Goal: Transaction & Acquisition: Book appointment/travel/reservation

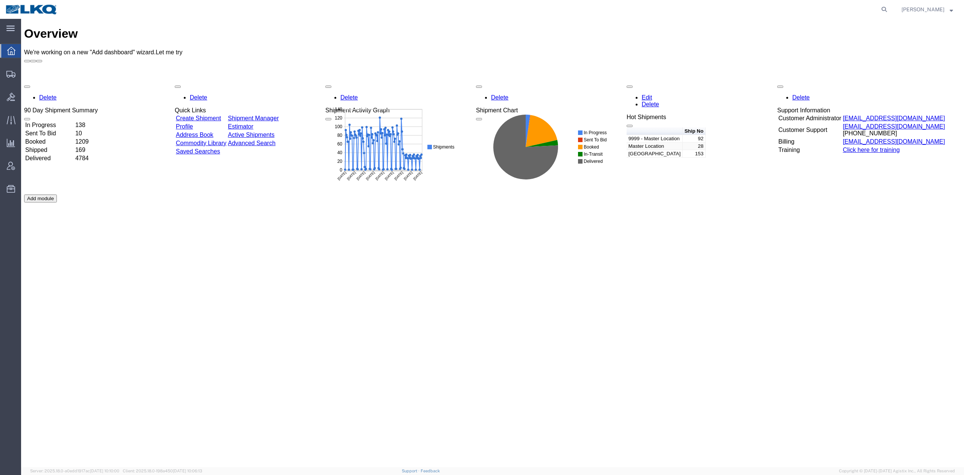
click at [891, 14] on form at bounding box center [885, 9] width 12 height 19
click at [890, 11] on icon at bounding box center [884, 9] width 11 height 11
paste input "56643011"
click at [891, 5] on form "56643011" at bounding box center [770, 9] width 241 height 19
click at [890, 8] on icon at bounding box center [884, 9] width 11 height 11
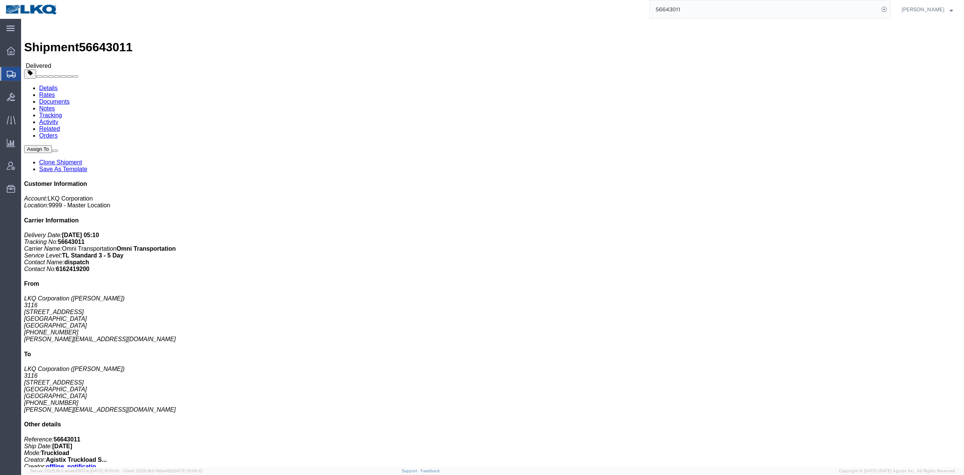
drag, startPoint x: 73, startPoint y: 46, endPoint x: 52, endPoint y: 27, distance: 28.3
click link "Rates"
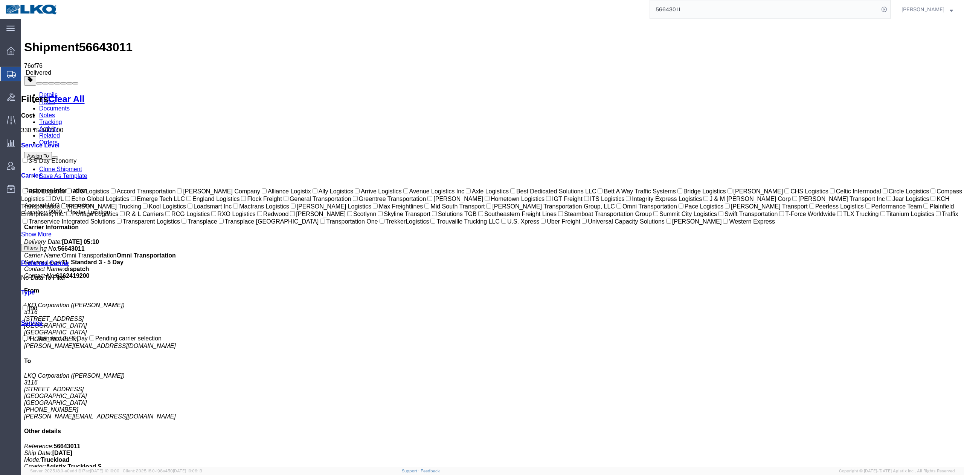
drag, startPoint x: 716, startPoint y: 14, endPoint x: 877, endPoint y: 9, distance: 160.9
click at [716, 14] on input "56643011" at bounding box center [764, 9] width 229 height 18
paste input "56712988"
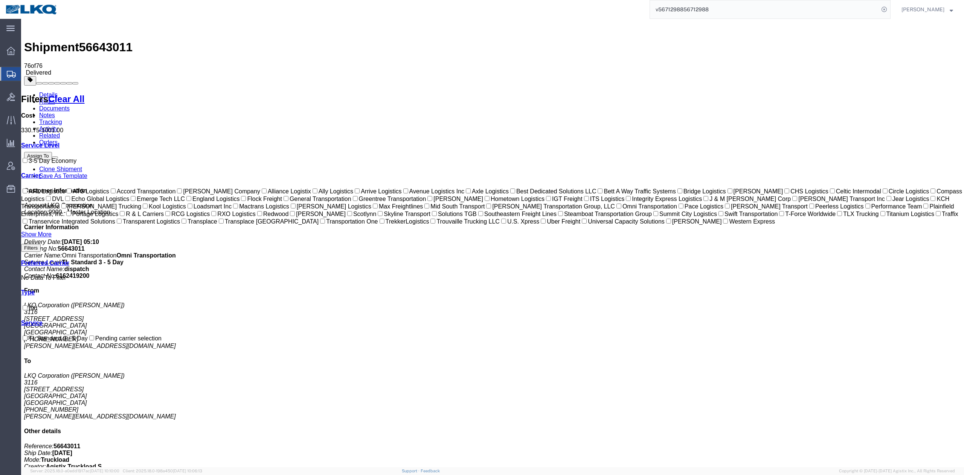
click at [687, 14] on input "v5671298856712988" at bounding box center [764, 9] width 229 height 18
paste input "56712988"
click at [817, 3] on input "v567125671298898856712988" at bounding box center [764, 9] width 229 height 18
type input "56712988"
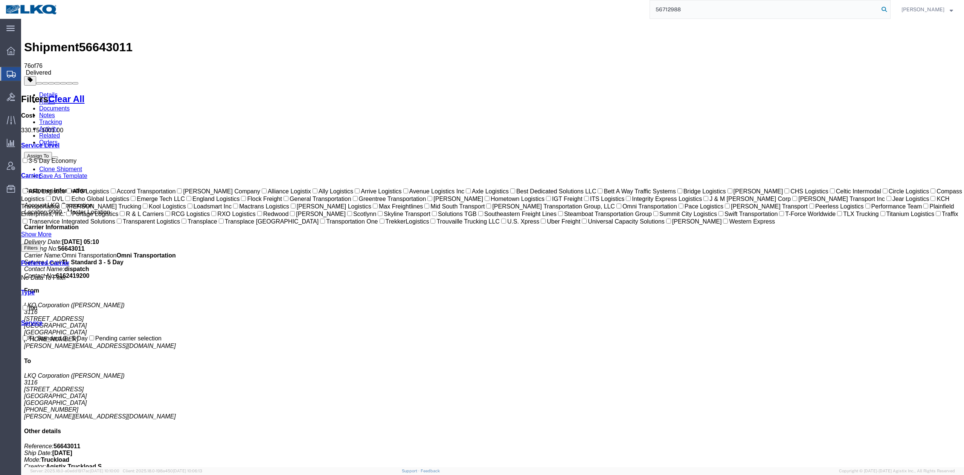
click at [890, 9] on icon at bounding box center [884, 9] width 11 height 11
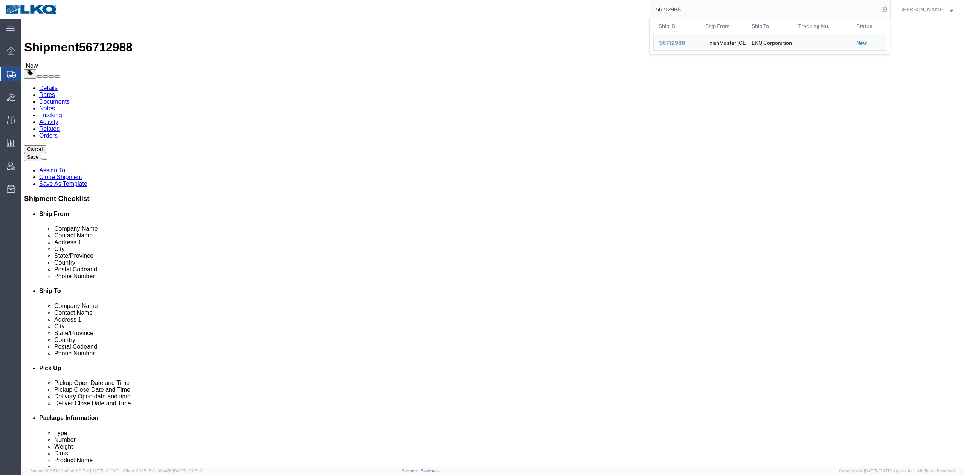
select select "64479"
select select "27824"
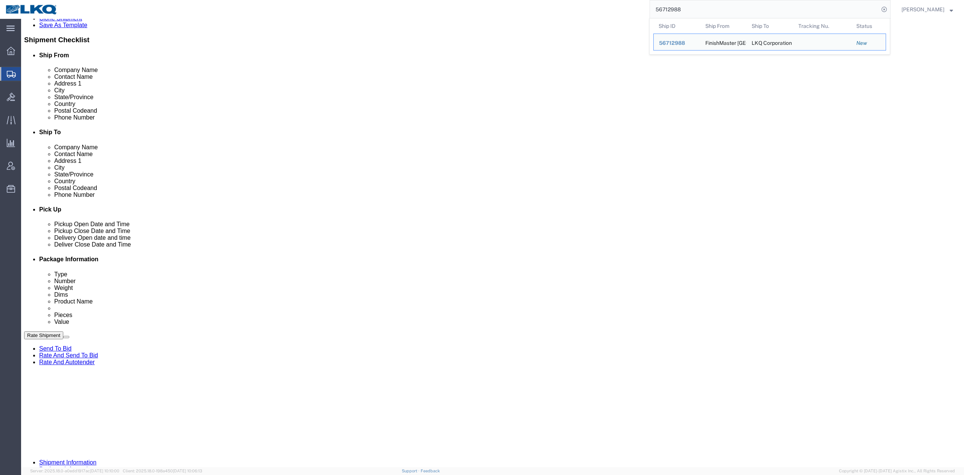
scroll to position [251, 0]
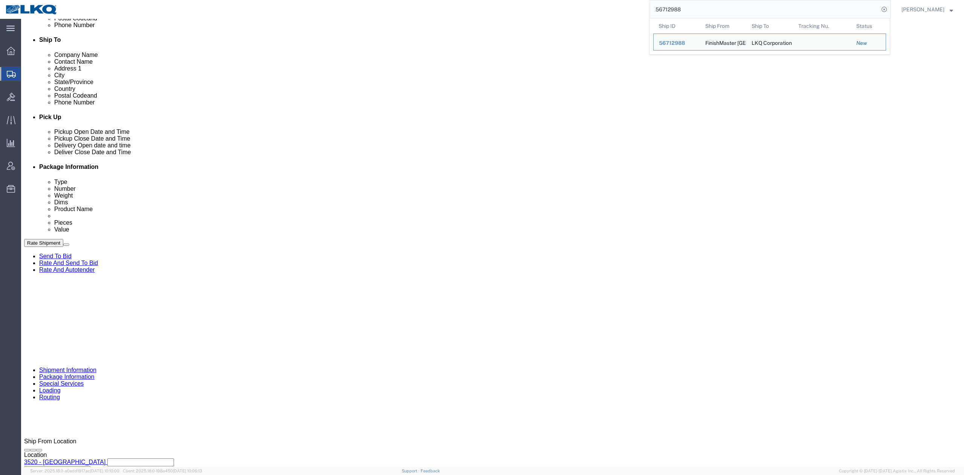
click div
type input "12:00 PM"
click button "Apply"
click select "Select Account Type Activity ID Airline Appointment Number ASN Batch Request # …"
select select "GENERAL"
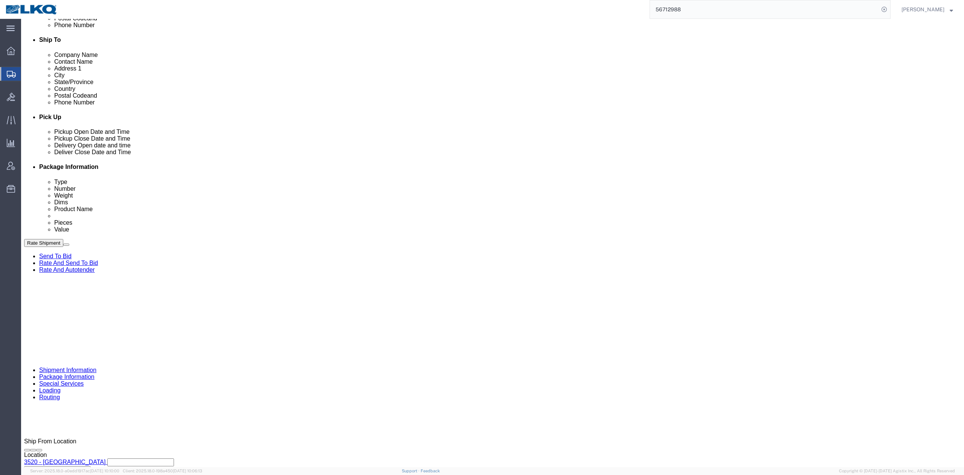
click select "Select Account Type Activity ID Airline Appointment Number ASN Batch Request # …"
type input "HAZMAT"
click div "References Add reference"
click link "Special Services"
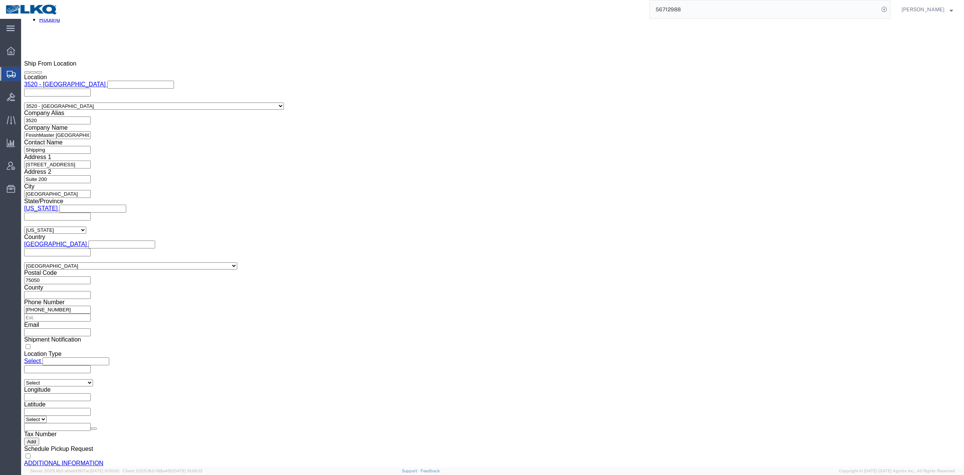
scroll to position [696, 0]
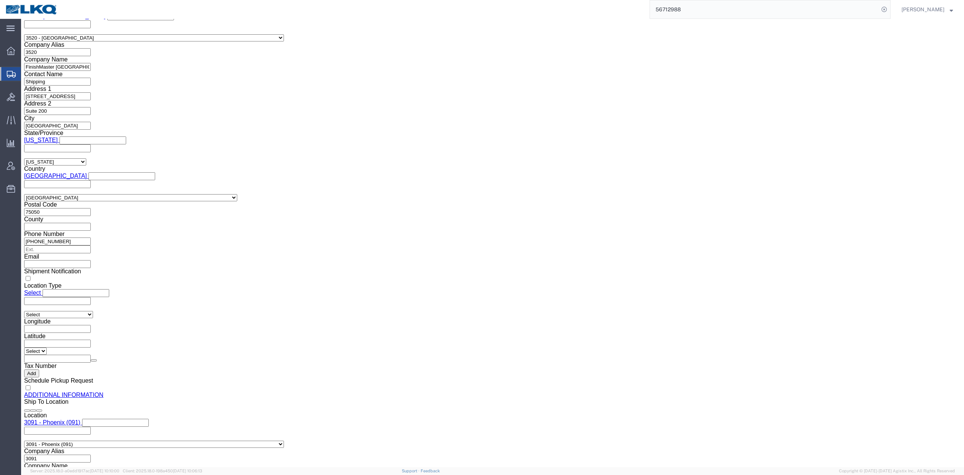
click button "Upload"
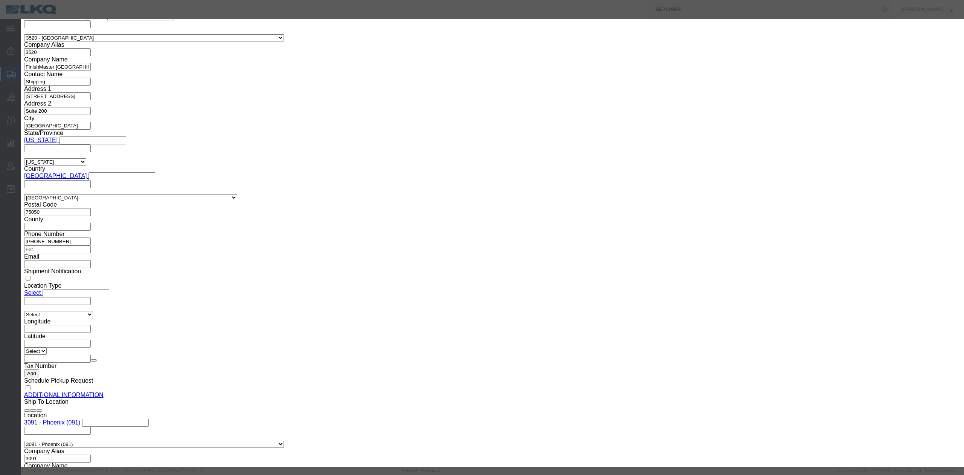
click button "Browse"
type input "C:\fakepath\Hazmat Required.jpg"
click input "Name"
type input "HAZMAT REQUIRED"
drag, startPoint x: 606, startPoint y: 68, endPoint x: 612, endPoint y: 60, distance: 9.9
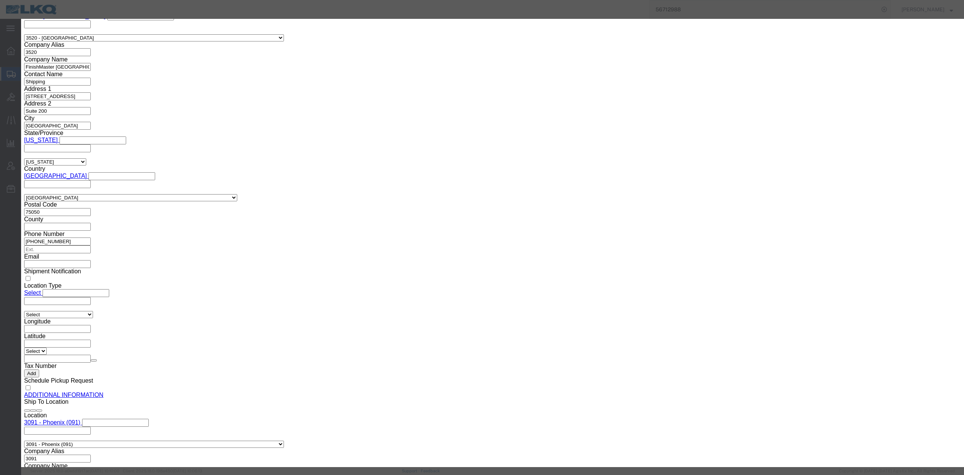
click div "Description"
click input "Description"
type input "HAZMAT REQUIRED"
click button "Upload"
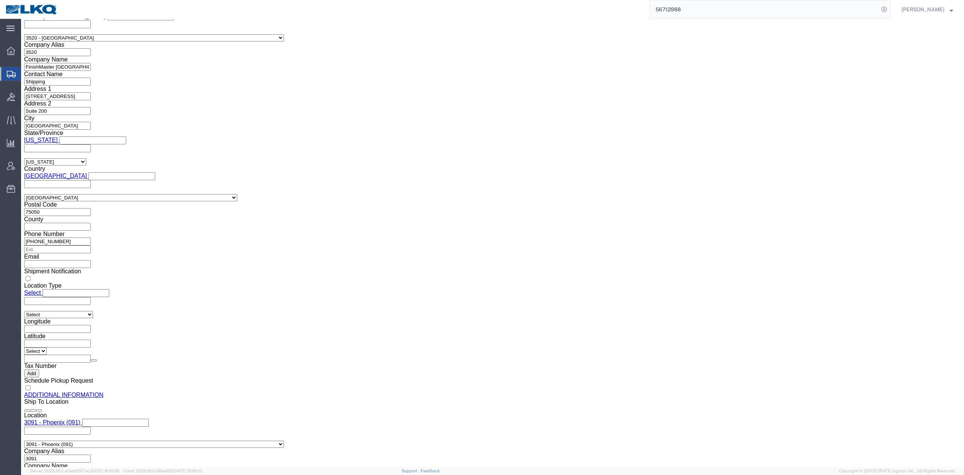
click link "Details"
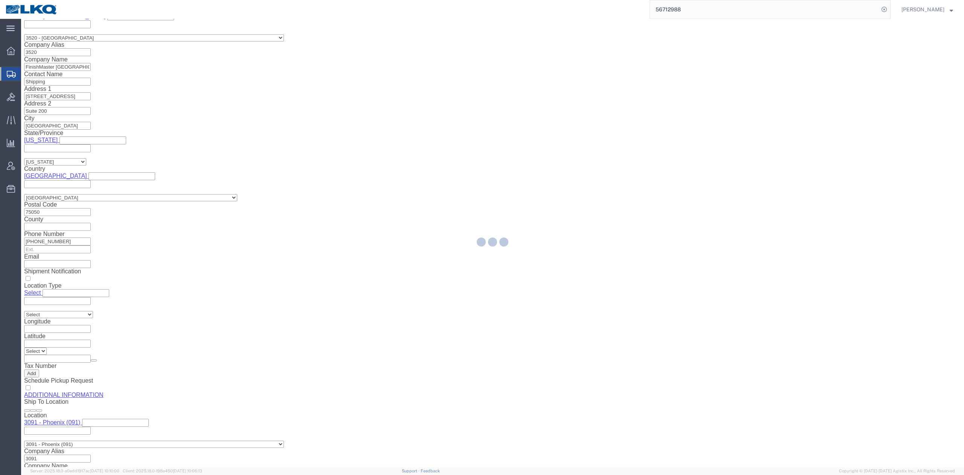
select select "64479"
select select "27824"
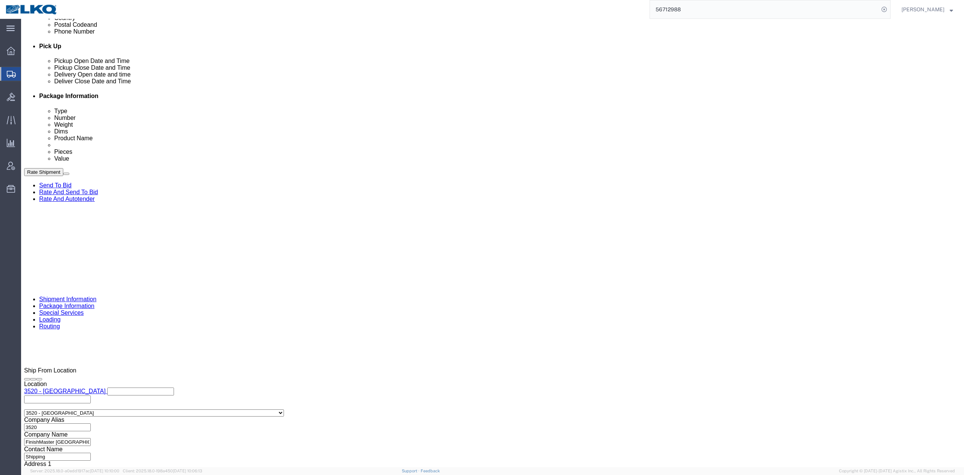
click icon
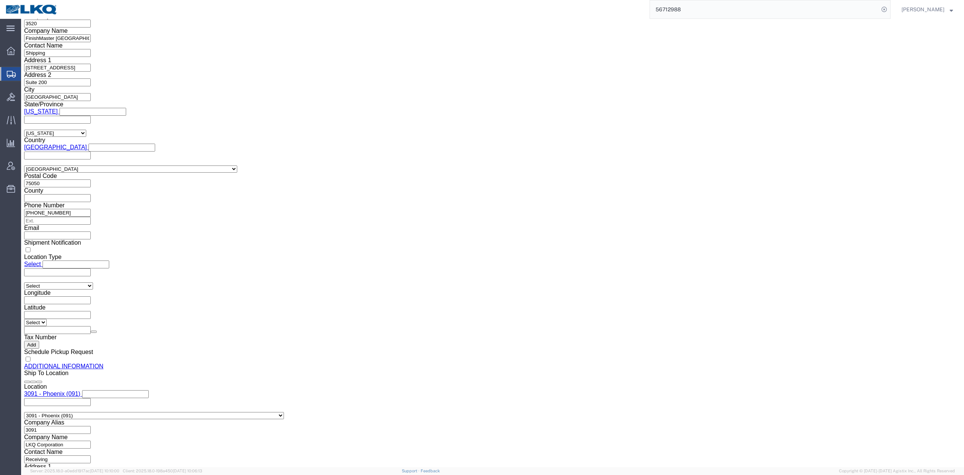
drag, startPoint x: 478, startPoint y: 361, endPoint x: 658, endPoint y: 386, distance: 181.4
click input "checkbox"
checkbox input "true"
click link "Send To Bid"
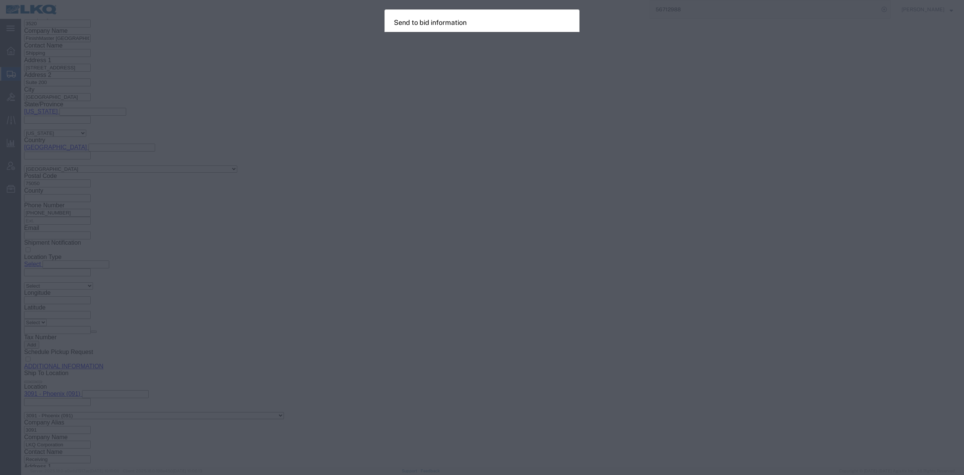
select select "TL"
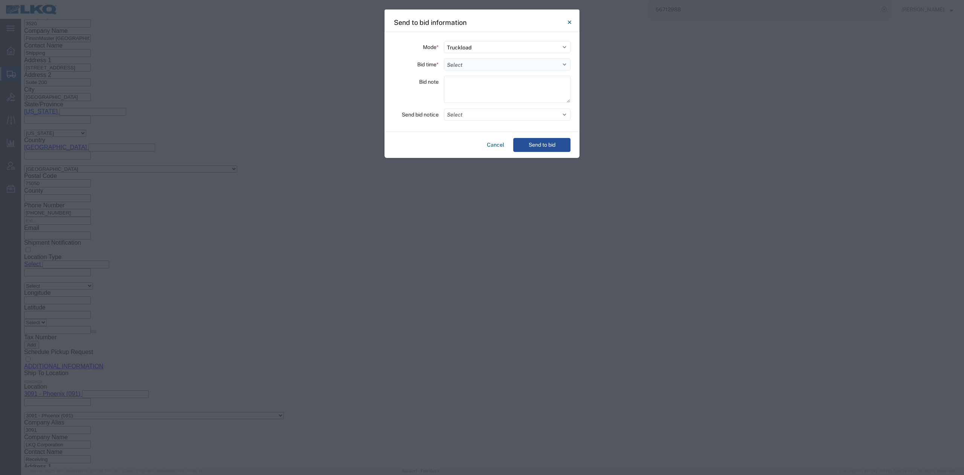
click at [455, 63] on select "Select 30 Min (Rush) 1 Hour (Rush) 2 Hours (Rush) 4 Hours (Rush) 8 Hours (Rush)…" at bounding box center [507, 64] width 127 height 12
select select "12"
click at [444, 58] on select "Select 30 Min (Rush) 1 Hour (Rush) 2 Hours (Rush) 4 Hours (Rush) 8 Hours (Rush)…" at bounding box center [507, 64] width 127 height 12
click at [461, 118] on button "Select" at bounding box center [507, 114] width 127 height 12
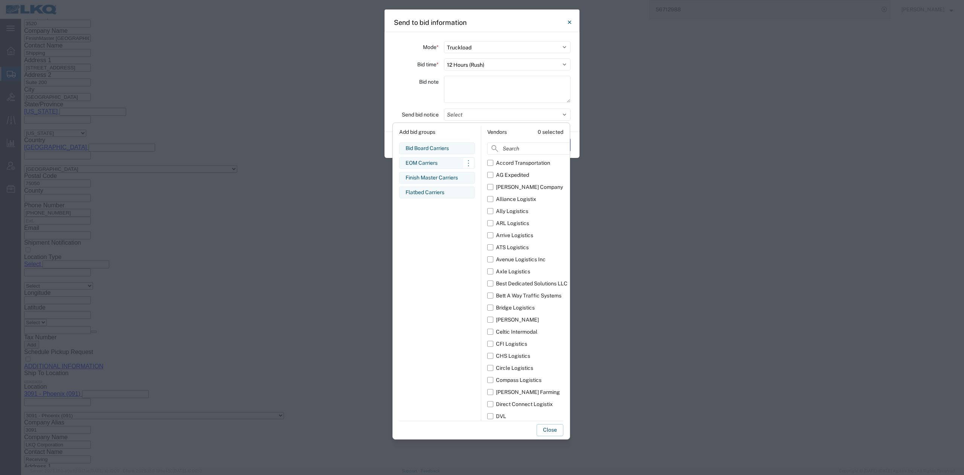
click at [431, 165] on div "EOM Carriers" at bounding box center [437, 163] width 63 height 8
click at [552, 133] on button "Clear" at bounding box center [553, 132] width 19 height 12
drag, startPoint x: 438, startPoint y: 178, endPoint x: 442, endPoint y: 243, distance: 65.6
click at [438, 178] on div "Finish Master Carriers" at bounding box center [437, 178] width 63 height 8
click at [555, 431] on button "Close" at bounding box center [550, 430] width 27 height 12
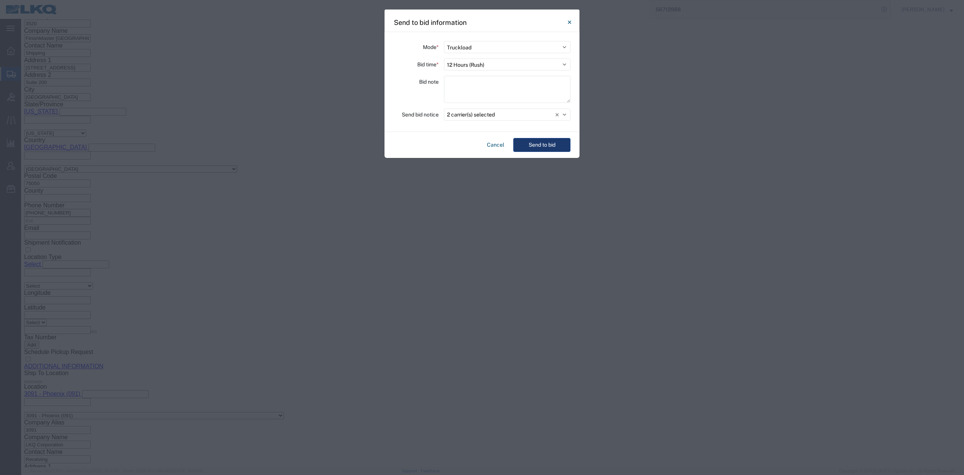
click at [527, 149] on button "Send to bid" at bounding box center [541, 145] width 57 height 14
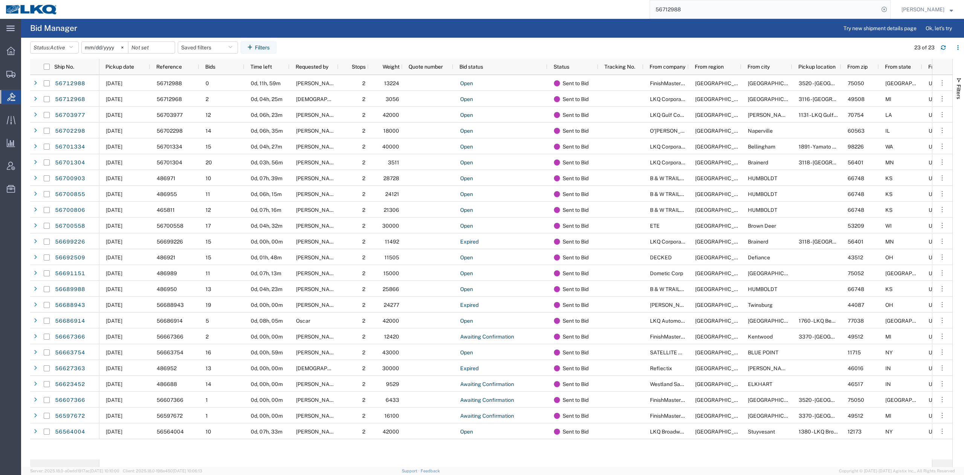
click at [681, 9] on input "56712988" at bounding box center [764, 9] width 229 height 18
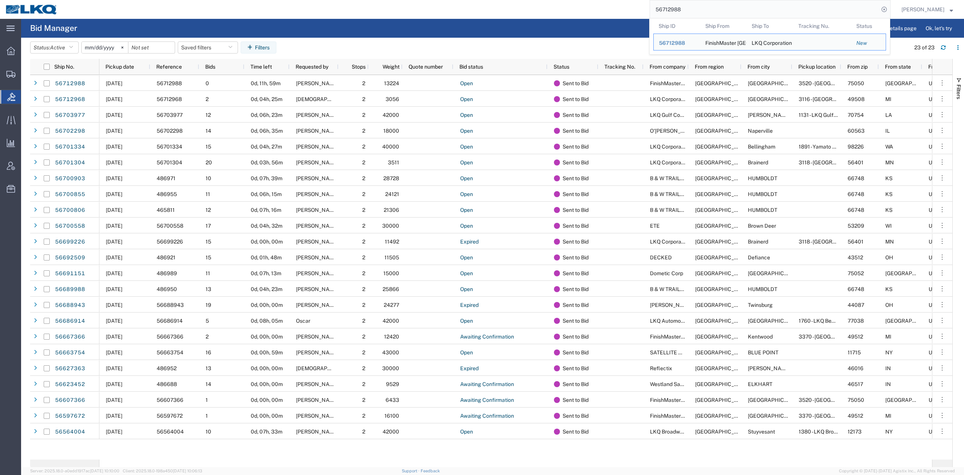
paste input "04507"
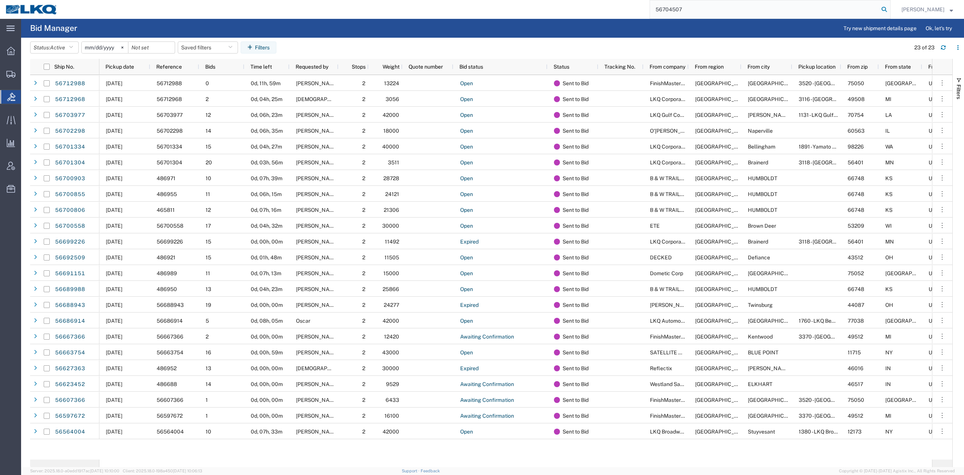
click at [890, 10] on icon at bounding box center [884, 9] width 11 height 11
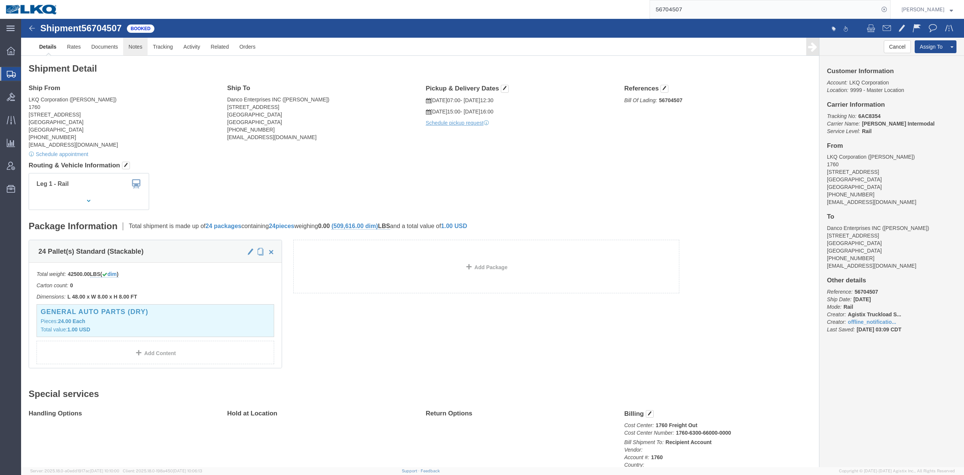
click link "Notes"
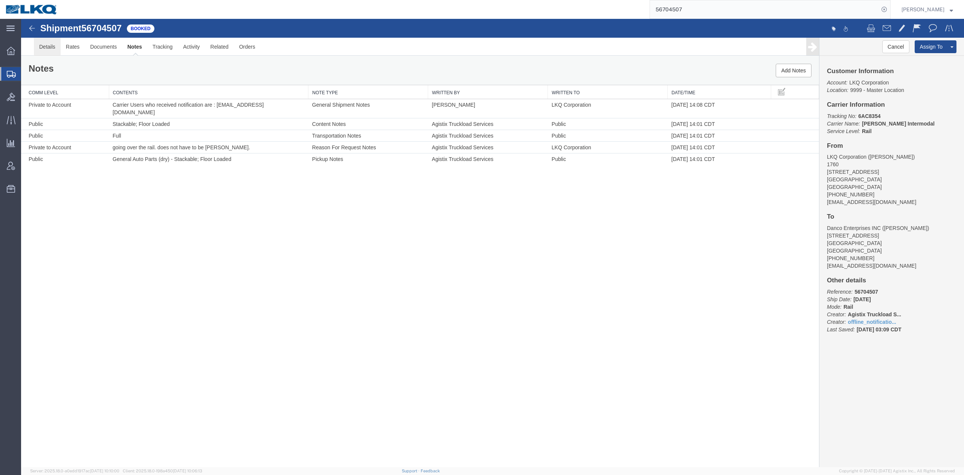
click at [52, 47] on link "Details" at bounding box center [47, 47] width 27 height 18
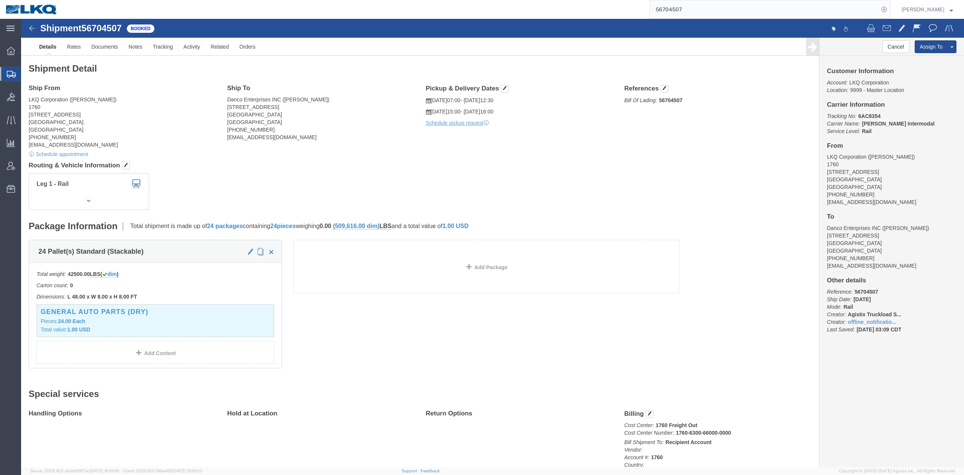
drag, startPoint x: 754, startPoint y: 5, endPoint x: 734, endPoint y: 18, distance: 24.4
click at [689, 9] on input "56704507" at bounding box center [764, 9] width 229 height 18
paste input "3588"
type input "56703588"
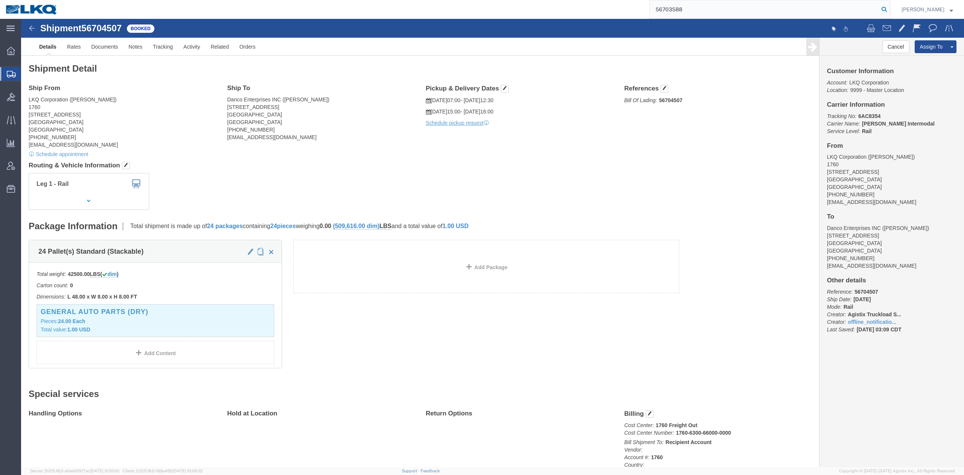
click at [890, 9] on icon at bounding box center [884, 9] width 11 height 11
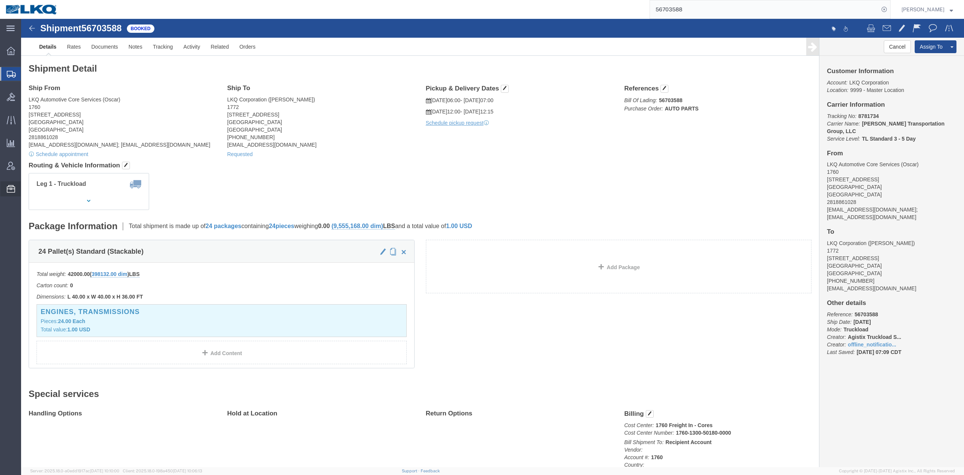
click at [0, 0] on span "Location Appointment" at bounding box center [0, 0] width 0 height 0
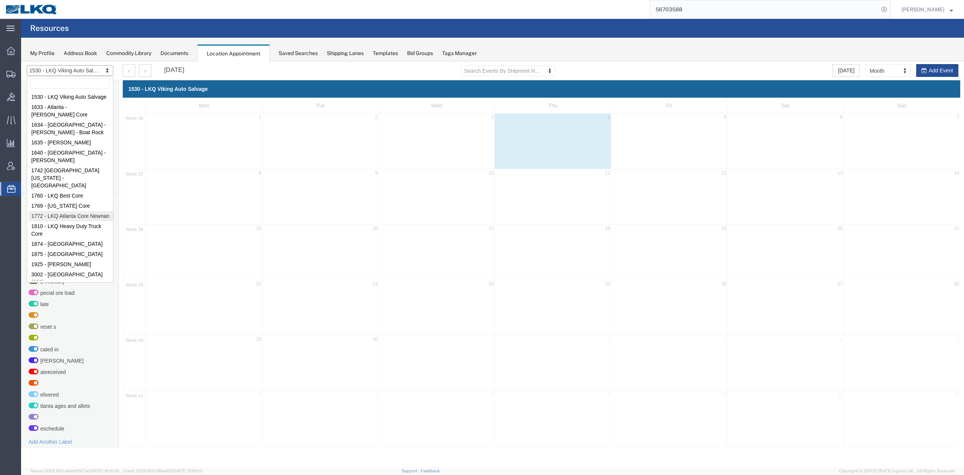
select select "30704"
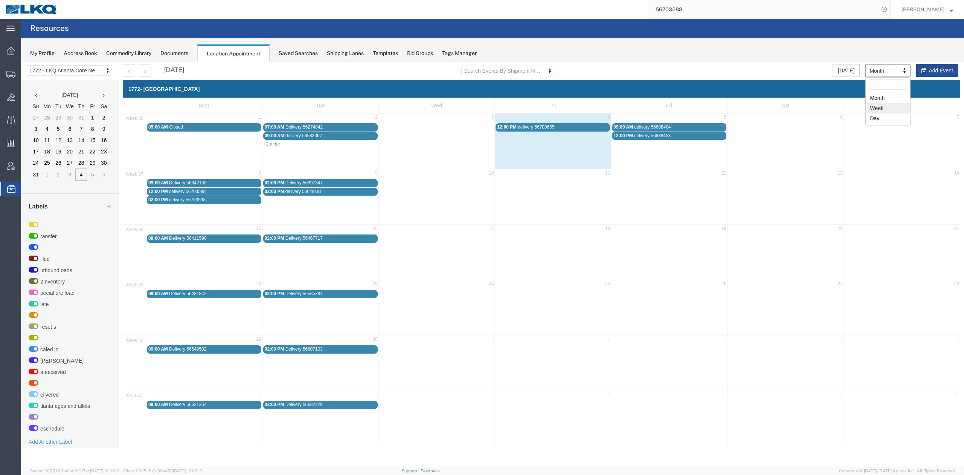
select select "agendaWeek"
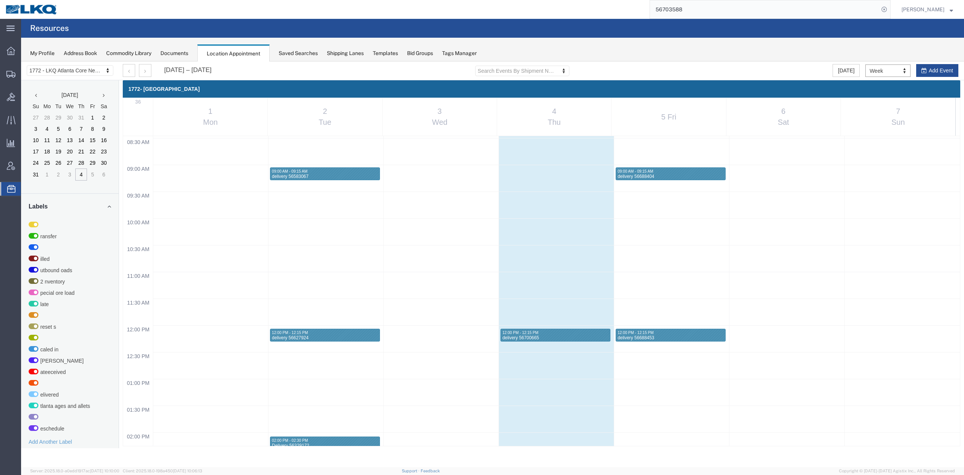
scroll to position [423, 0]
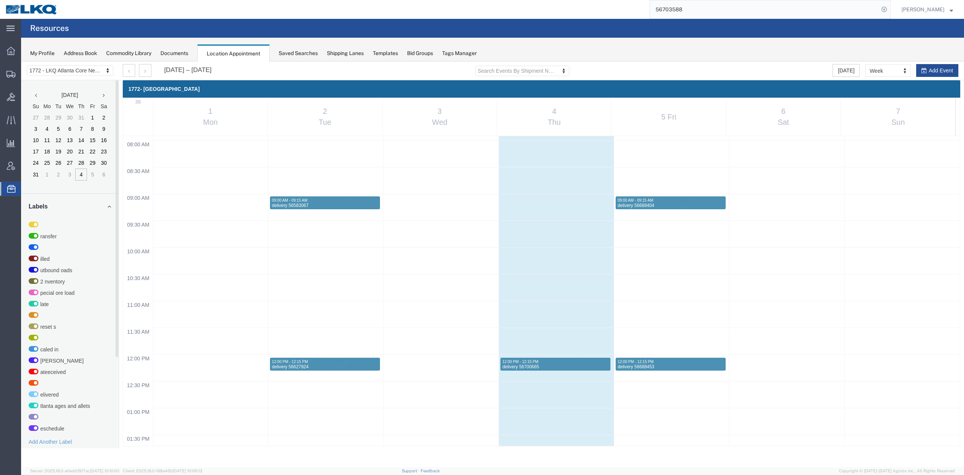
click at [757, 5] on input "56703588" at bounding box center [764, 9] width 229 height 18
type input "56690134"
click at [890, 13] on icon at bounding box center [884, 9] width 11 height 11
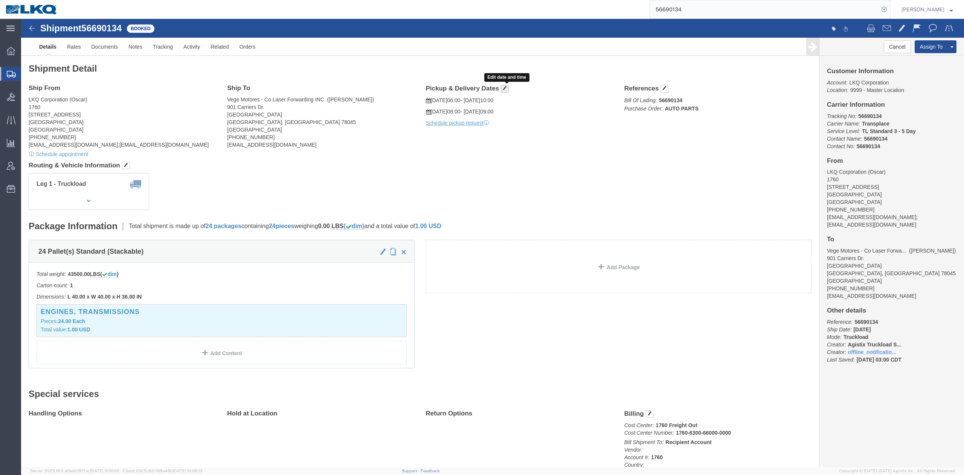
click button "button"
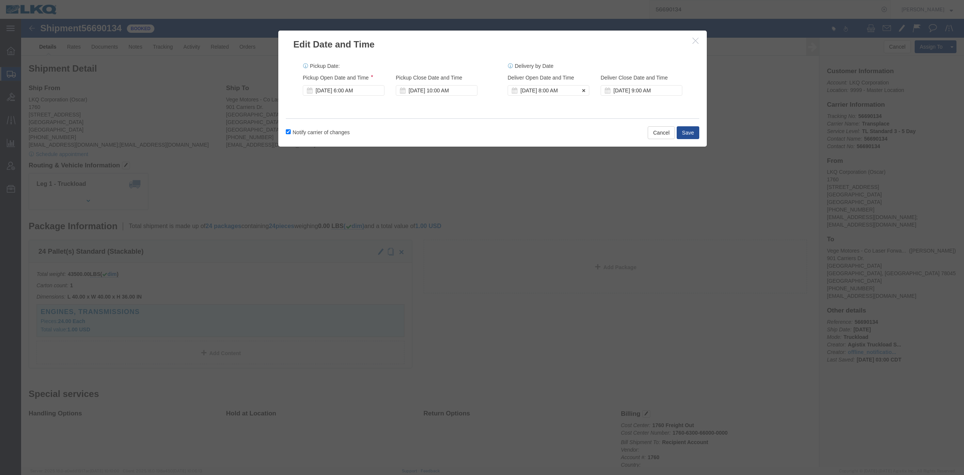
click div "Sep 04 2025 8:00 AM"
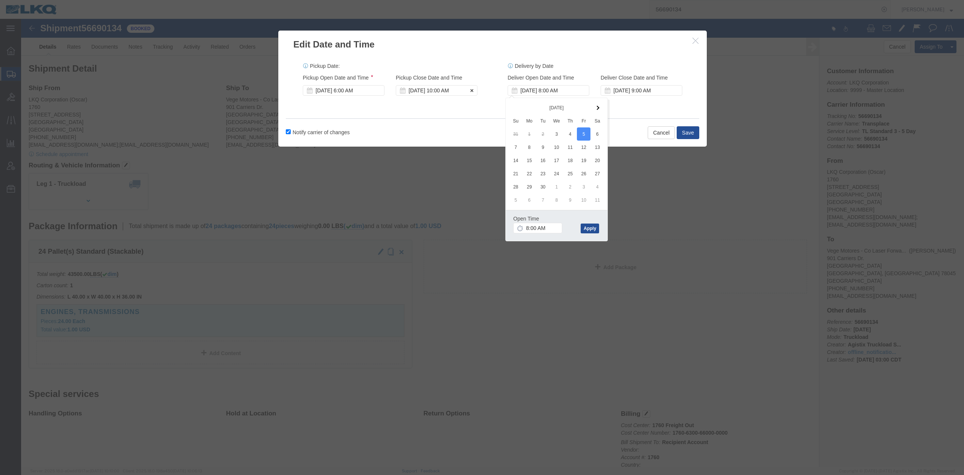
click div "Sep 03 2025 10:00 AM"
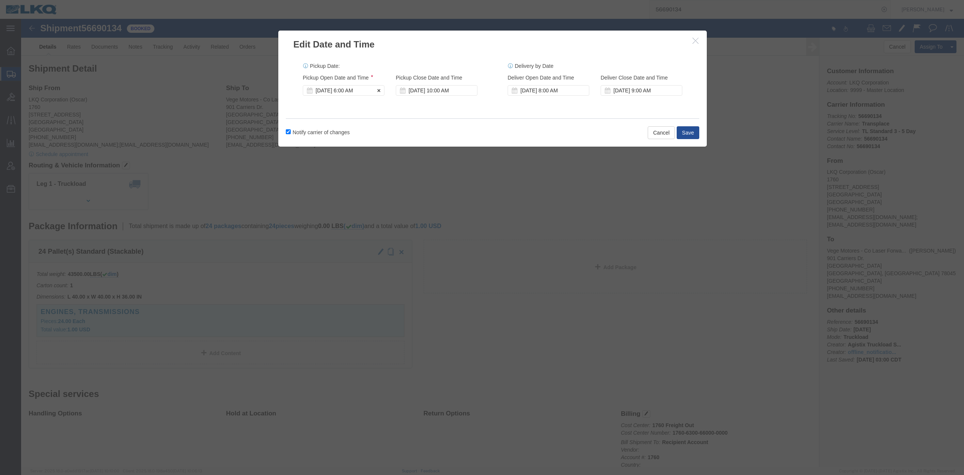
click div "Sep 03 2025 6:00 AM"
drag, startPoint x: 441, startPoint y: 110, endPoint x: 611, endPoint y: 122, distance: 170.7
click div "Notify carrier of changes Cancel Save"
click button "Save"
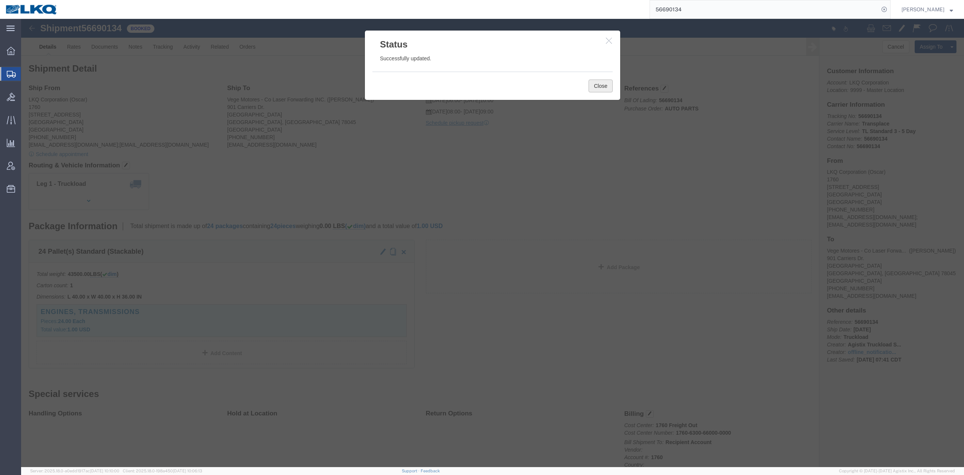
drag, startPoint x: 587, startPoint y: 66, endPoint x: 857, endPoint y: 23, distance: 273.2
click button "Close"
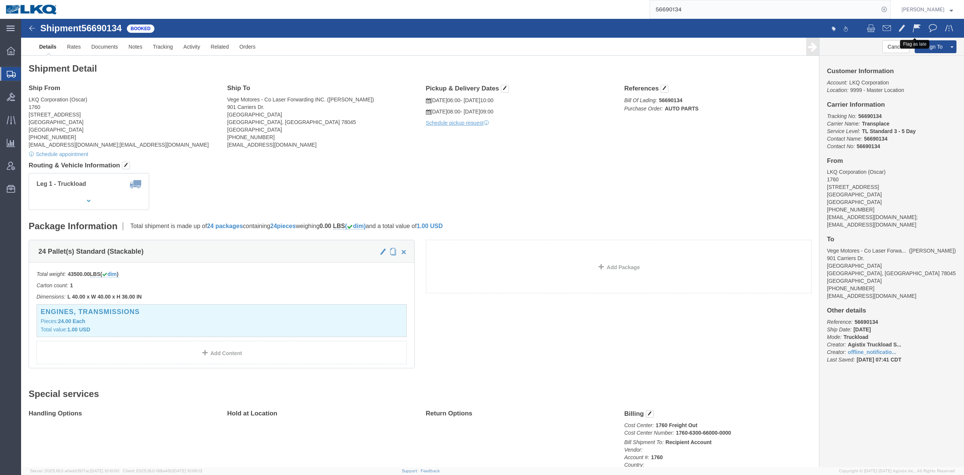
click span
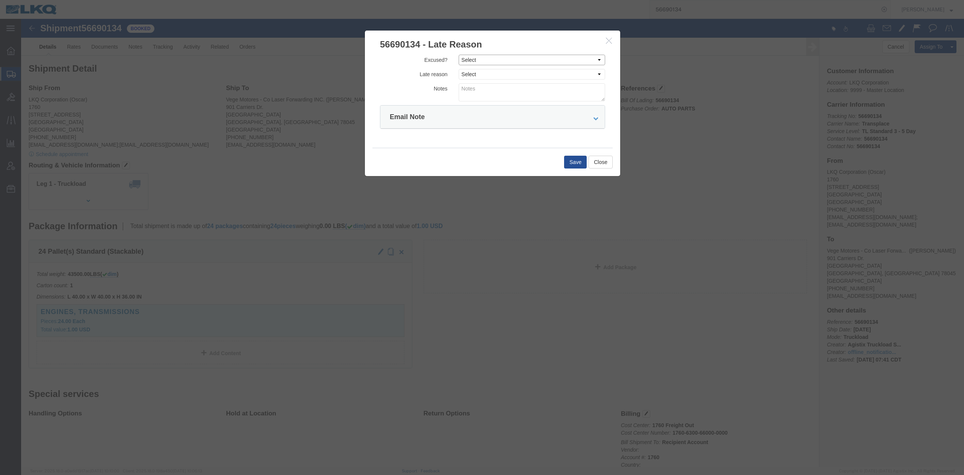
drag, startPoint x: 445, startPoint y: 40, endPoint x: 450, endPoint y: 46, distance: 7.8
click select "Select Excused Not Excused"
select select "NOT_EXCUSED"
click select "Select Excused Not Excused"
click select "Select Bad Carrier Data Carrier Admin Error Delay Accident Driver Error Lack of…"
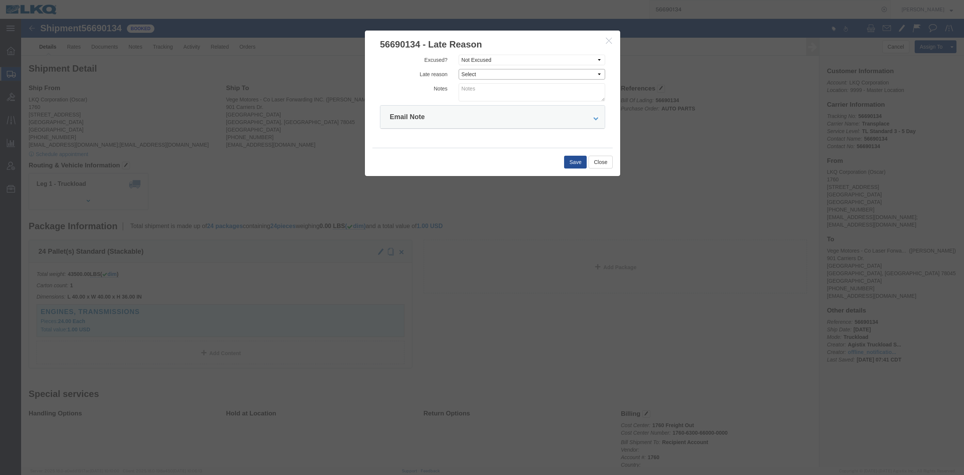
select select "DRIVER_ERROR"
click select "Select Bad Carrier Data Carrier Admin Error Delay Accident Driver Error Lack of…"
click textarea
type textarea "Pickup 9/3"
click button "Save"
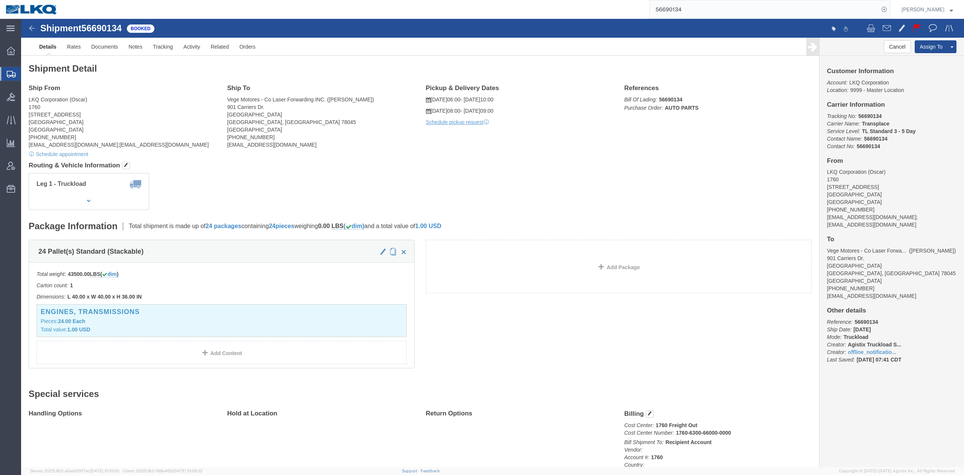
click at [680, 17] on input "56690134" at bounding box center [764, 9] width 229 height 18
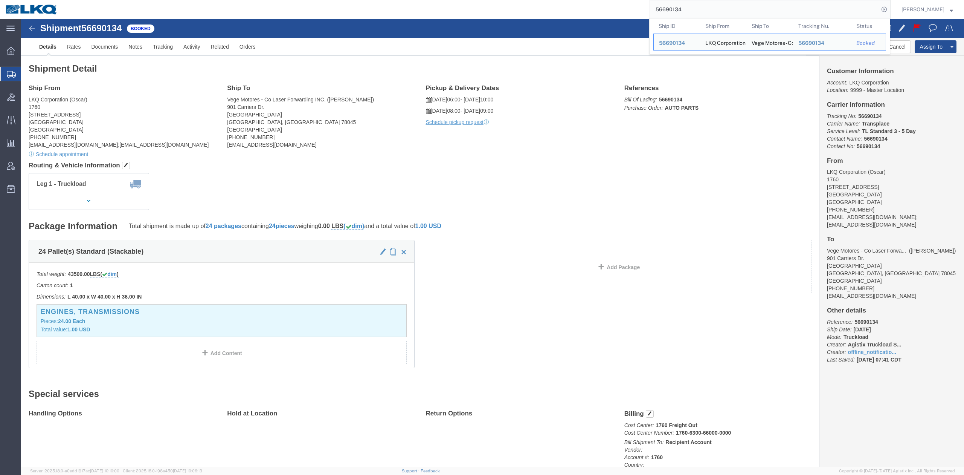
paste input "9216"
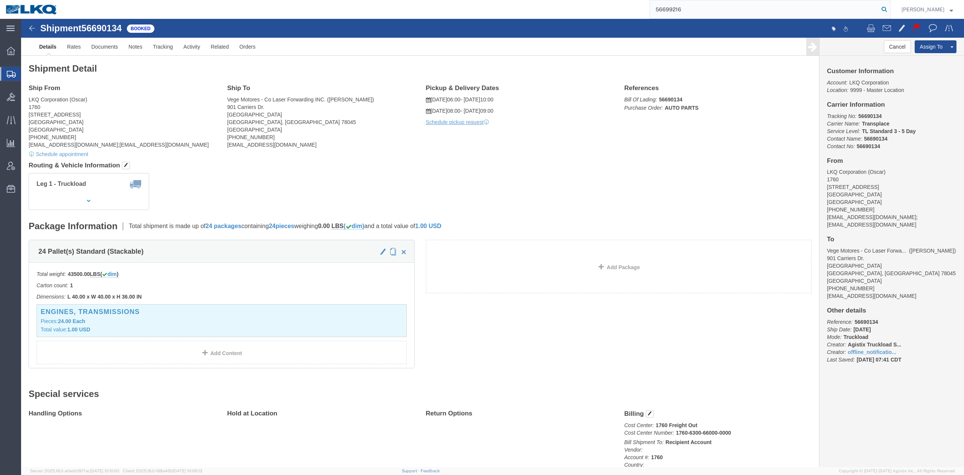
click at [890, 8] on icon at bounding box center [884, 9] width 11 height 11
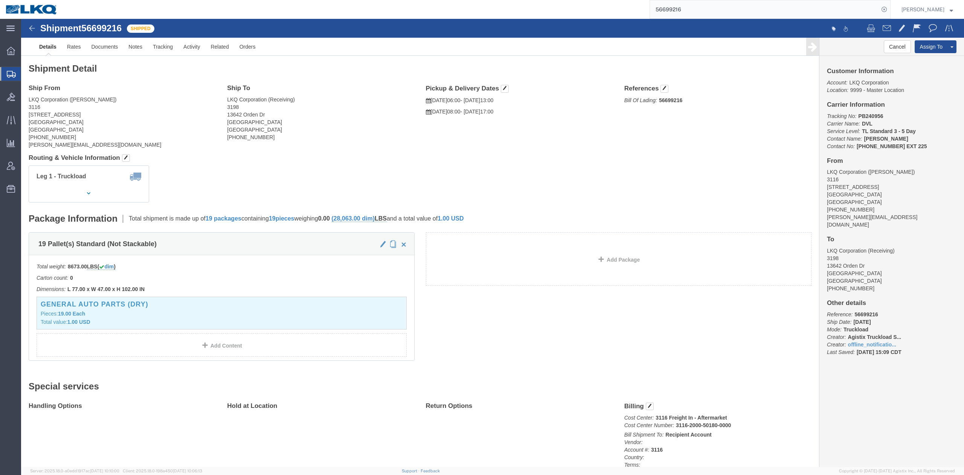
click at [693, 16] on input "56699216" at bounding box center [764, 9] width 229 height 18
paste input "88453"
click at [890, 12] on icon at bounding box center [884, 9] width 11 height 11
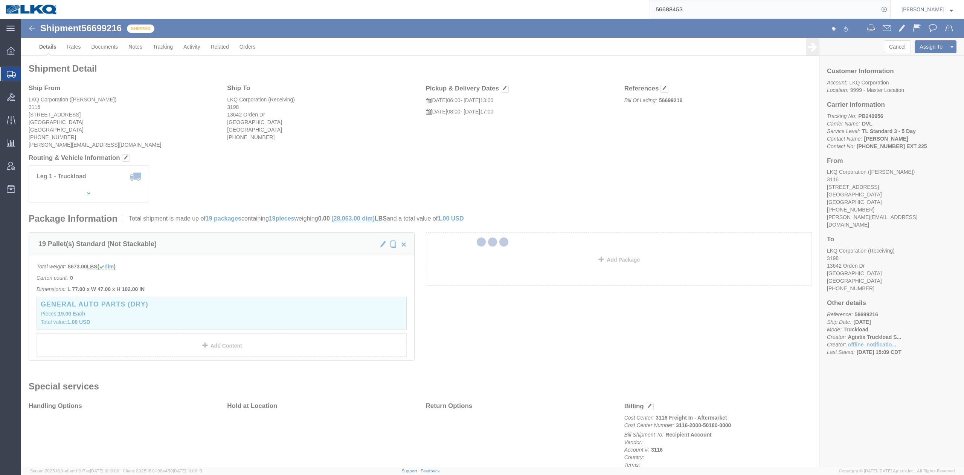
click at [686, 9] on input "56688453" at bounding box center [764, 9] width 229 height 18
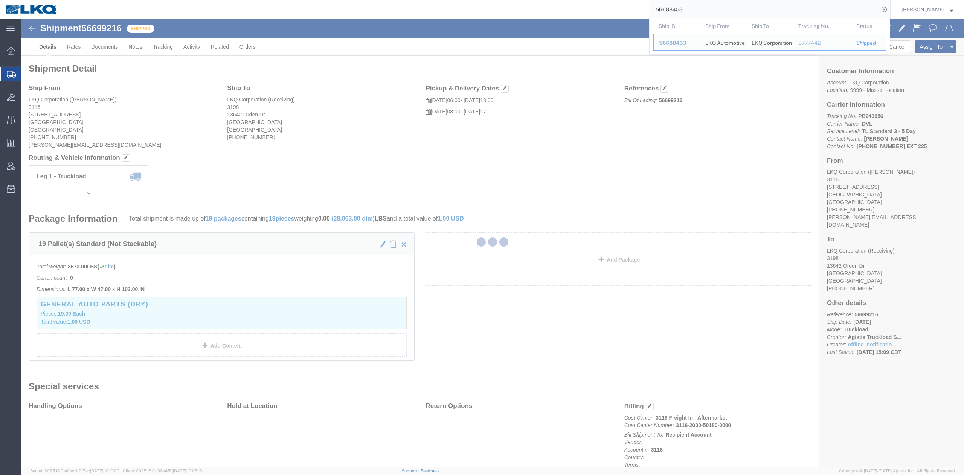
paste input "703588"
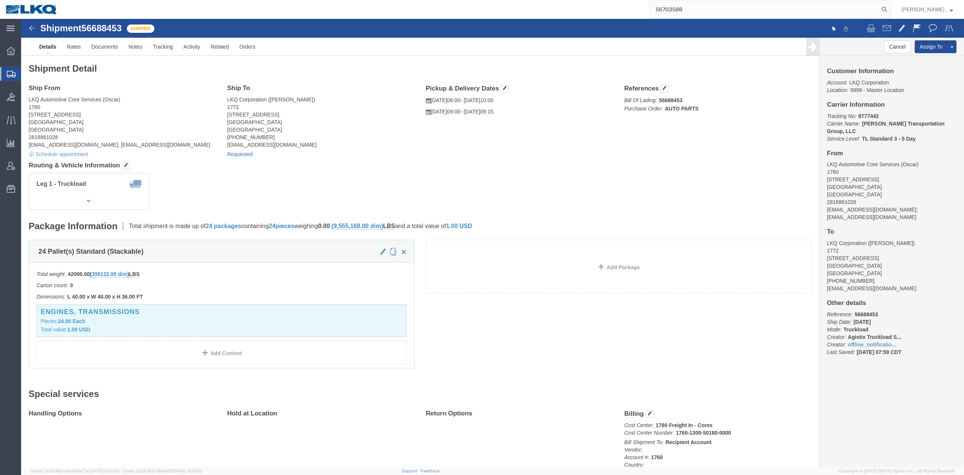
type input "56703588"
click link "Requested"
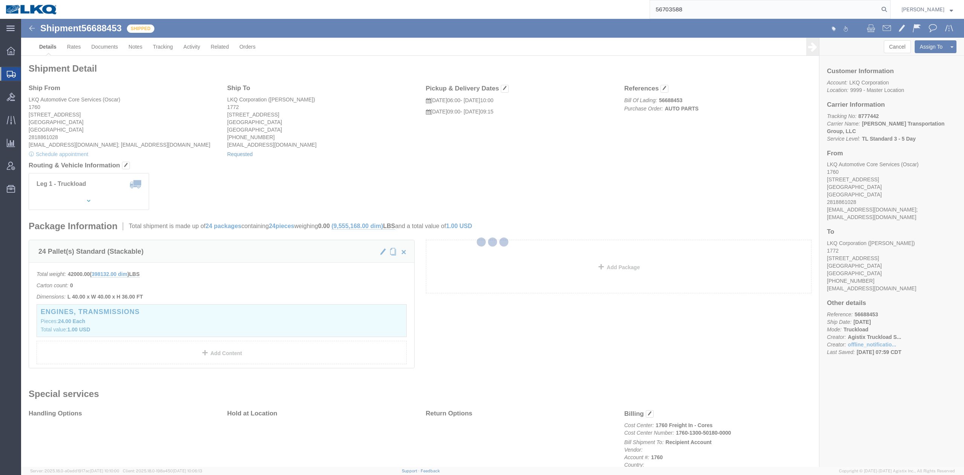
select select "1"
select select
select select "15"
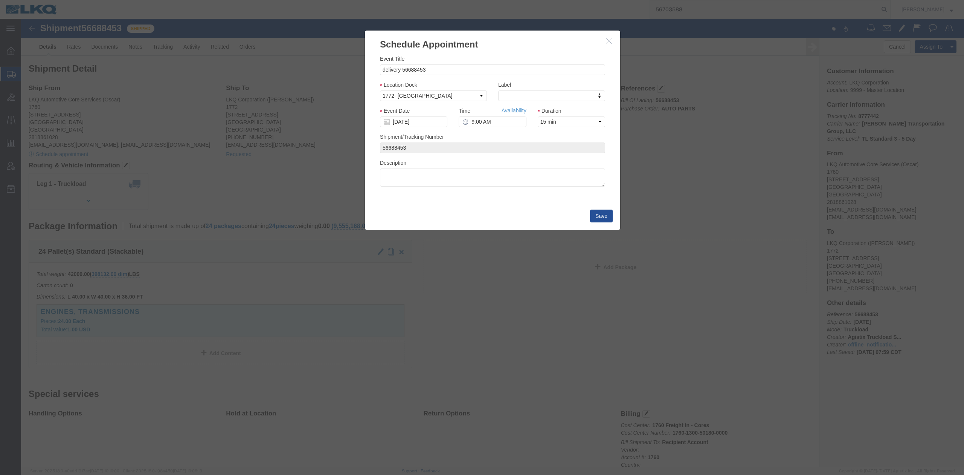
click button "button"
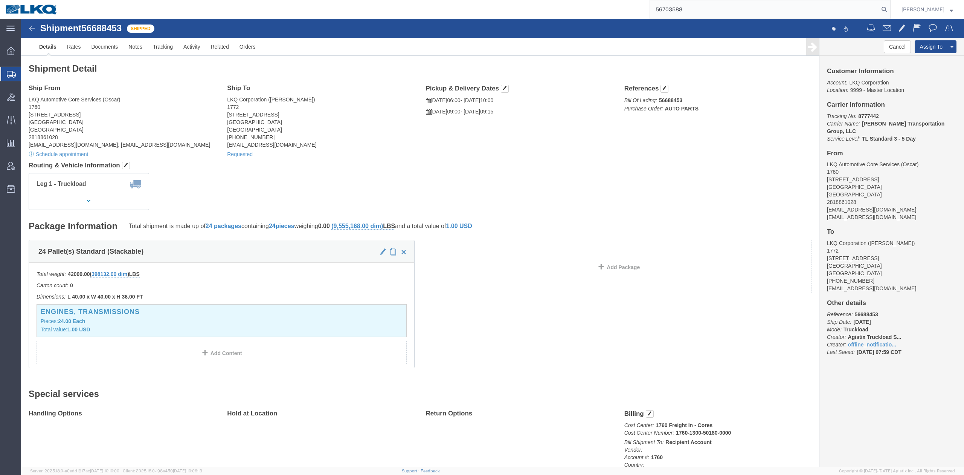
click at [719, 8] on input "56703588" at bounding box center [764, 9] width 229 height 18
drag, startPoint x: 720, startPoint y: 8, endPoint x: 690, endPoint y: 9, distance: 29.8
click at [690, 9] on input "56703588" at bounding box center [764, 9] width 229 height 18
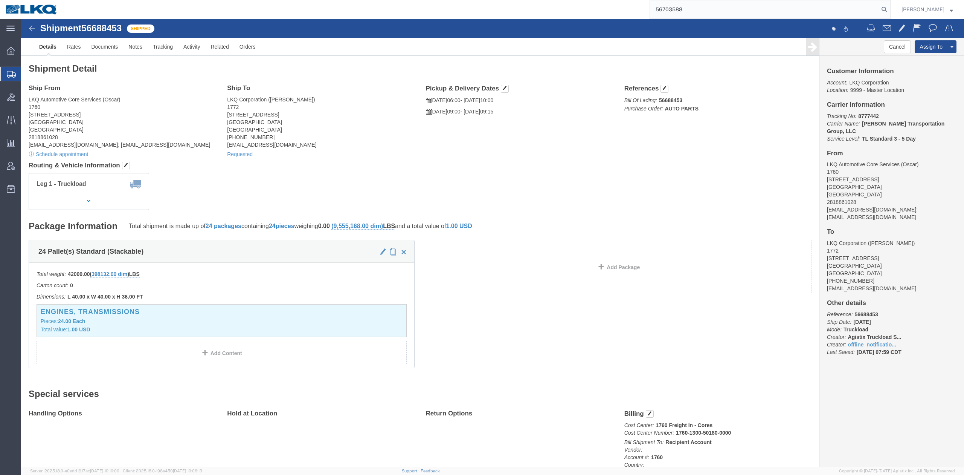
click at [690, 9] on input "56703588" at bounding box center [764, 9] width 229 height 18
click at [890, 11] on icon at bounding box center [884, 9] width 11 height 11
type input "56703588"
drag, startPoint x: 228, startPoint y: 133, endPoint x: 370, endPoint y: 70, distance: 155.4
click link "Requested"
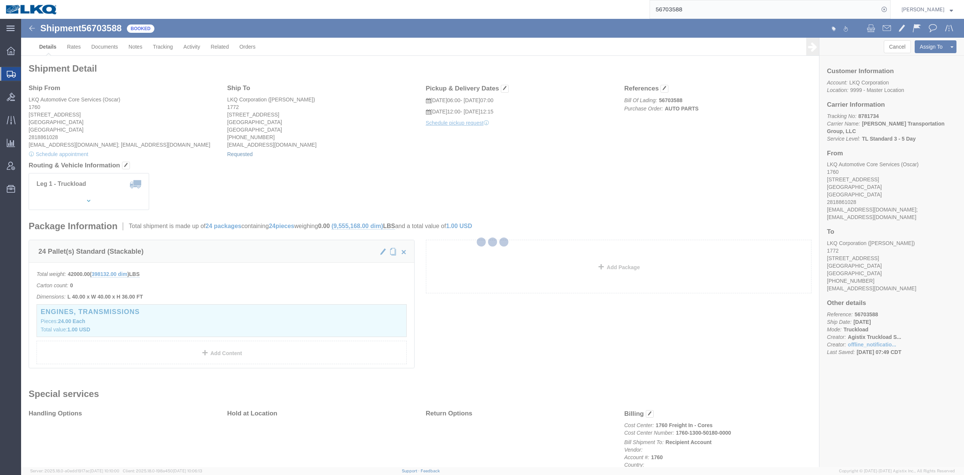
select select
select select "15"
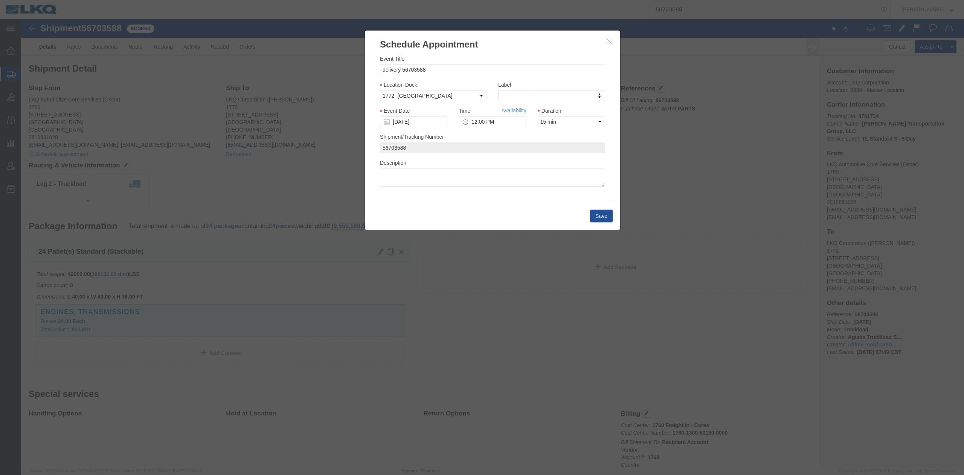
drag, startPoint x: 583, startPoint y: 23, endPoint x: 652, endPoint y: 18, distance: 68.7
click icon "button"
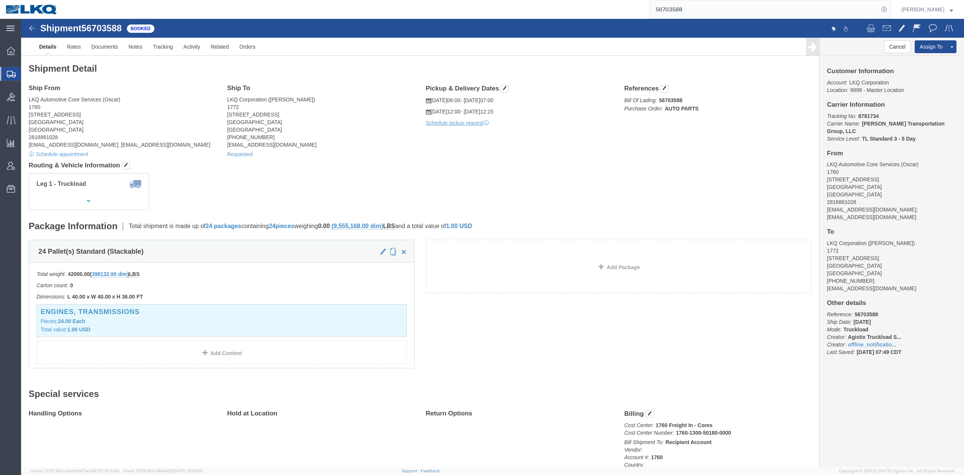
click at [684, 6] on input "56703588" at bounding box center [764, 9] width 229 height 18
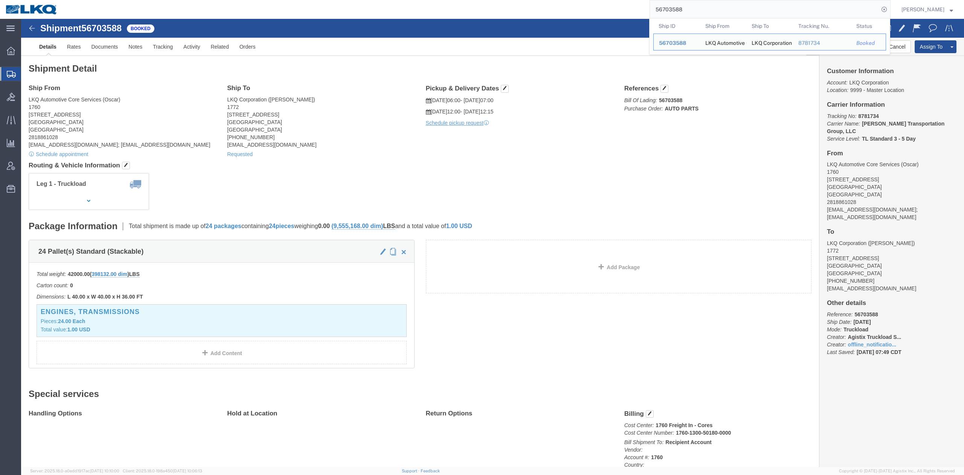
click at [684, 6] on input "56703588" at bounding box center [764, 9] width 229 height 18
paste input "98"
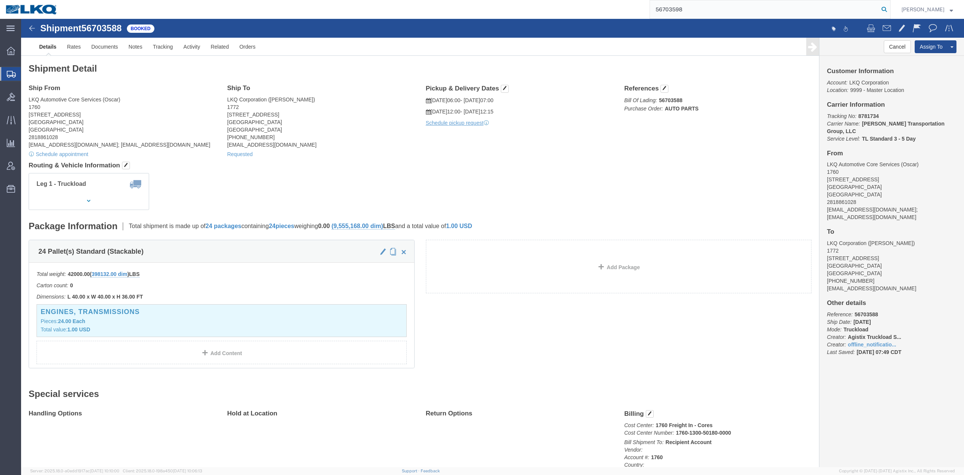
click at [890, 6] on icon at bounding box center [884, 9] width 11 height 11
type input "56703598"
click link "Requested"
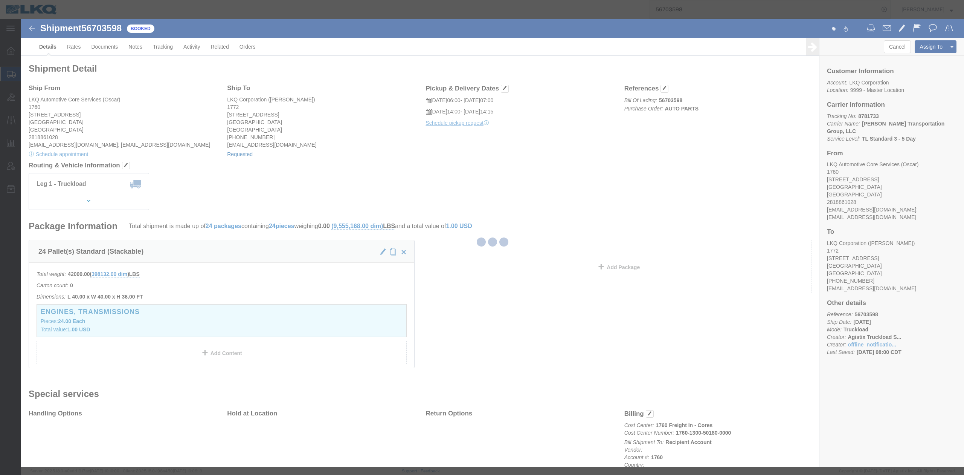
select select
select select "15"
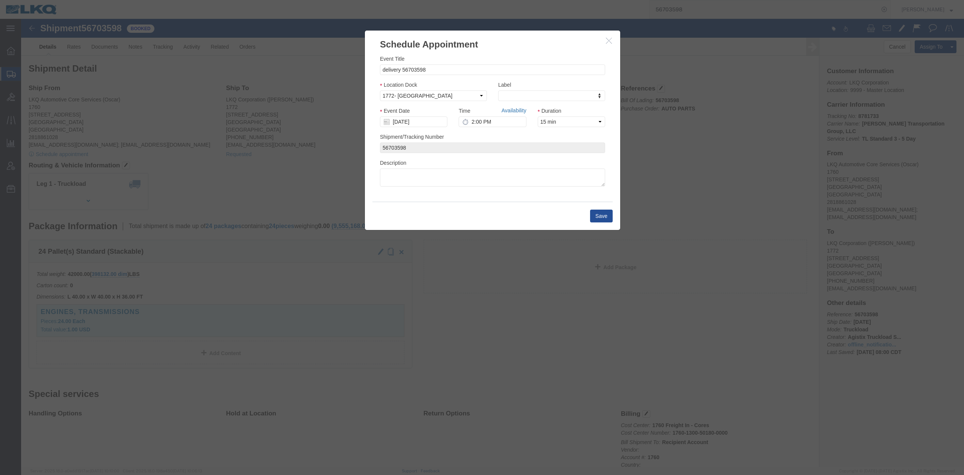
click link "Availability"
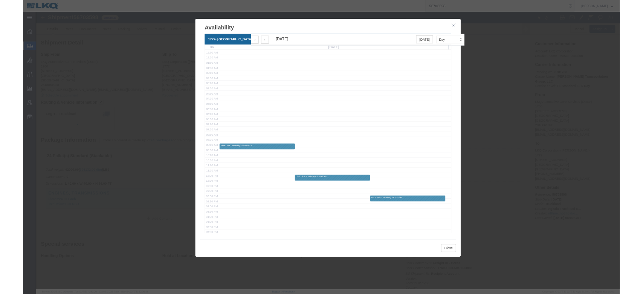
scroll to position [50, 0]
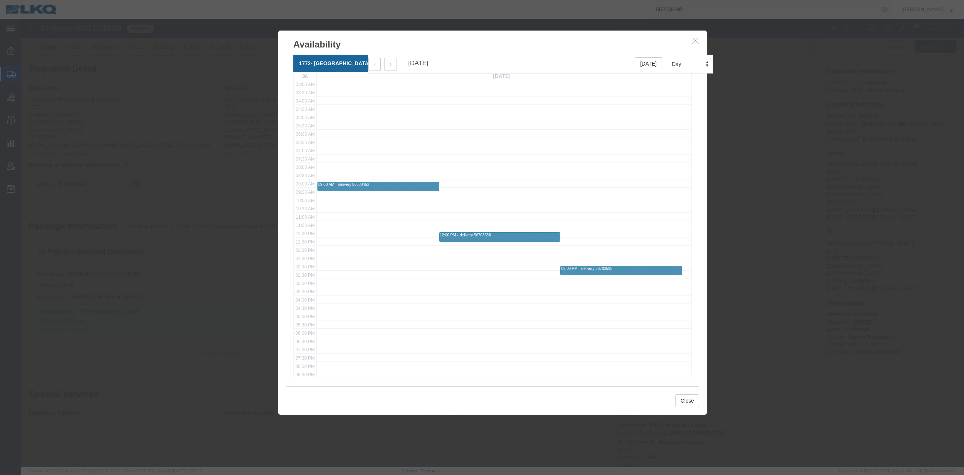
click icon "button"
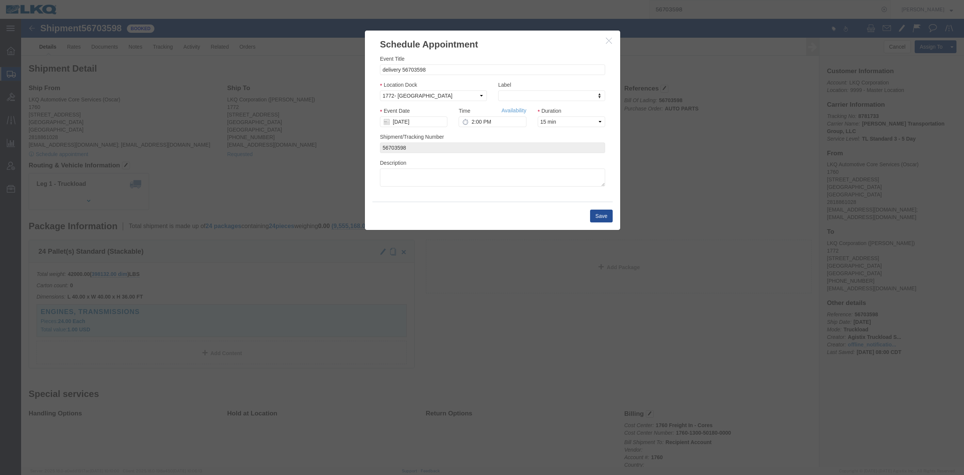
click button "button"
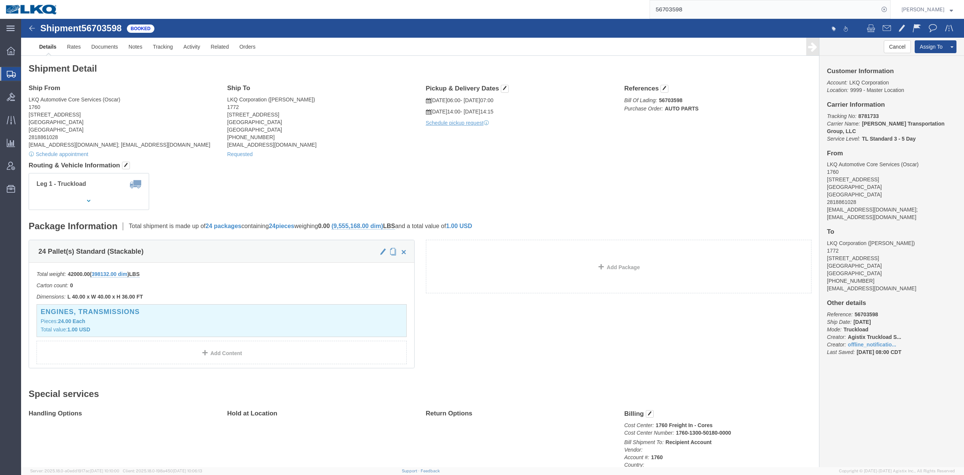
click at [764, 0] on input "56703598" at bounding box center [764, 9] width 229 height 18
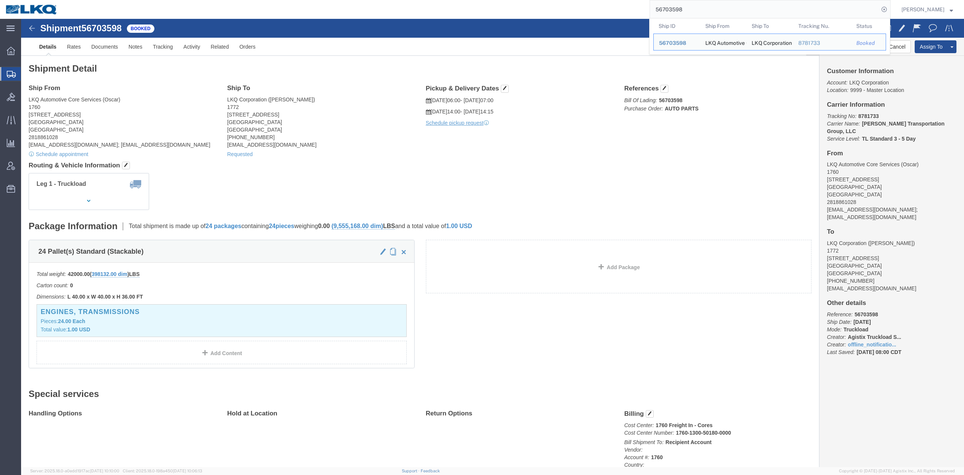
click at [764, 0] on input "56703598" at bounding box center [764, 9] width 229 height 18
paste input "689229"
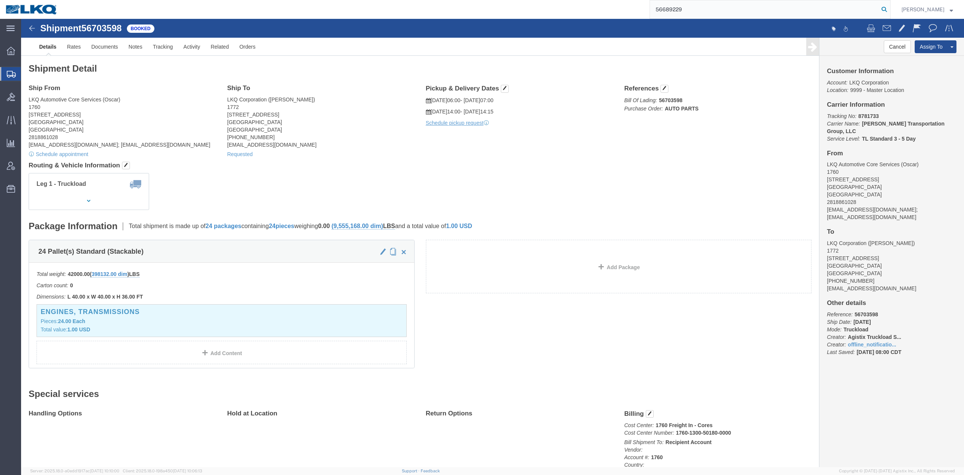
type input "56689229"
click at [890, 9] on icon at bounding box center [884, 9] width 11 height 11
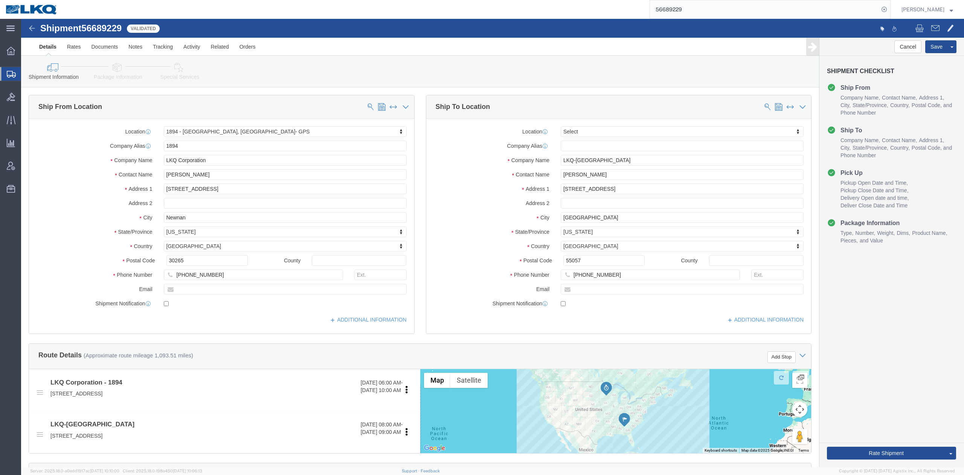
select select "30706"
select select
type input "1530"
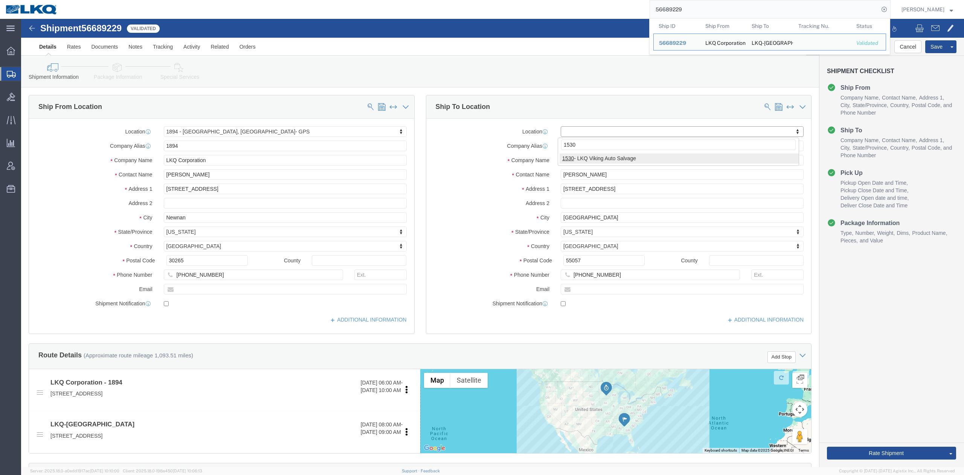
select select "27560"
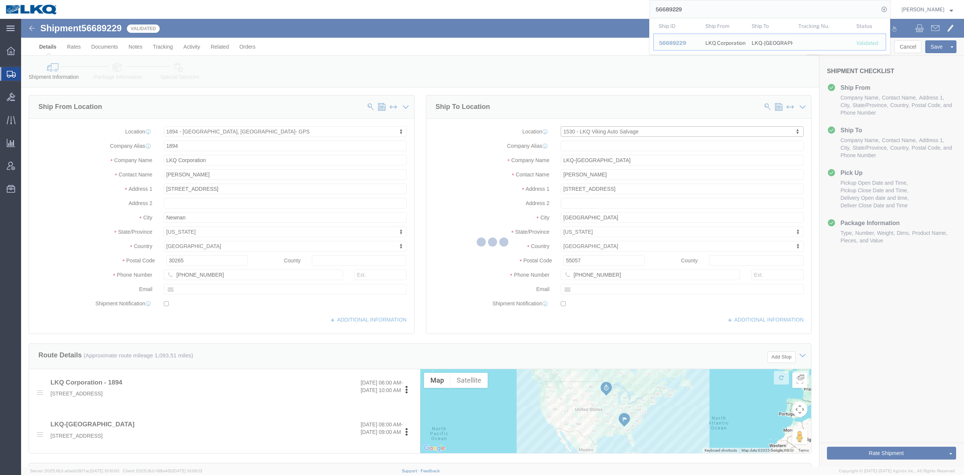
select select "MN"
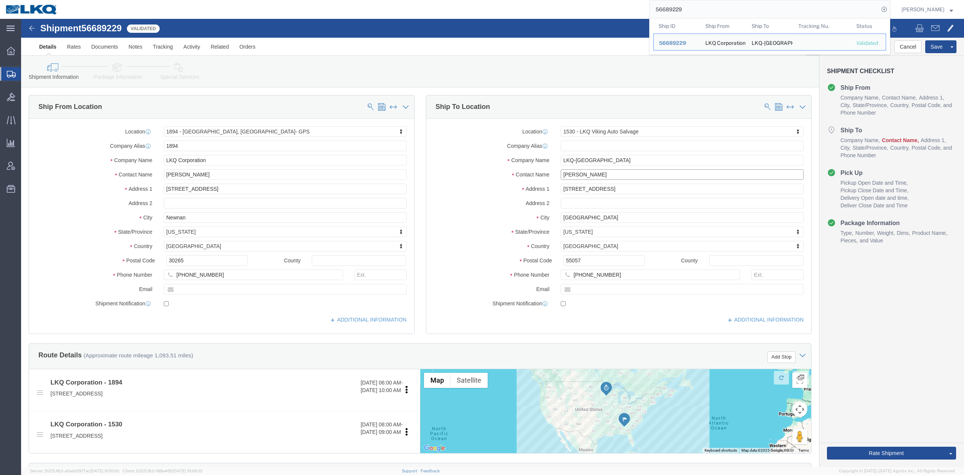
click input "Erin Clark"
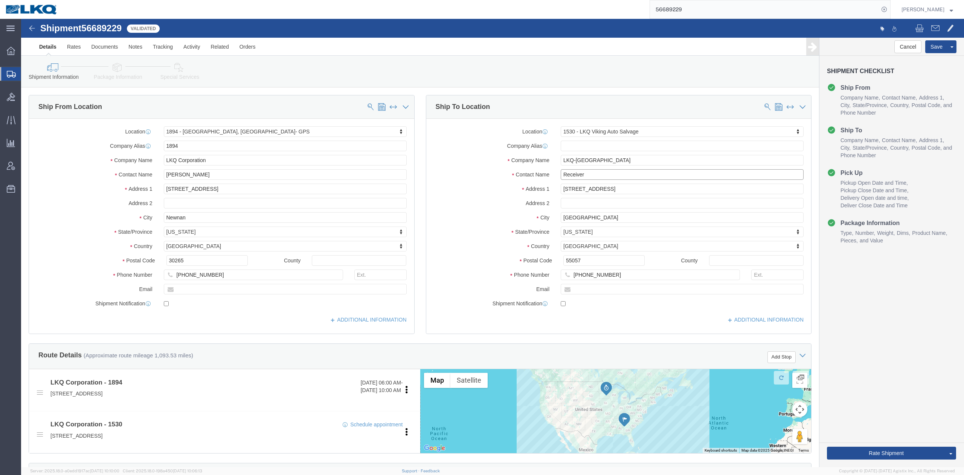
type input "Receiver"
click label "Address 1"
click button "Save"
type button "Save"
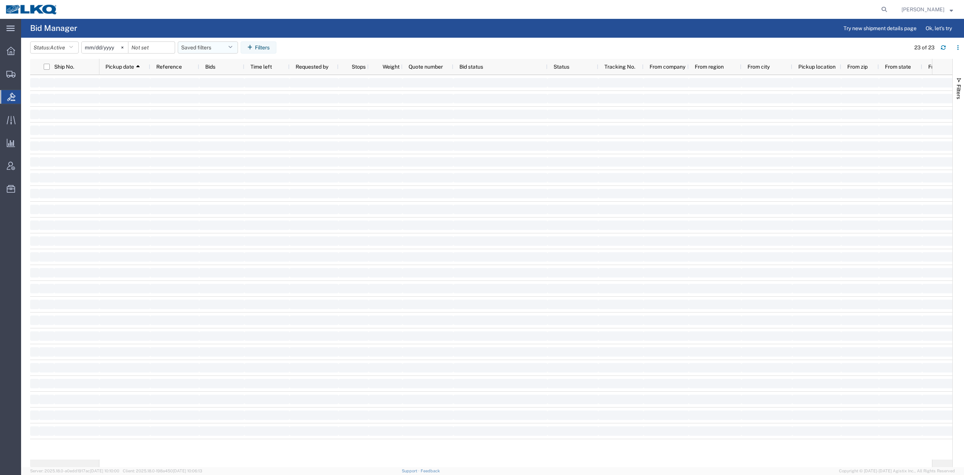
click at [225, 43] on button "Saved filters" at bounding box center [208, 47] width 60 height 12
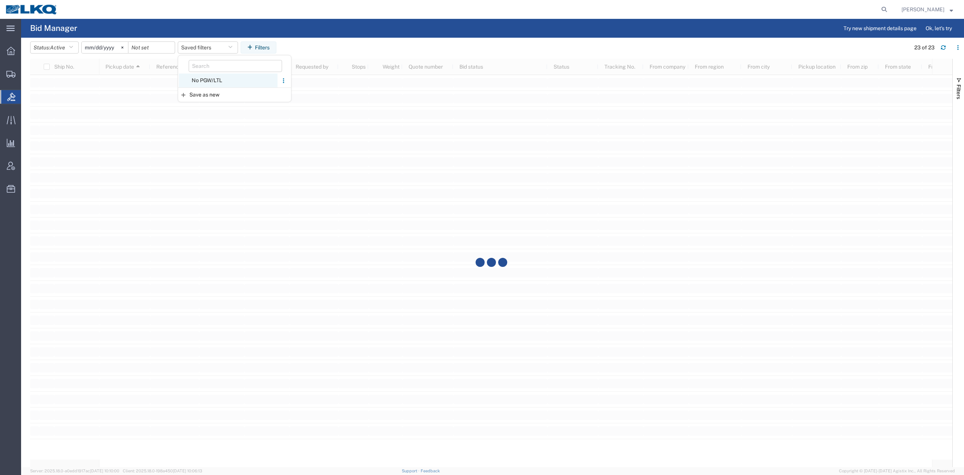
click at [224, 81] on span "No PGW/LTL" at bounding box center [228, 80] width 99 height 14
type input "2025-01-01"
type input "2025-12-31"
click at [231, 93] on span "No PGW/LTL" at bounding box center [228, 94] width 99 height 14
type input "2025-01-01"
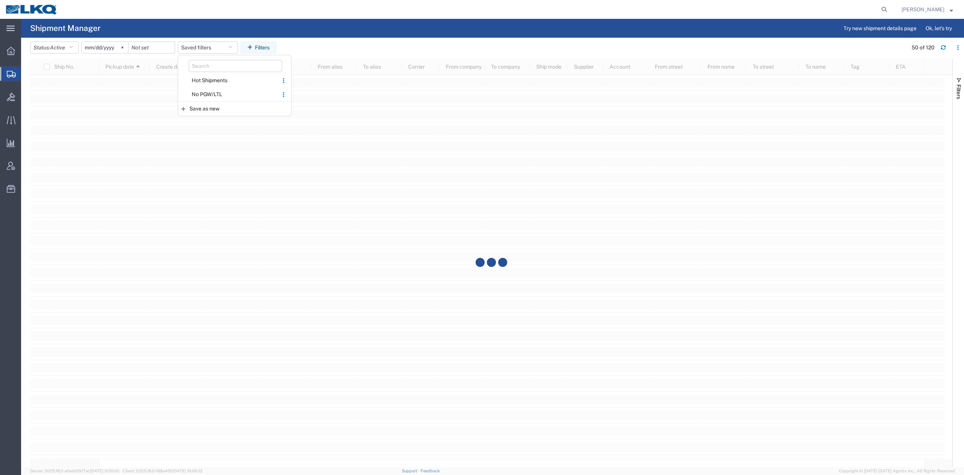
type input "2025-12-31"
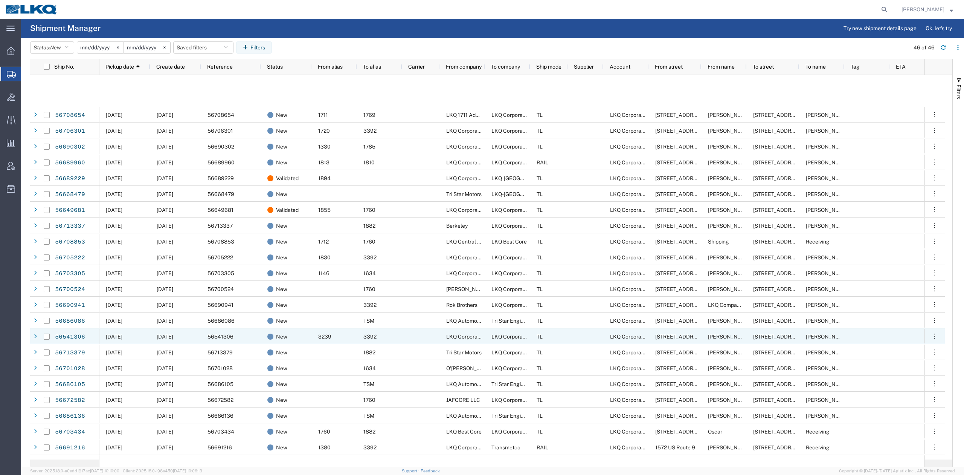
scroll to position [201, 0]
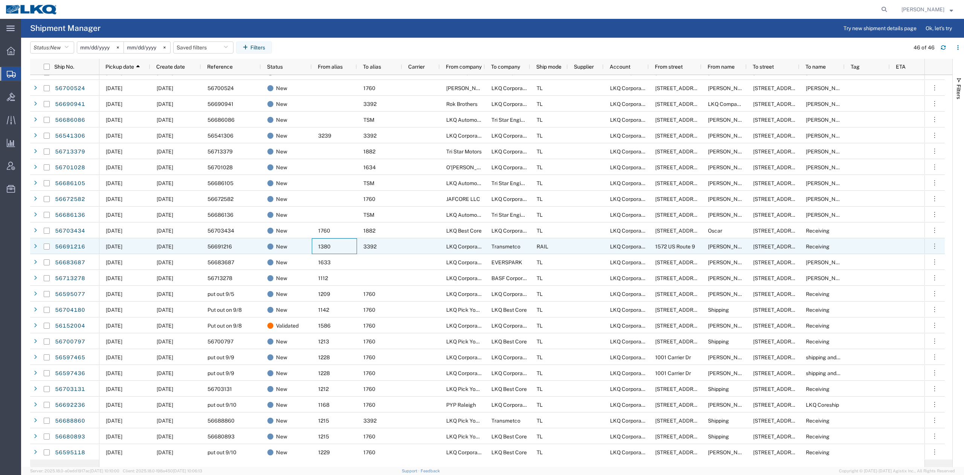
click at [341, 240] on div "1380" at bounding box center [334, 246] width 45 height 16
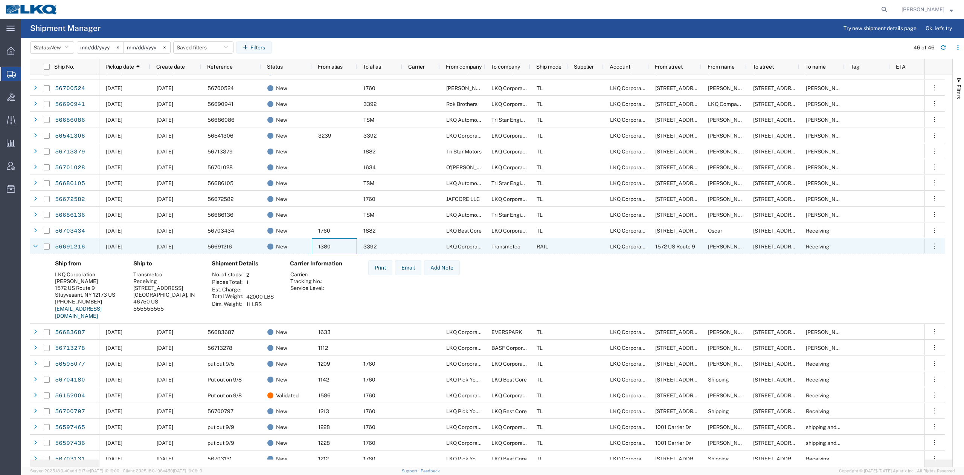
click at [337, 246] on div "1380" at bounding box center [334, 246] width 45 height 16
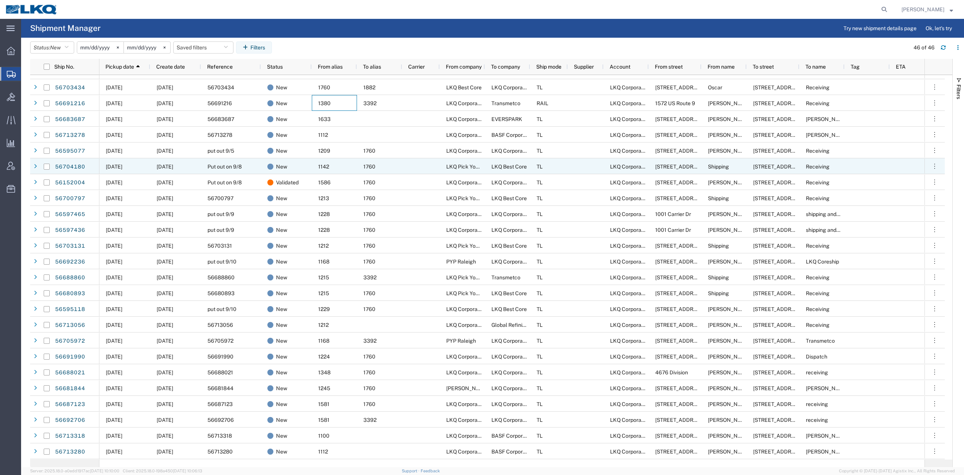
scroll to position [0, 0]
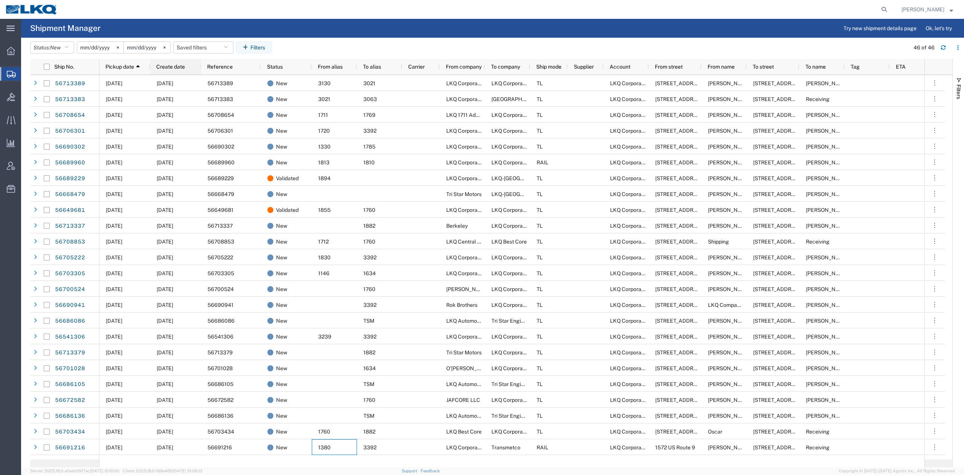
click at [177, 71] on div "Create date" at bounding box center [177, 67] width 42 height 12
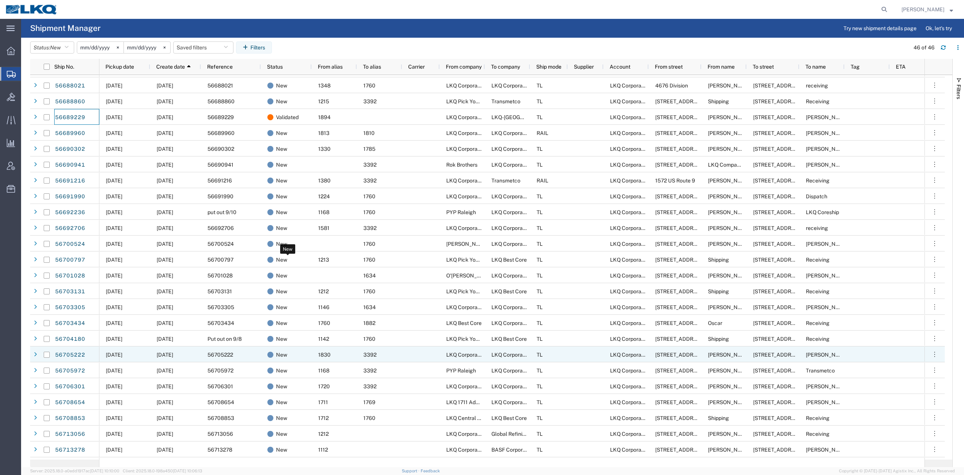
scroll to position [344, 0]
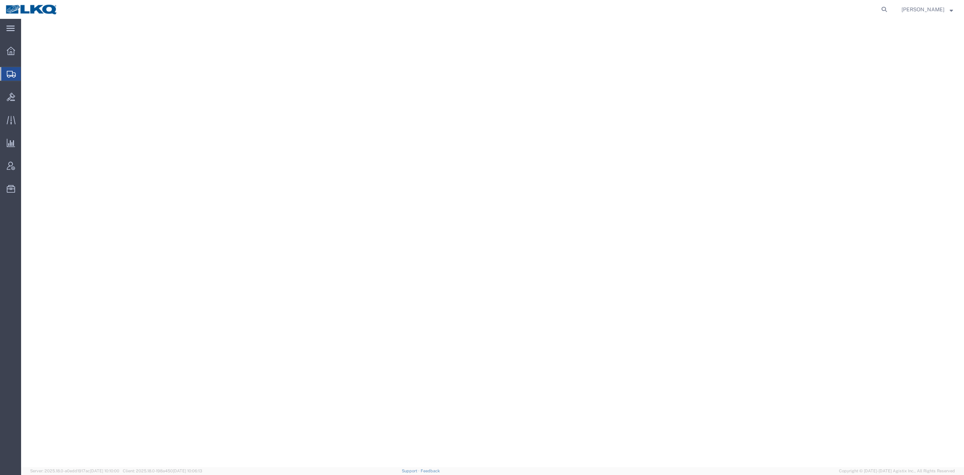
select select
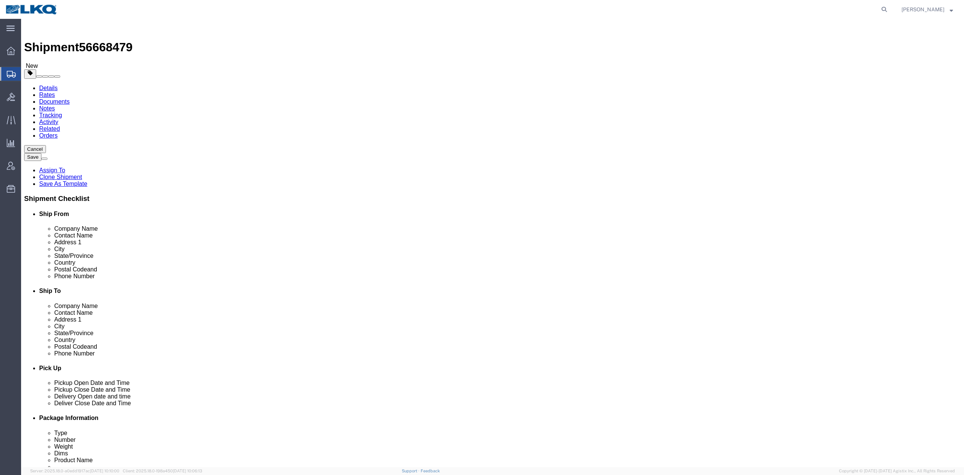
type input "west sac"
select select "57631"
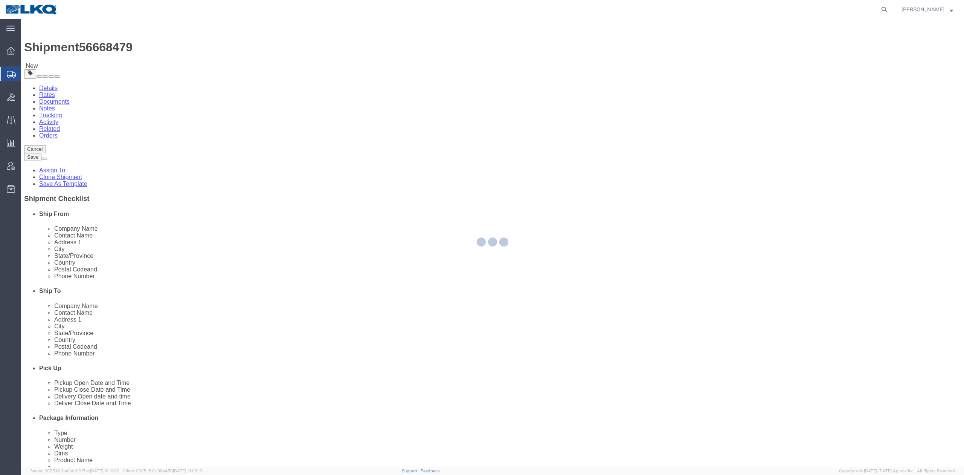
select select "CA"
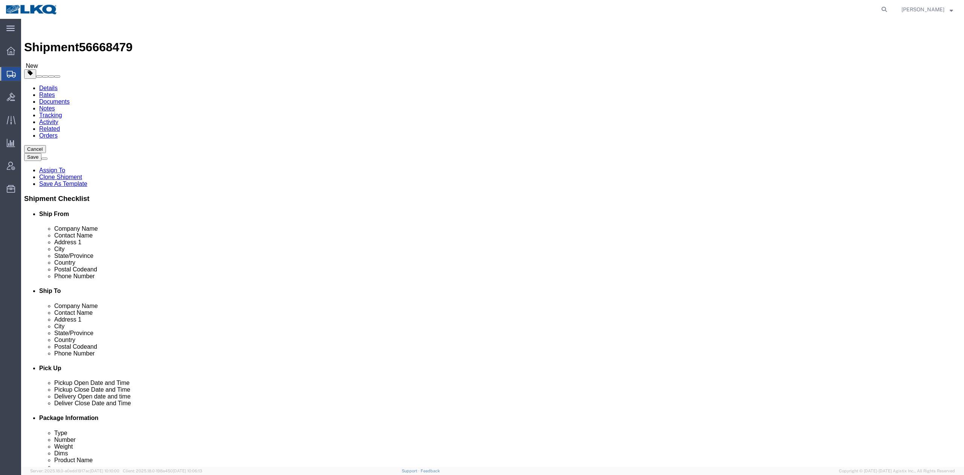
click input "Jose Romo"
type input "Receiver"
click div "Location 3867 - West Sacramento My Profile Location 1100 - LKQ Crystal River 11…"
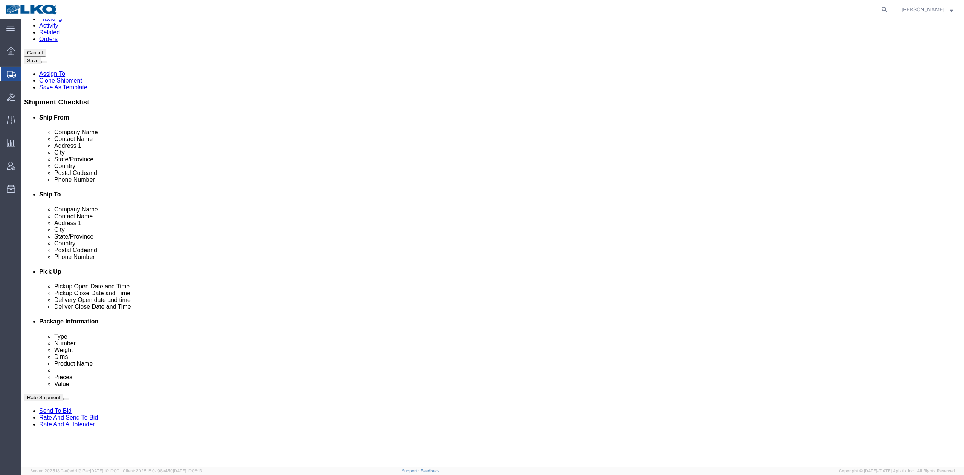
scroll to position [100, 0]
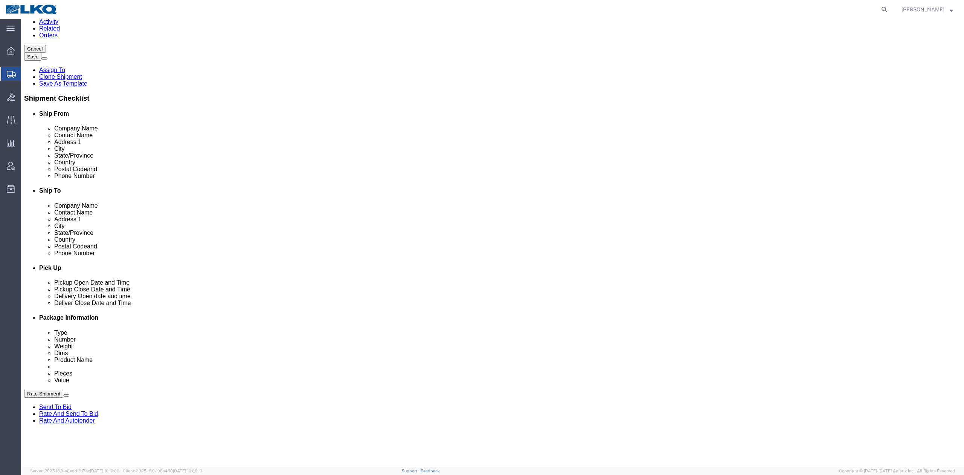
click button "Save"
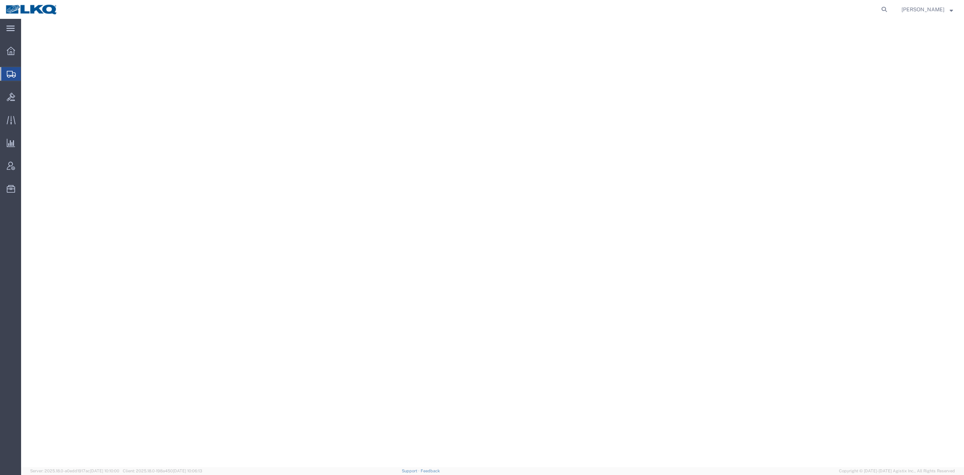
select select
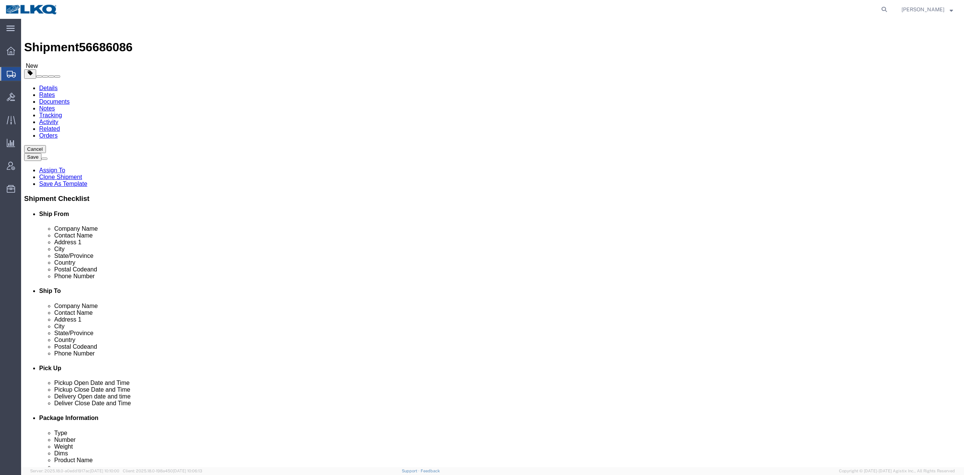
type input "1760"
select select "27634"
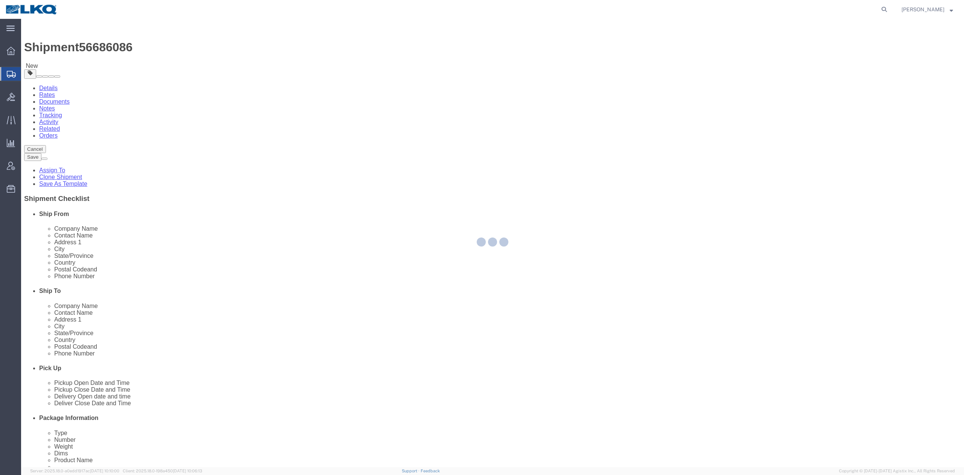
select select "[GEOGRAPHIC_DATA]"
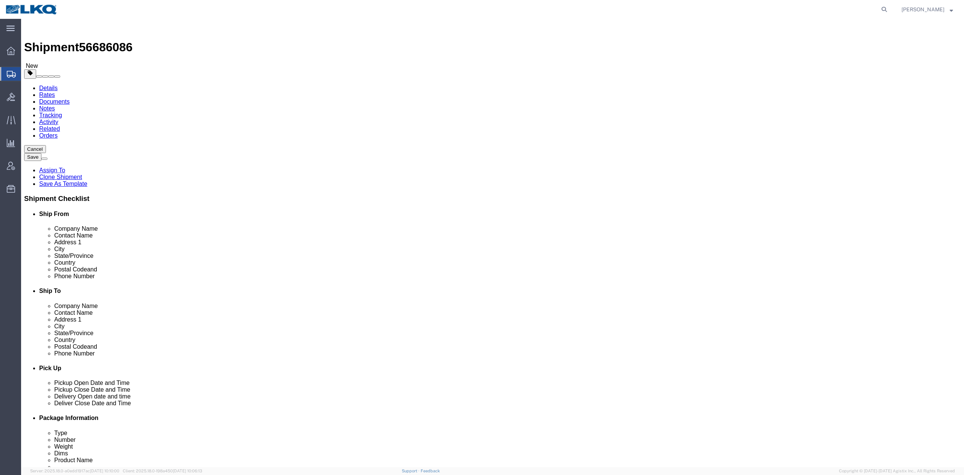
click input "[STREET_ADDRESS]"
type input "[STREET_ADDRESS]"
click label "Contact Name"
select select
click input "Alfredo Canales"
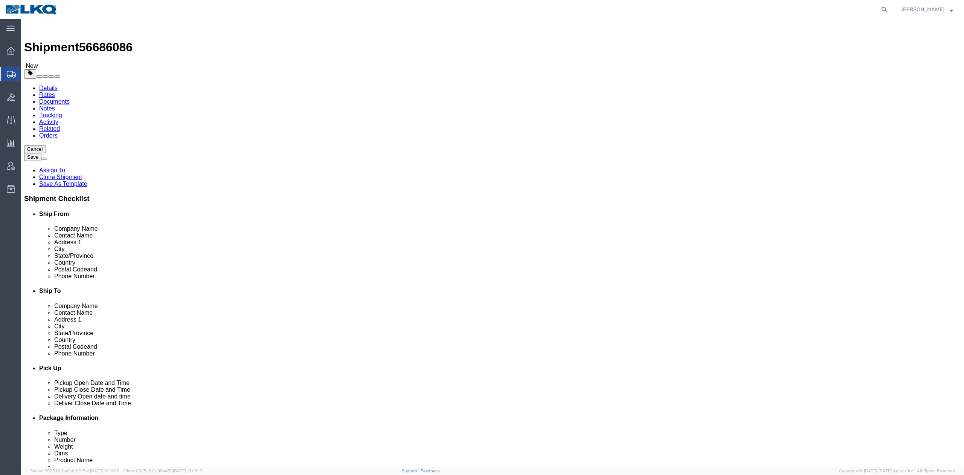
type input "Shipper"
click label "Contact Name"
click button "Save"
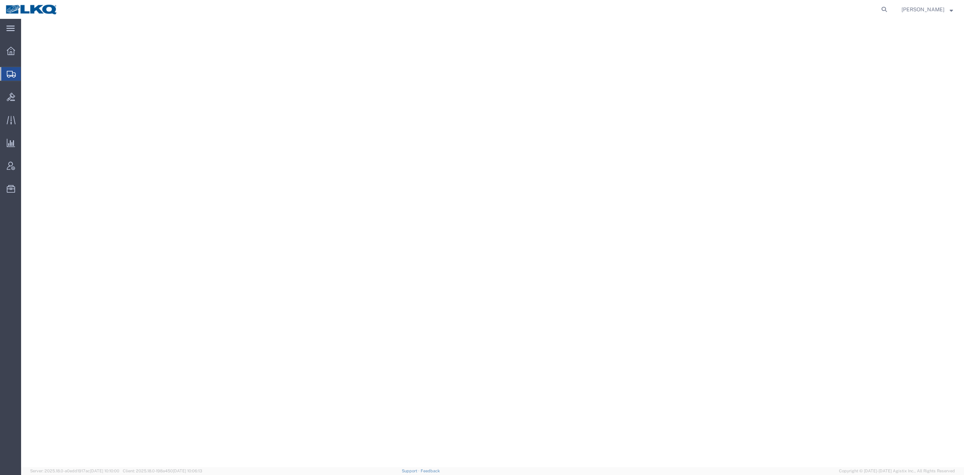
select select
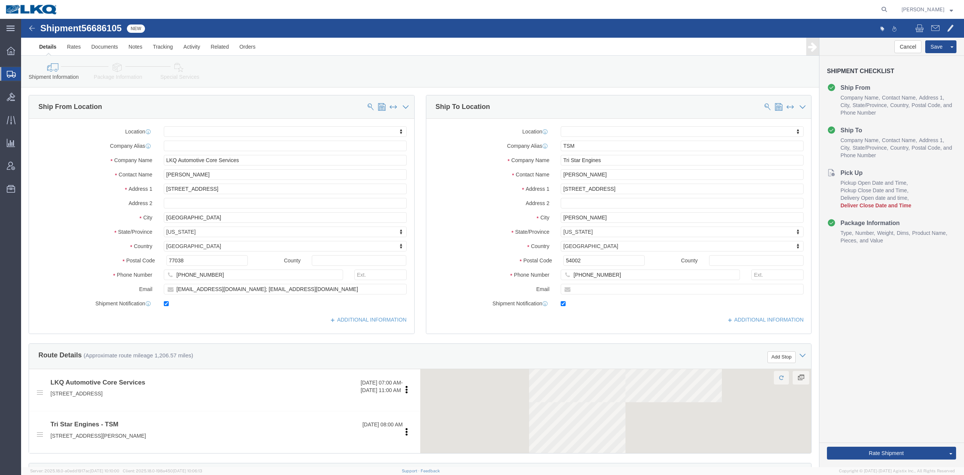
type input "1760"
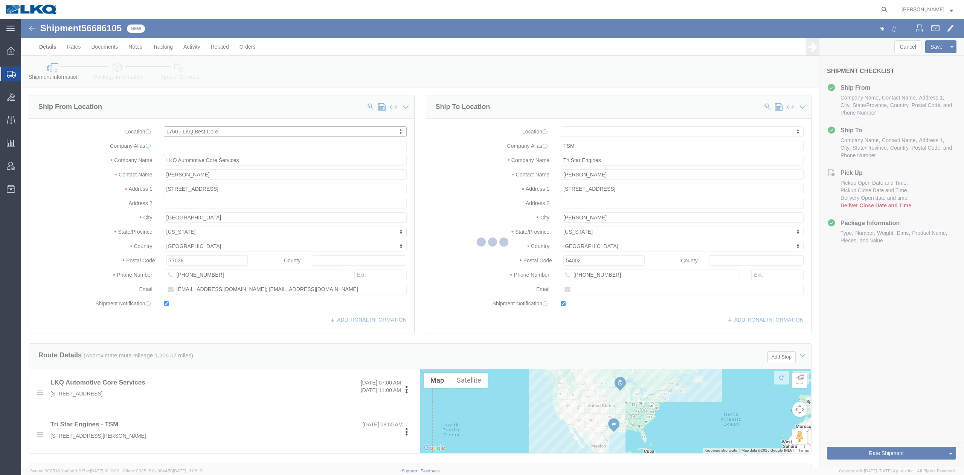
select select "[GEOGRAPHIC_DATA]"
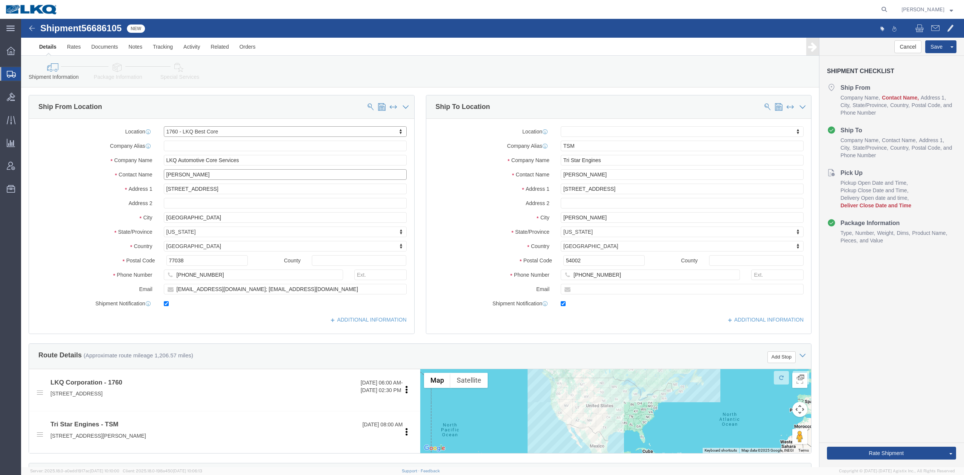
click input "[PERSON_NAME]"
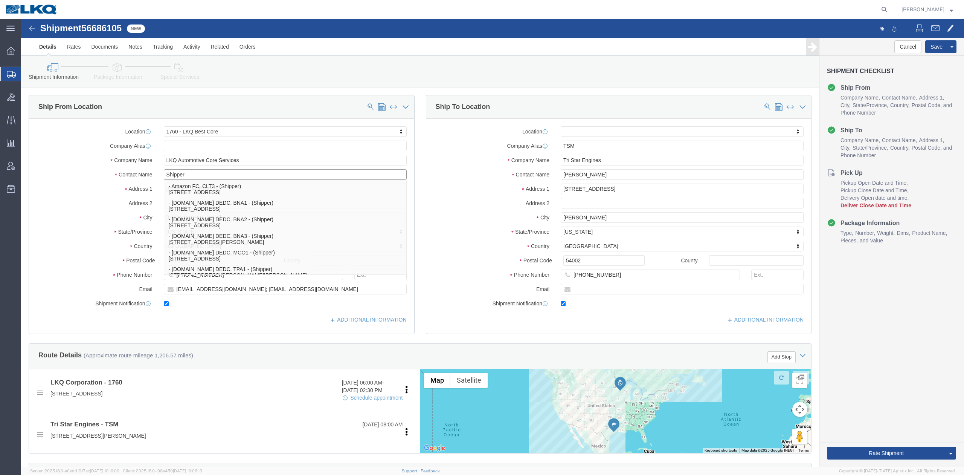
type input "Shipper"
click label "Company Name"
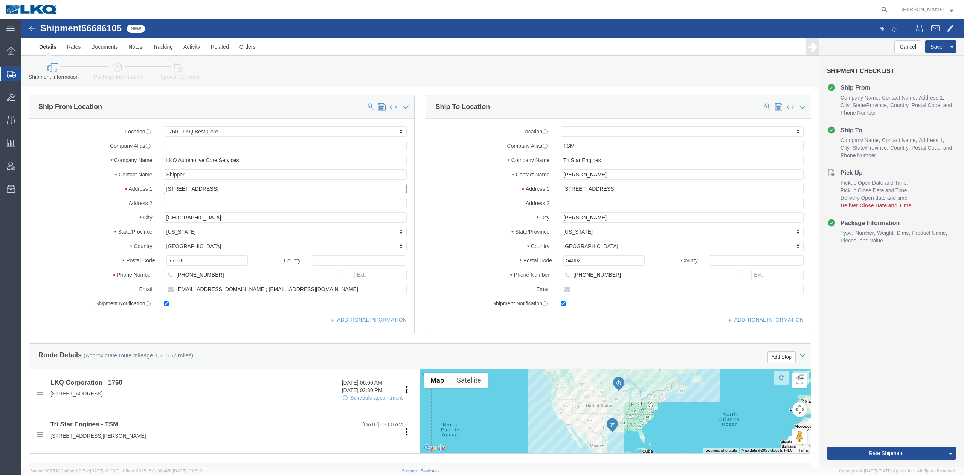
click input "[STREET_ADDRESS]"
type input "[STREET_ADDRESS]"
select select
click button "Save"
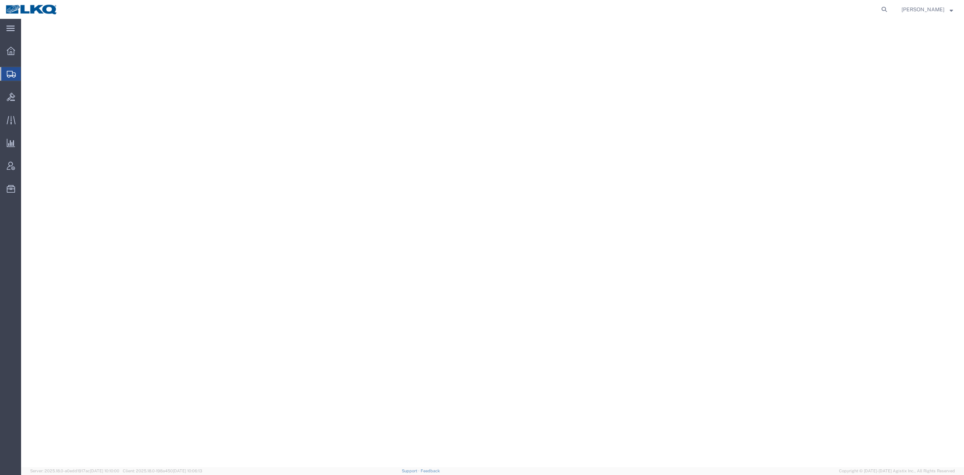
select select
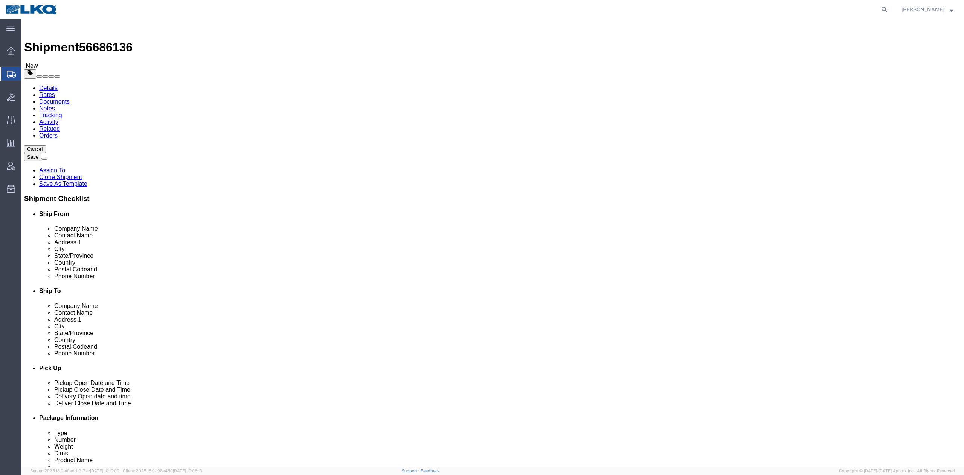
type input "1760"
select select "27634"
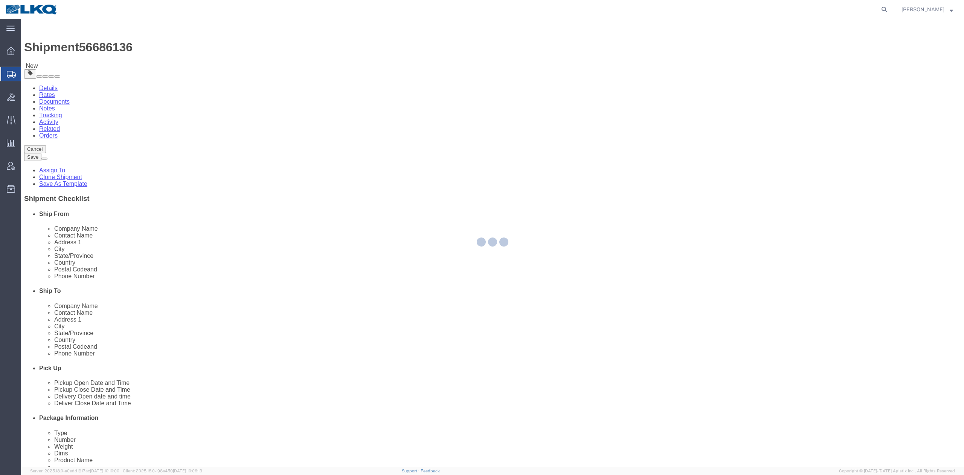
select select "[GEOGRAPHIC_DATA]"
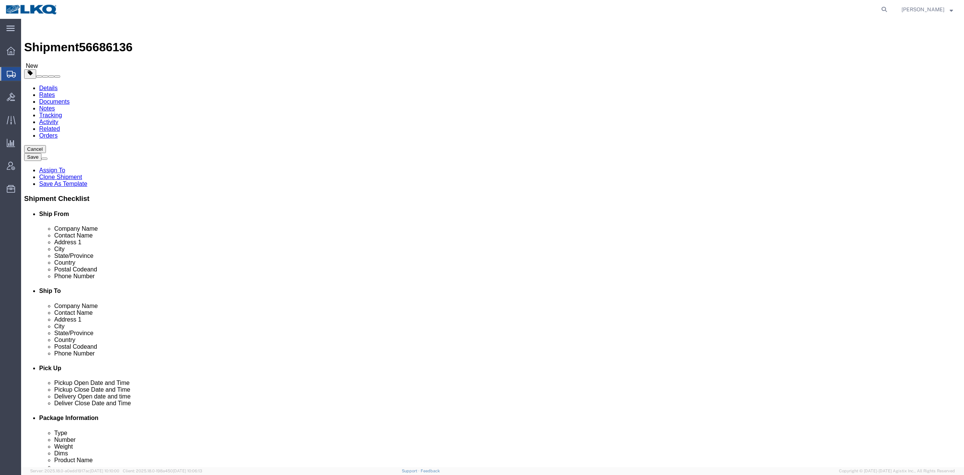
click input "[PERSON_NAME]"
type input "Shipper"
click p "- Amazon FC, CLT3 - (Shipper) [STREET_ADDRESS]"
select select
select select "NC"
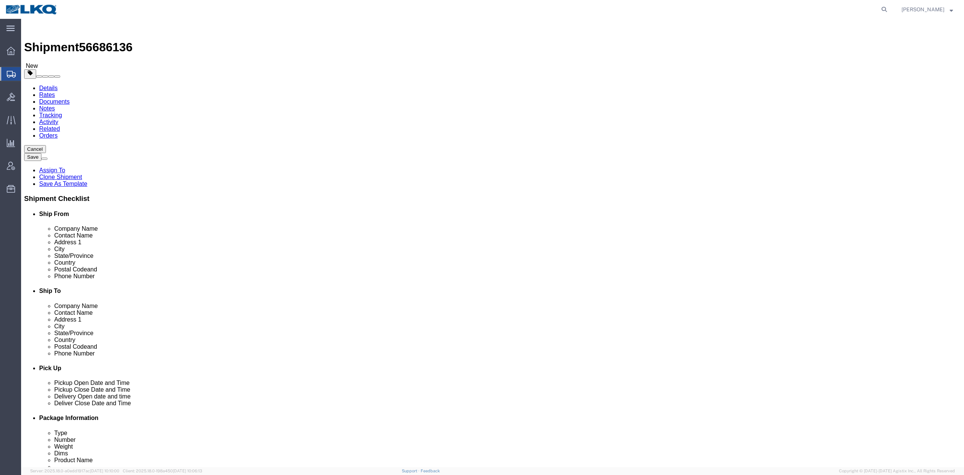
type input "Shipper"
click div "Ship To Location Location My Profile Location 1100 - LKQ [GEOGRAPHIC_DATA] 1103…"
type input "1760"
select select "27634"
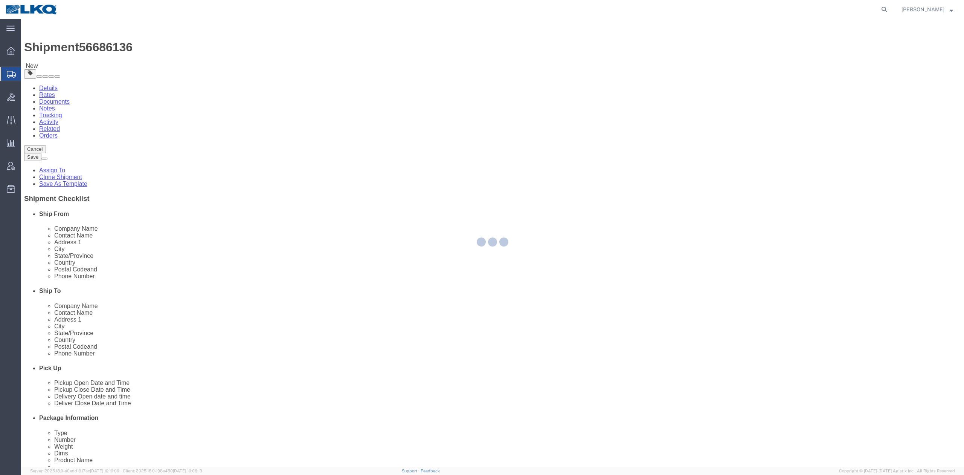
select select "[GEOGRAPHIC_DATA]"
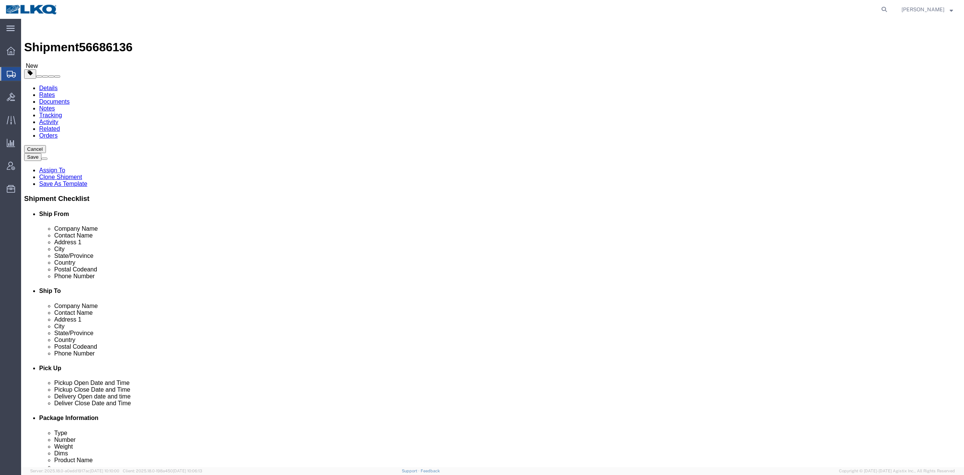
click div "Location My Profile Location 1100 - LKQ Crystal River 1103 - LKQ Ft [PERSON_NAM…"
click input "Shipper"
type input "Shipper"
click label "Company Alias"
drag, startPoint x: 156, startPoint y: 170, endPoint x: 159, endPoint y: 186, distance: 16.9
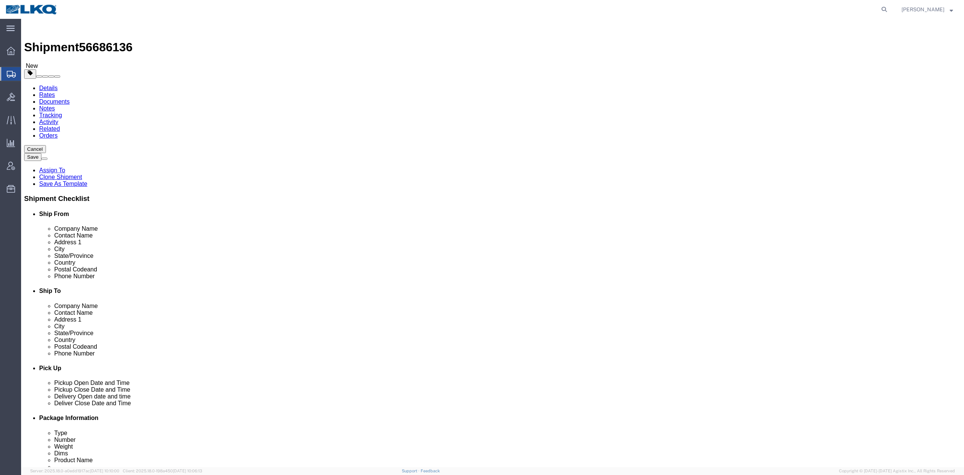
click input "[STREET_ADDRESS]"
type input "[STREET_ADDRESS]"
click div "Location My Profile Location 1100 - LKQ Crystal River 1103 - LKQ Ft [PERSON_NAM…"
select select
click button "Save"
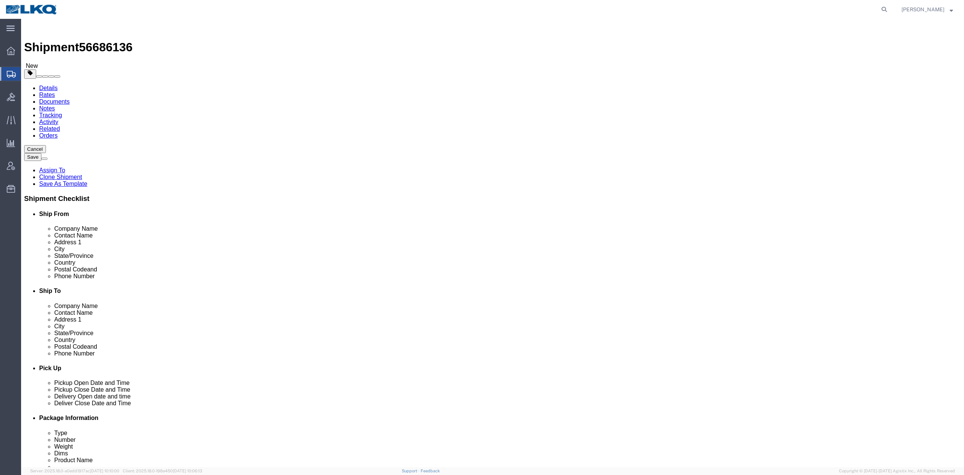
type button "Save"
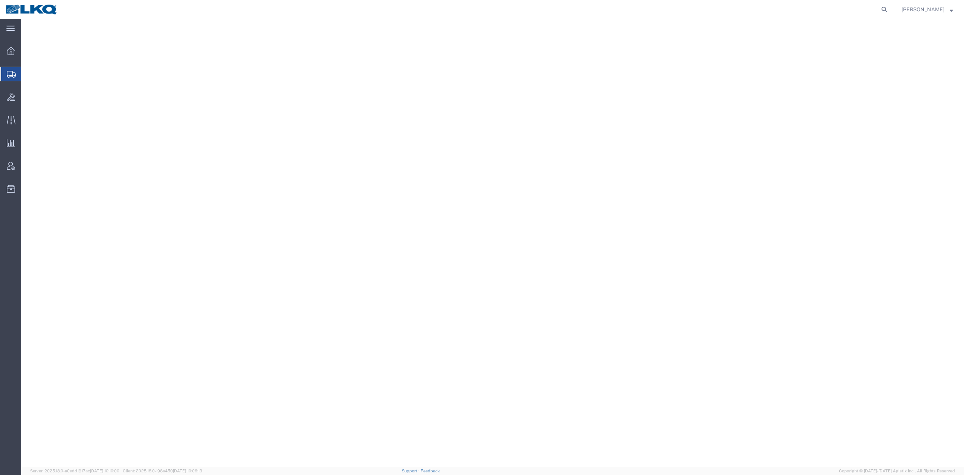
select select "30706"
select select
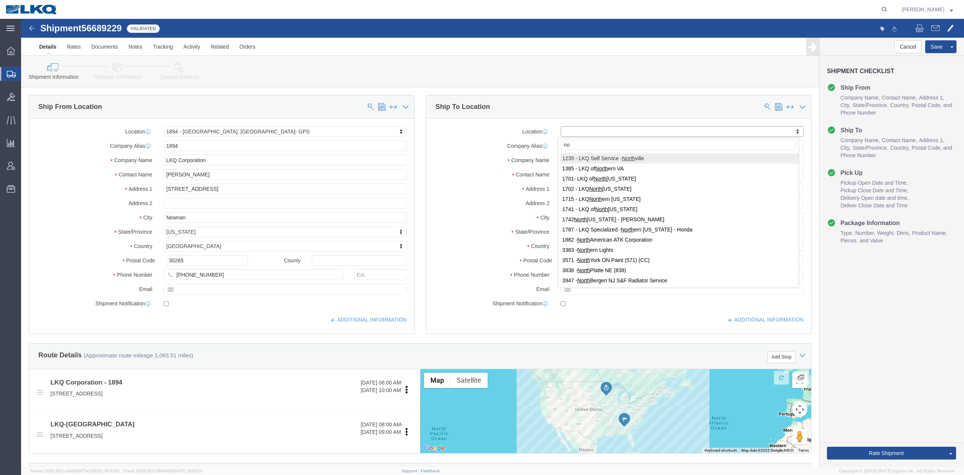
type input "n"
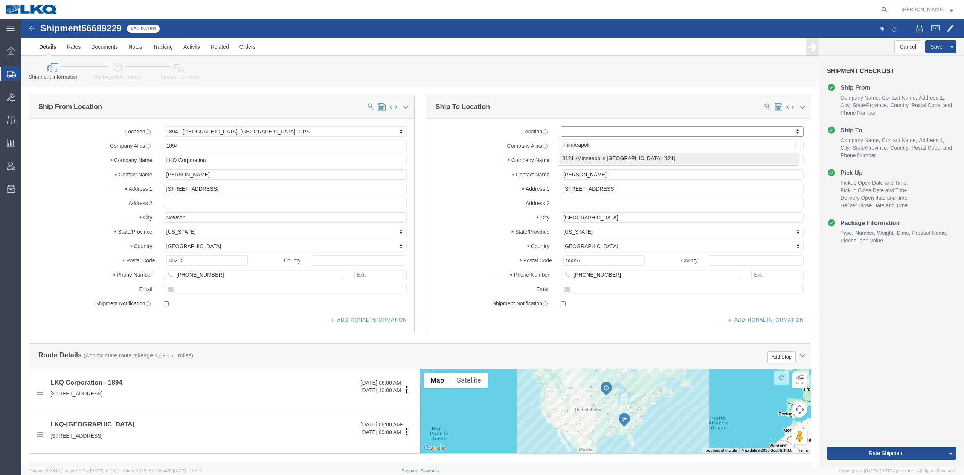
type input "[GEOGRAPHIC_DATA]"
select select "MN"
click span "56689229"
copy span "56689229"
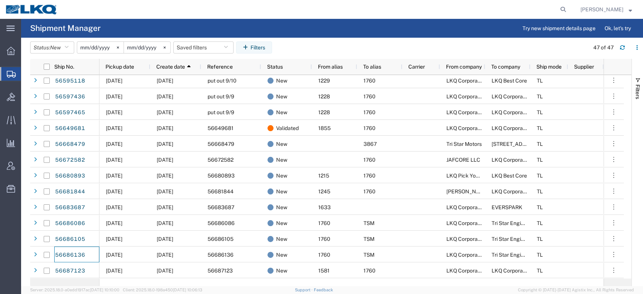
scroll to position [50, 0]
click at [217, 50] on button "Saved filters" at bounding box center [203, 47] width 60 height 12
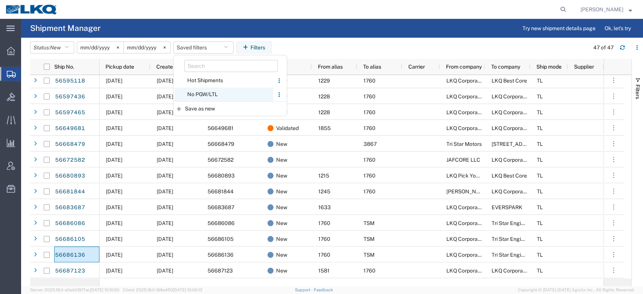
click at [235, 93] on span "No PGW/LTL" at bounding box center [223, 94] width 99 height 14
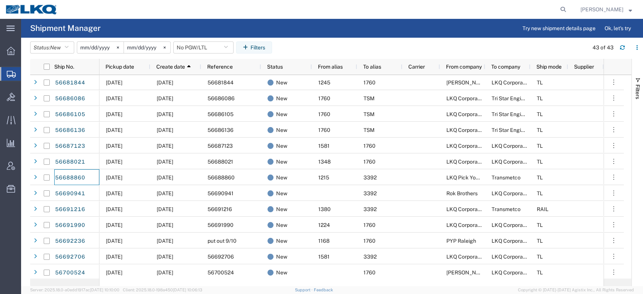
scroll to position [127, 0]
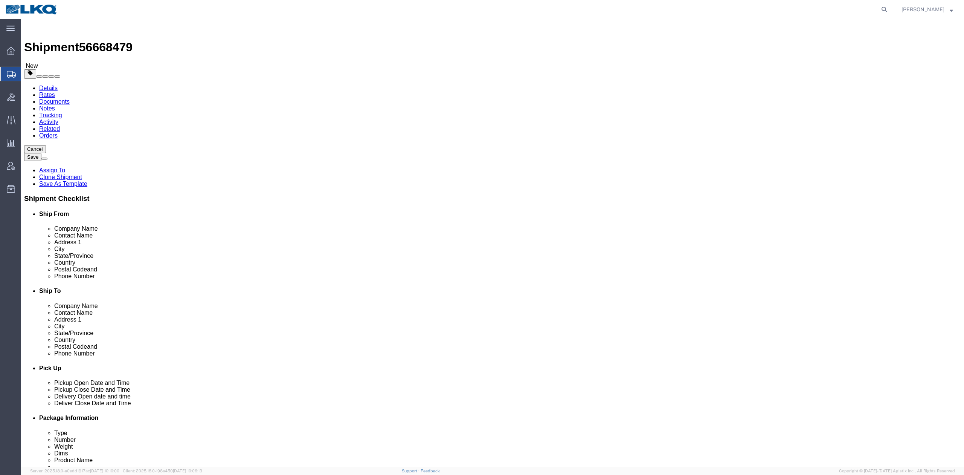
select select
select select "57631"
click span "56668479"
copy span "56668479"
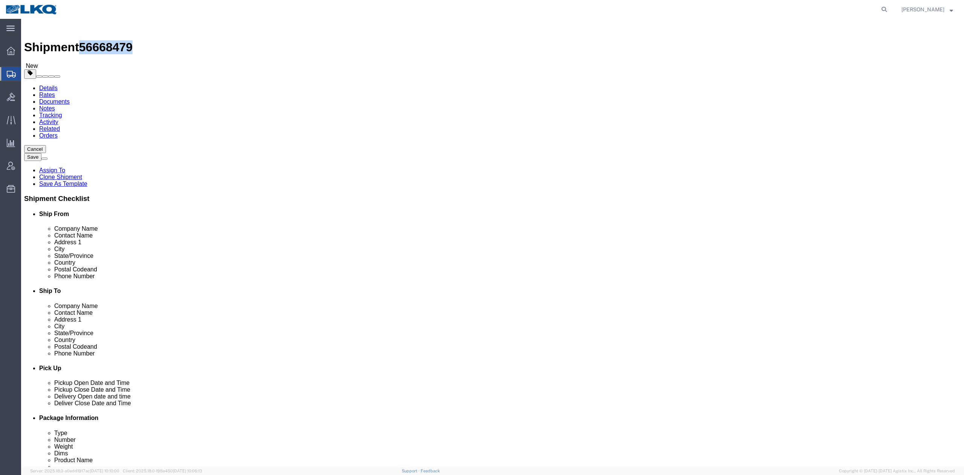
click link "Notes"
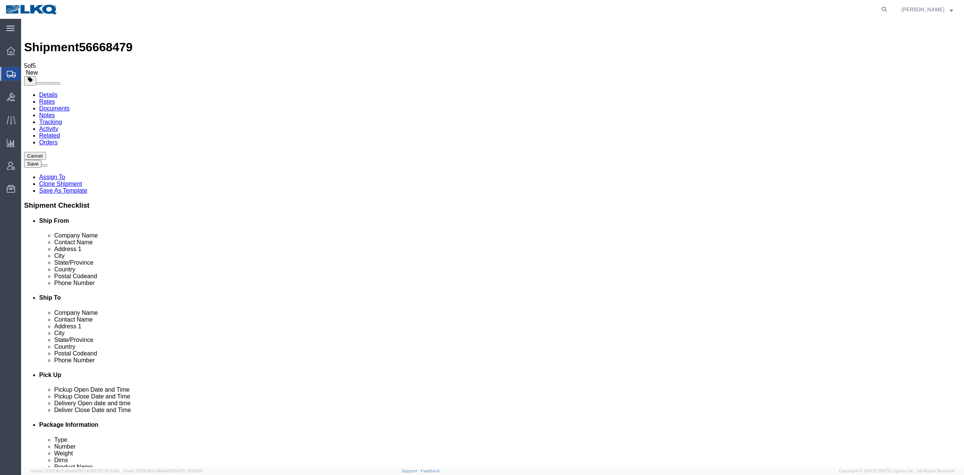
click at [104, 40] on span "56668479" at bounding box center [105, 47] width 53 height 14
copy span "56668479"
click at [46, 92] on link "Details" at bounding box center [48, 95] width 18 height 6
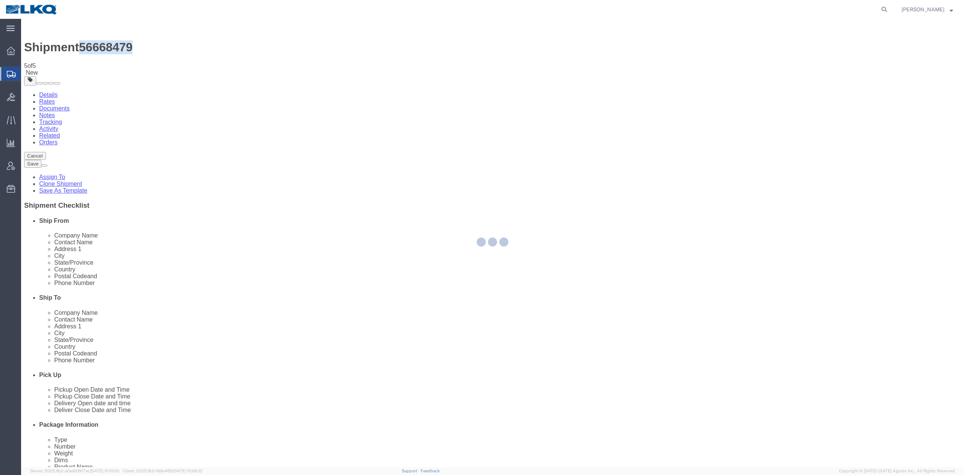
select select "57631"
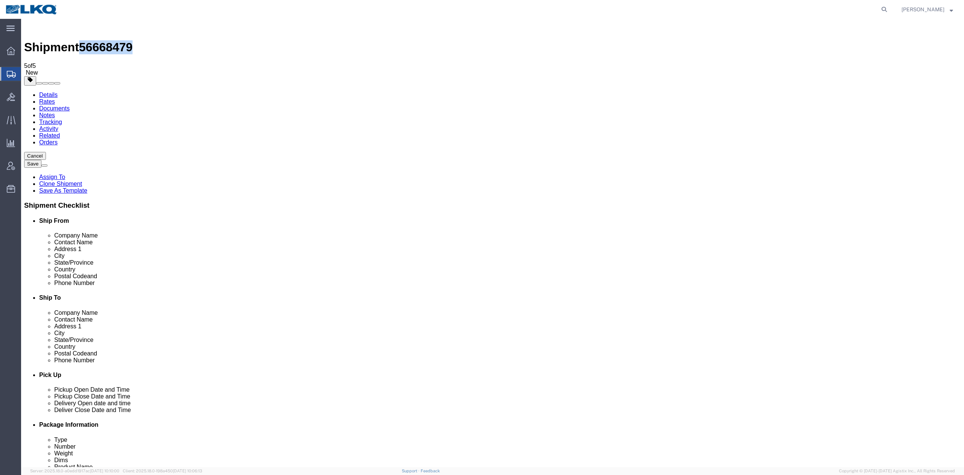
click icon
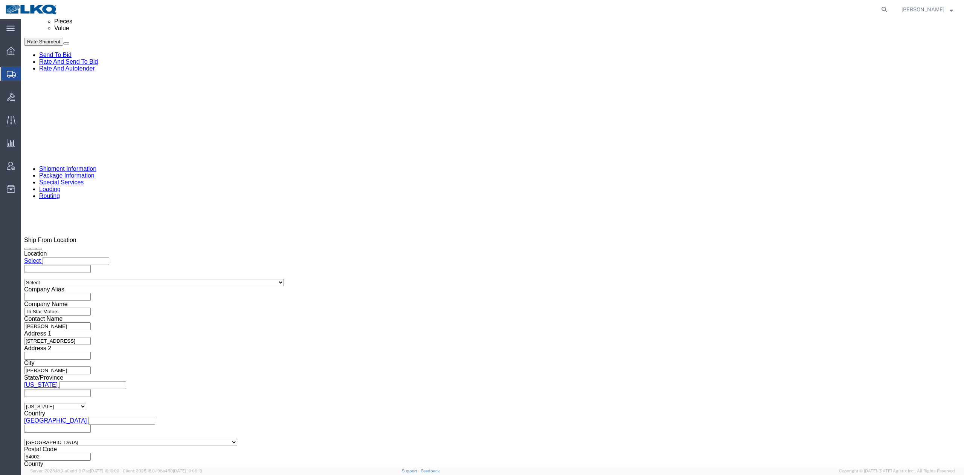
scroll to position [603, 0]
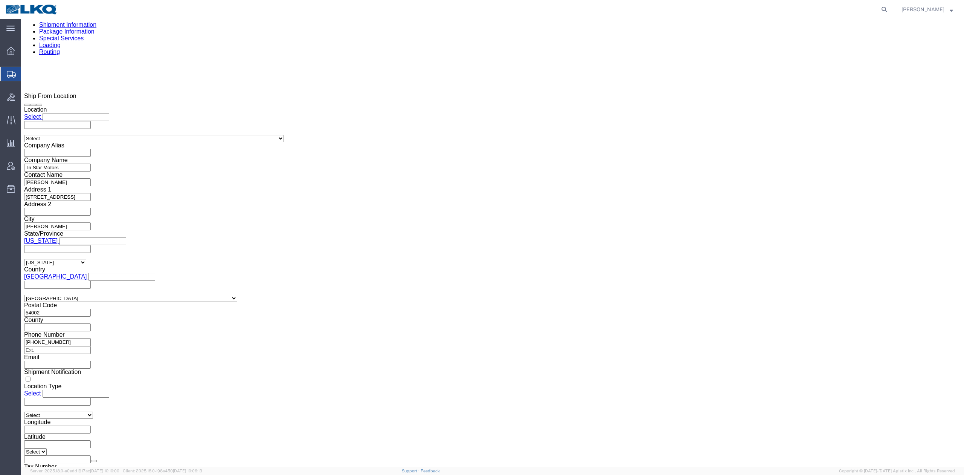
click link "Package Information"
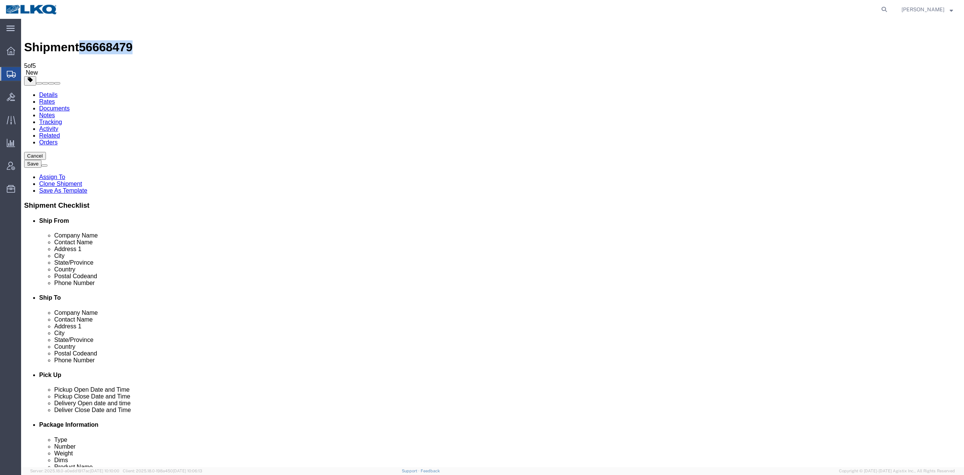
drag, startPoint x: 48, startPoint y: 52, endPoint x: 205, endPoint y: 209, distance: 222.1
click icon
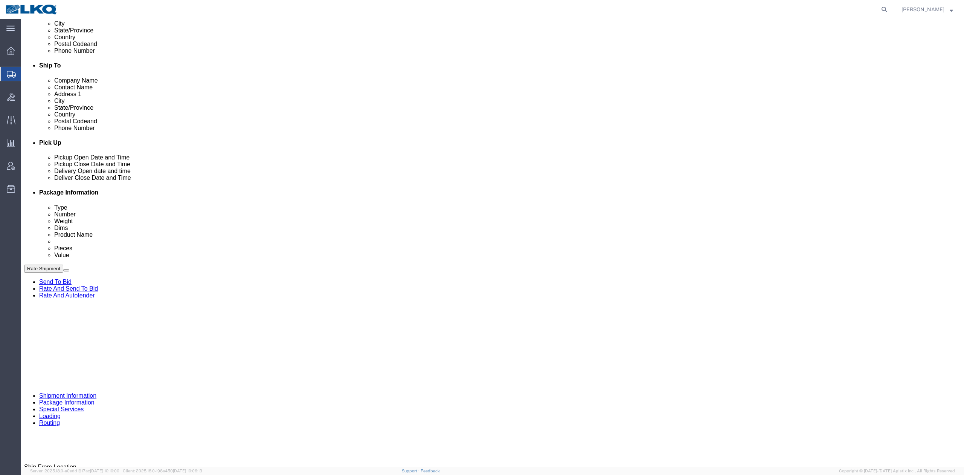
scroll to position [221, 0]
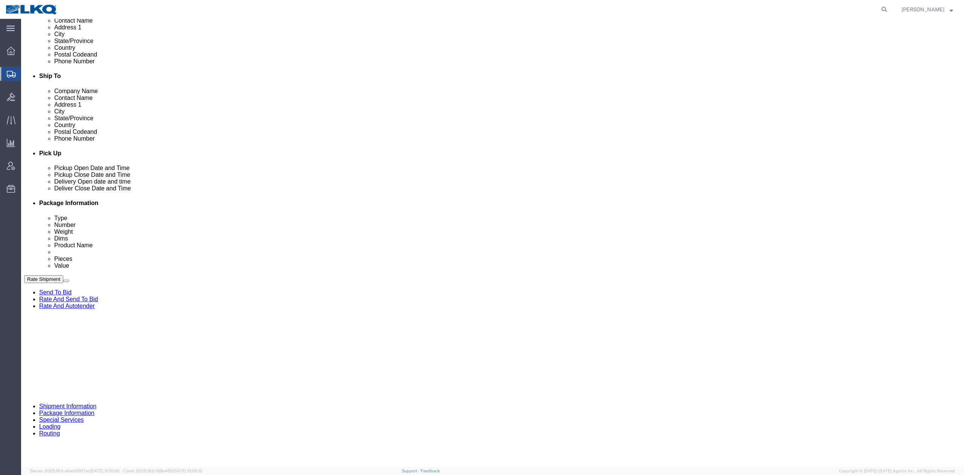
click div
type input "12:00 PM"
click button "Apply"
click div "Delivery by Date Delivery Start Date Delivery Start Time Deliver Open Date and …"
click button "Save"
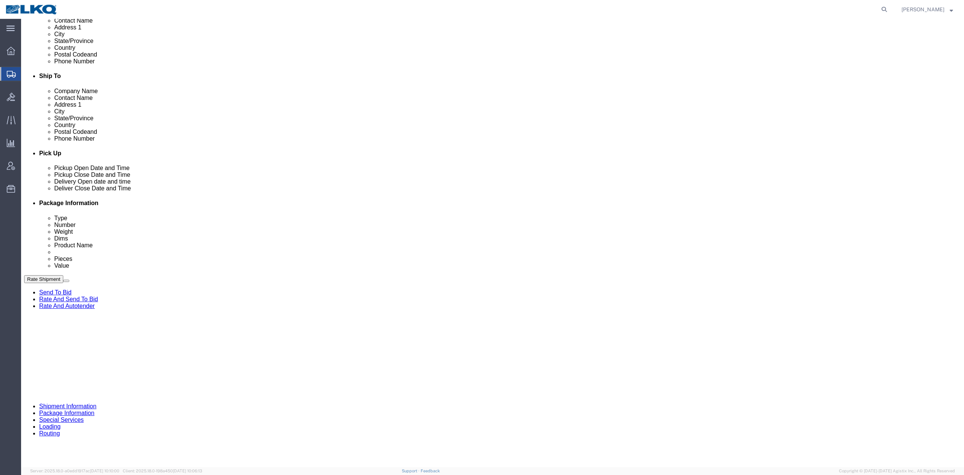
click button "Rate Shipment"
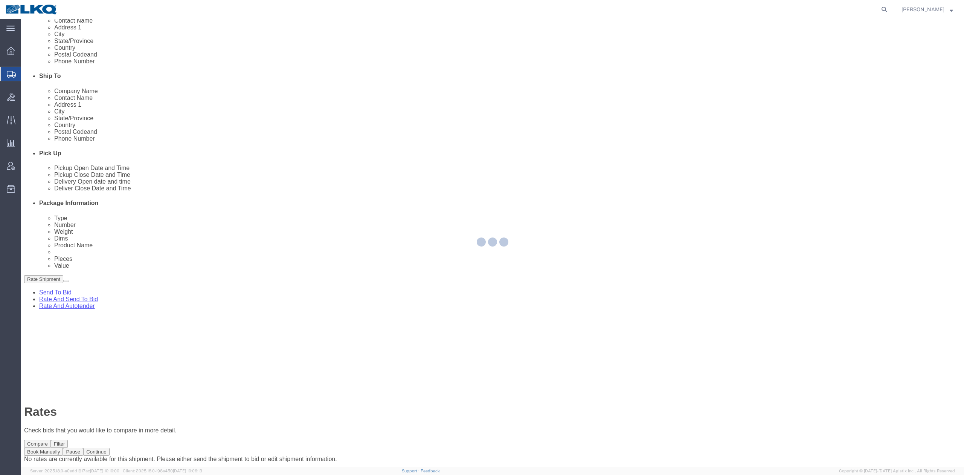
scroll to position [0, 0]
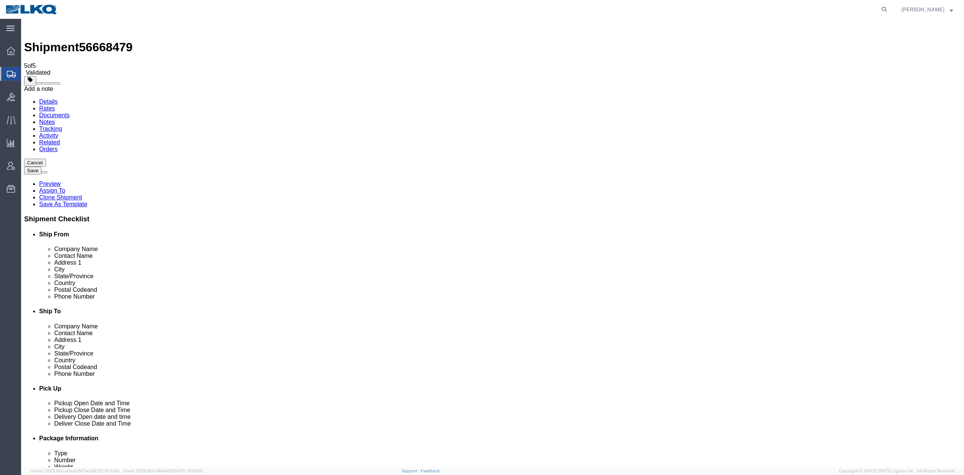
click at [57, 83] on span at bounding box center [57, 83] width 0 height 0
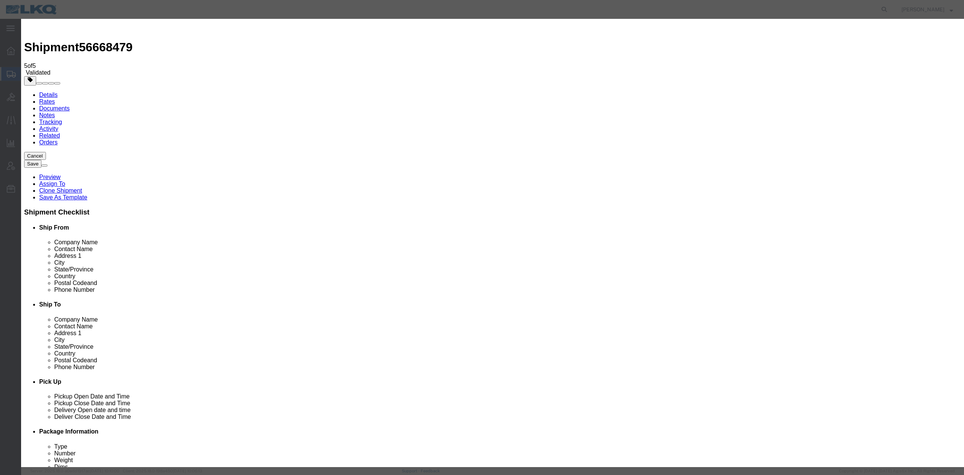
drag, startPoint x: 415, startPoint y: 65, endPoint x: 409, endPoint y: 70, distance: 7.2
select select "BID_NOTES"
drag, startPoint x: 396, startPoint y: 91, endPoint x: 398, endPoint y: 100, distance: 9.2
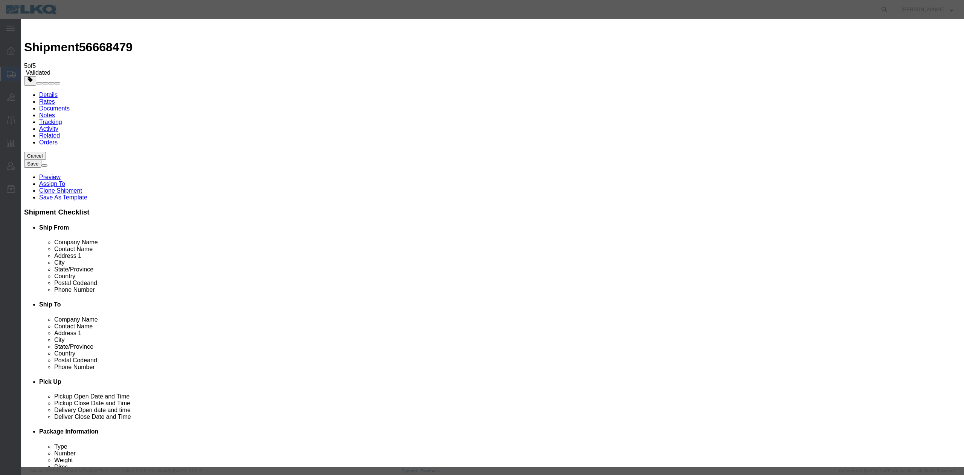
select select "PRIVATE_TO_ACCOUNT"
type textarea "DAT: $2967"
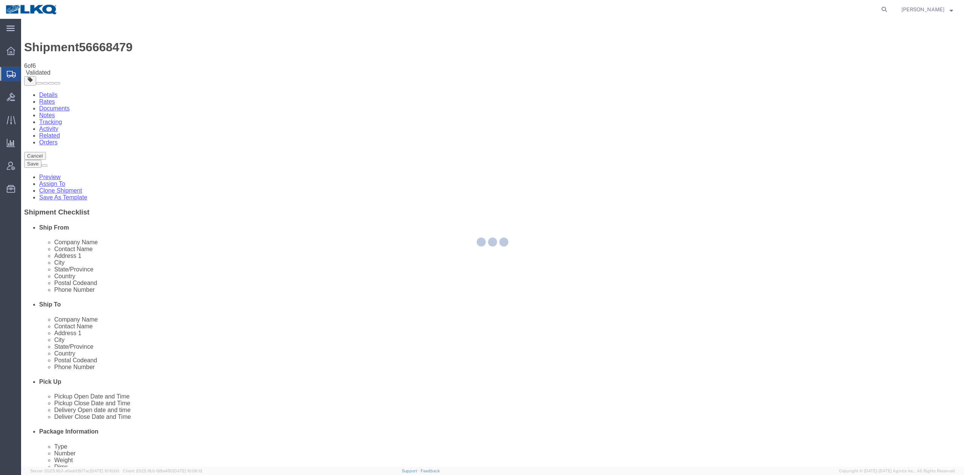
select select "57631"
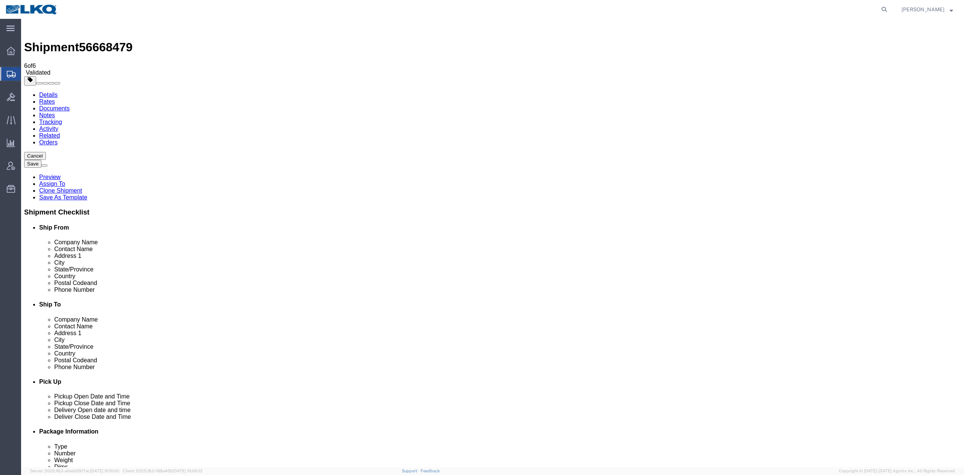
select select "TL"
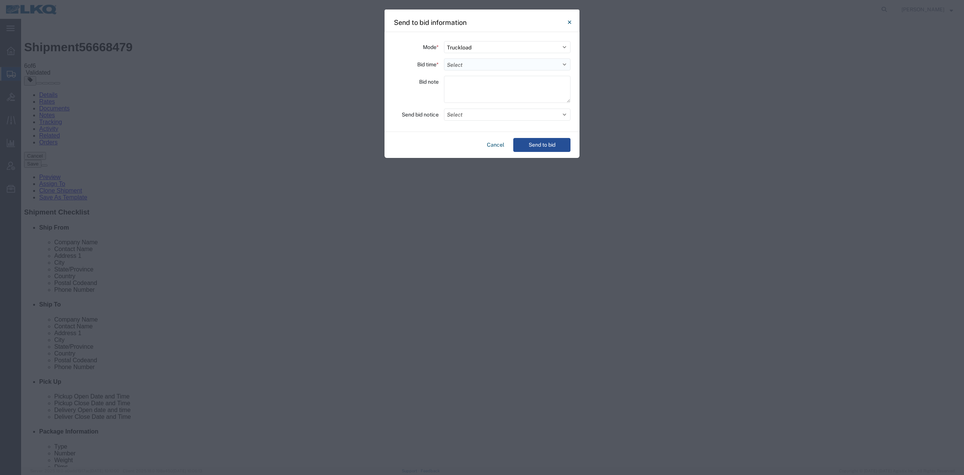
drag, startPoint x: 450, startPoint y: 63, endPoint x: 454, endPoint y: 70, distance: 7.8
click at [450, 63] on select "Select 30 Min (Rush) 1 Hour (Rush) 2 Hours (Rush) 4 Hours (Rush) 8 Hours (Rush)…" at bounding box center [507, 64] width 127 height 12
select select "12"
click at [444, 58] on select "Select 30 Min (Rush) 1 Hour (Rush) 2 Hours (Rush) 4 Hours (Rush) 8 Hours (Rush)…" at bounding box center [507, 64] width 127 height 12
click at [464, 113] on button "Select" at bounding box center [507, 114] width 127 height 12
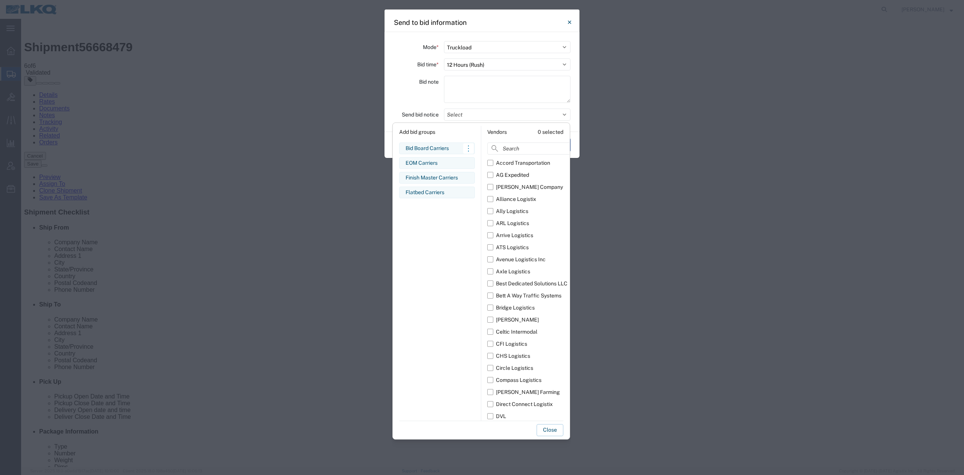
click at [427, 149] on div "Bid Board Carriers" at bounding box center [437, 148] width 63 height 8
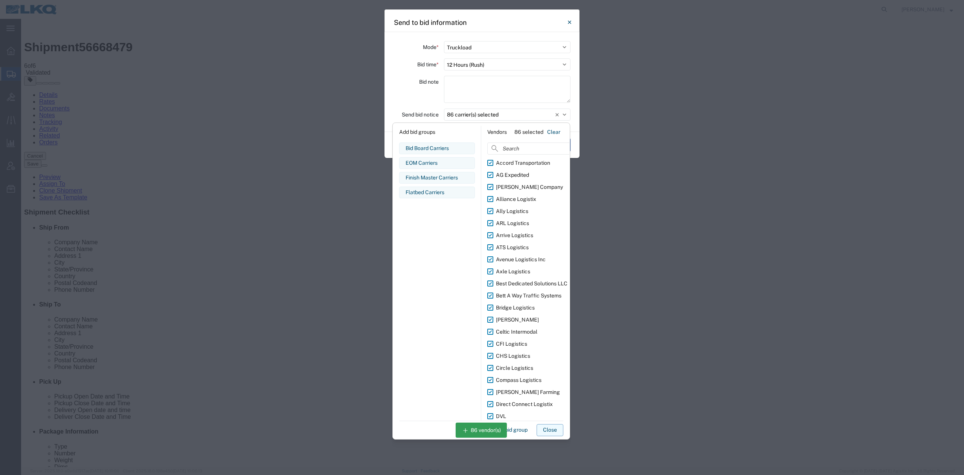
click at [555, 433] on button "Close" at bounding box center [550, 430] width 27 height 12
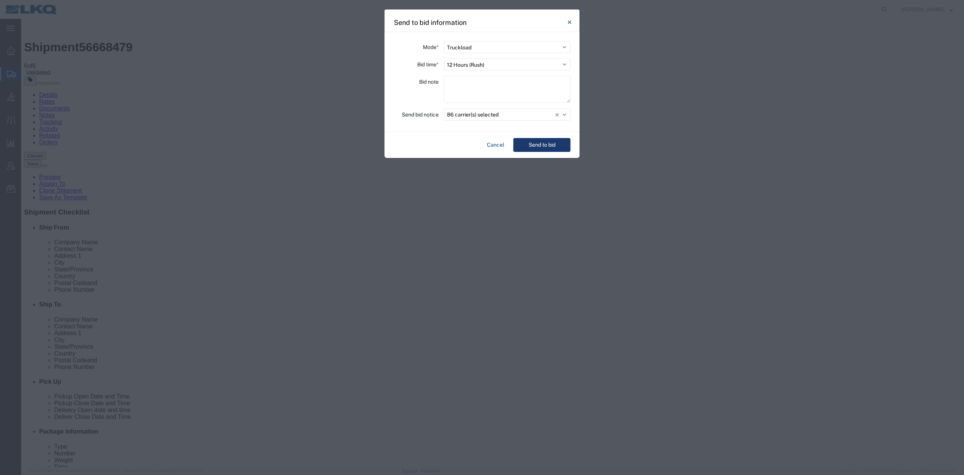
click at [544, 144] on button "Send to bid" at bounding box center [541, 145] width 57 height 14
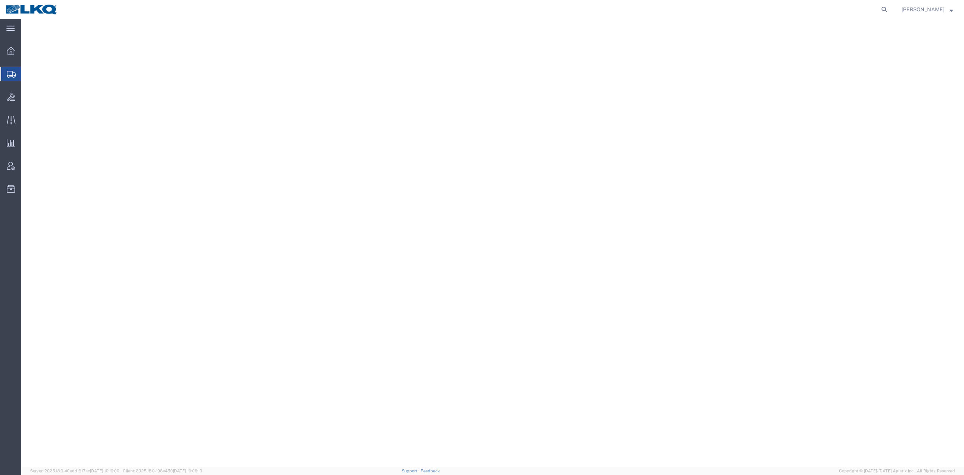
select select "28711"
select select
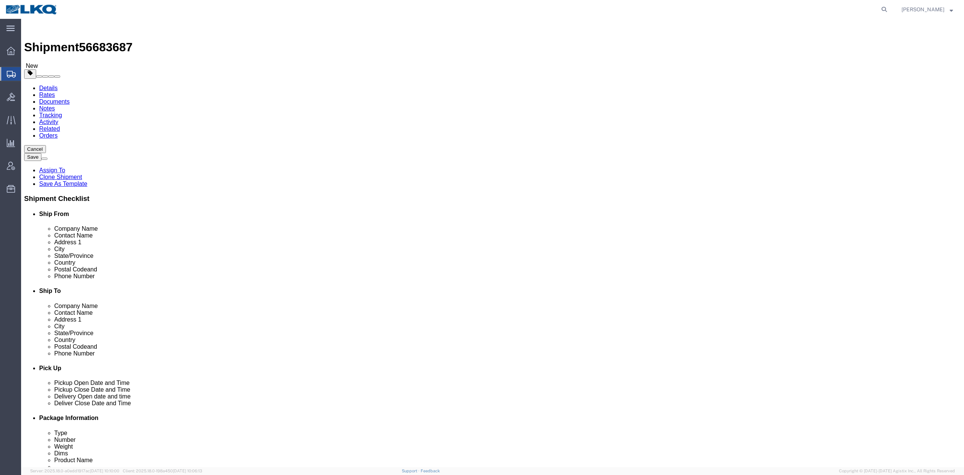
click span "56683687"
copy span "56683687"
click link "Notes"
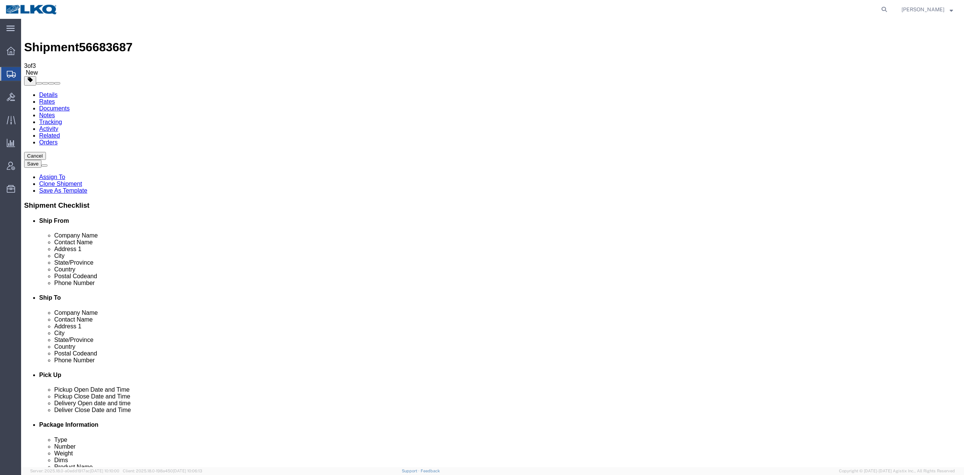
drag, startPoint x: 70, startPoint y: 68, endPoint x: 49, endPoint y: 49, distance: 28.5
click at [49, 92] on link "Details" at bounding box center [48, 95] width 18 height 6
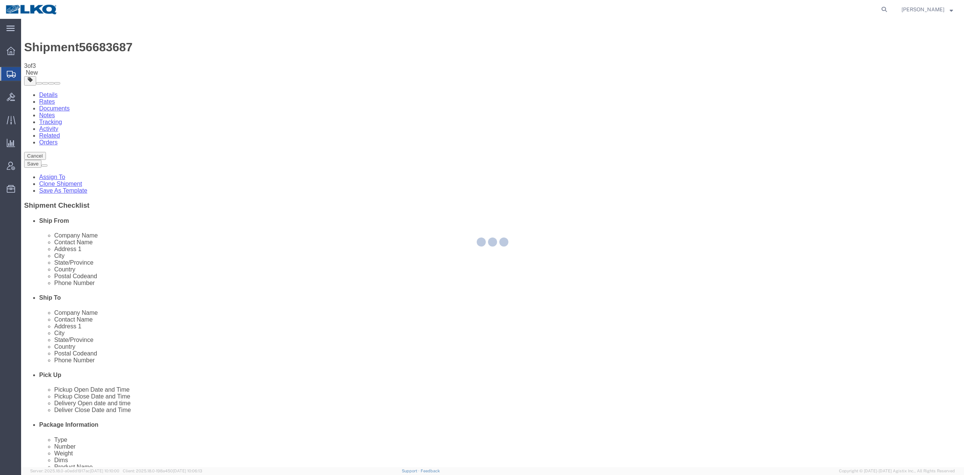
select select "28711"
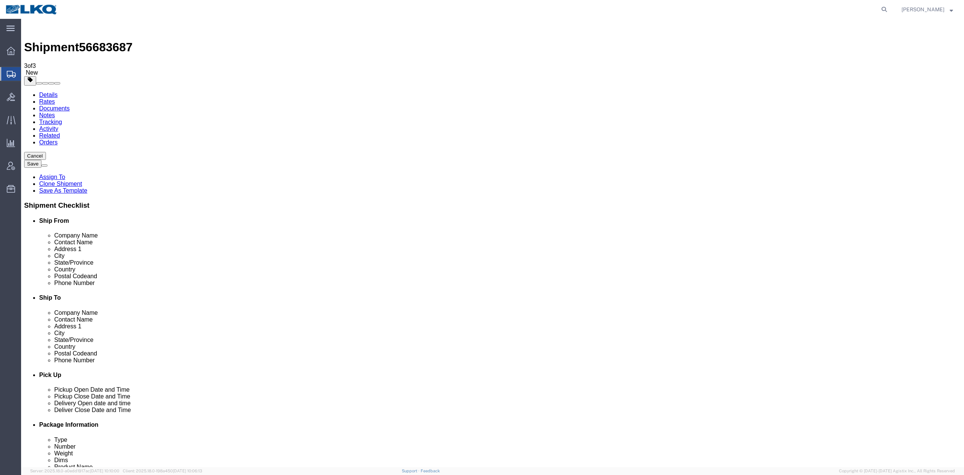
drag, startPoint x: 156, startPoint y: 50, endPoint x: 392, endPoint y: 157, distance: 259.6
click icon
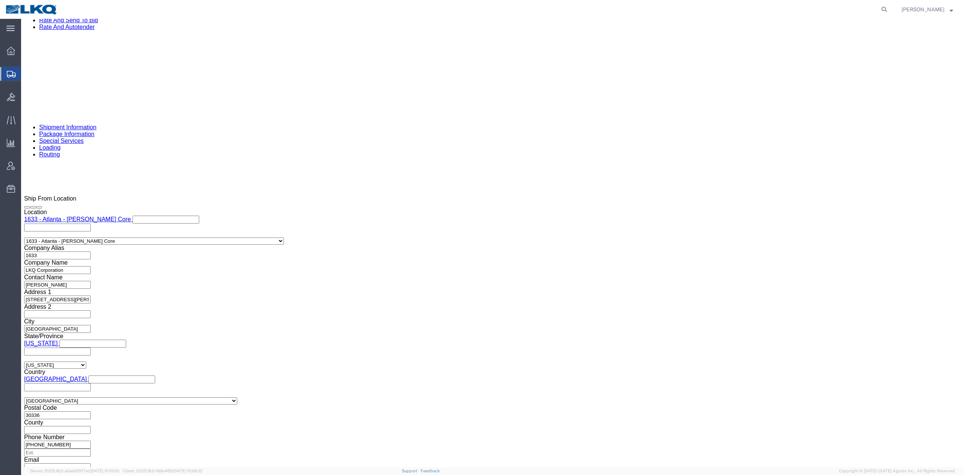
scroll to position [653, 0]
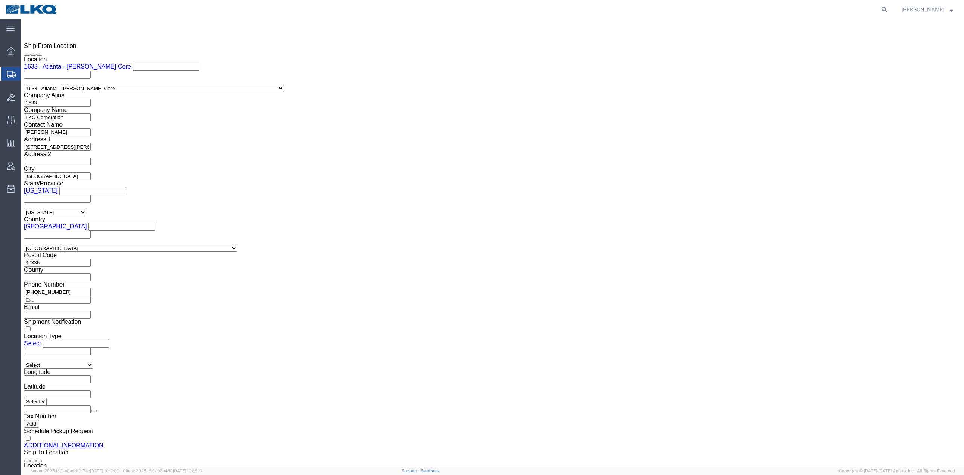
click icon
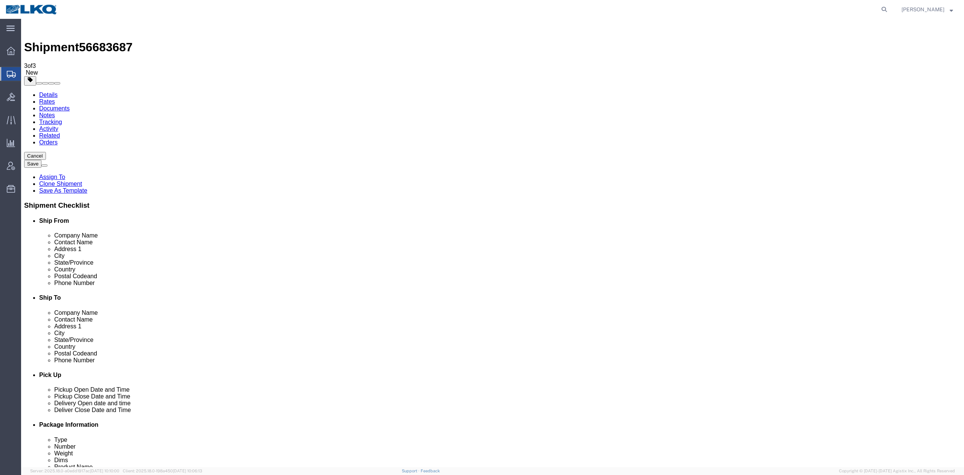
click icon
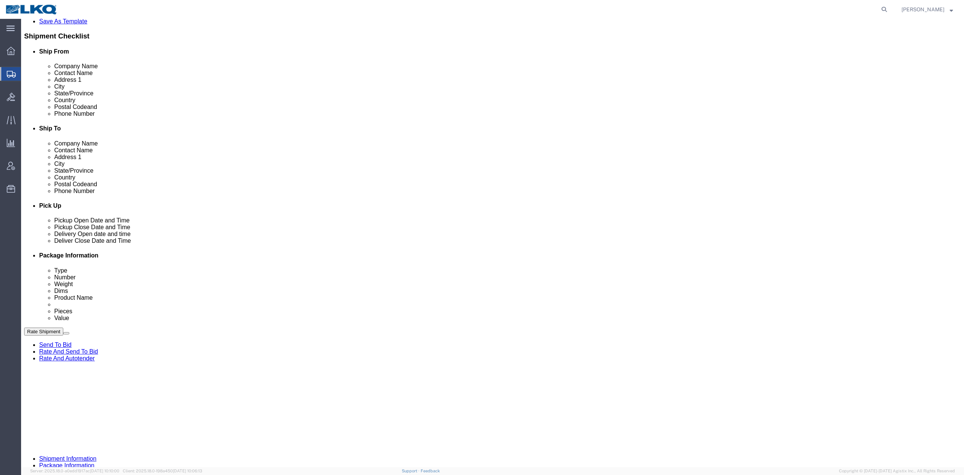
scroll to position [151, 0]
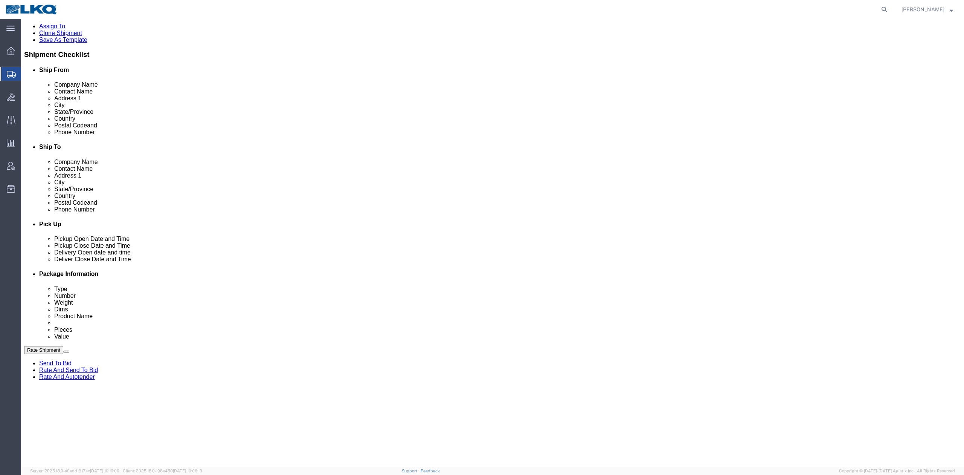
drag, startPoint x: 266, startPoint y: 360, endPoint x: 323, endPoint y: 307, distance: 77.8
click div "Sep 12 2025 2:30 PM"
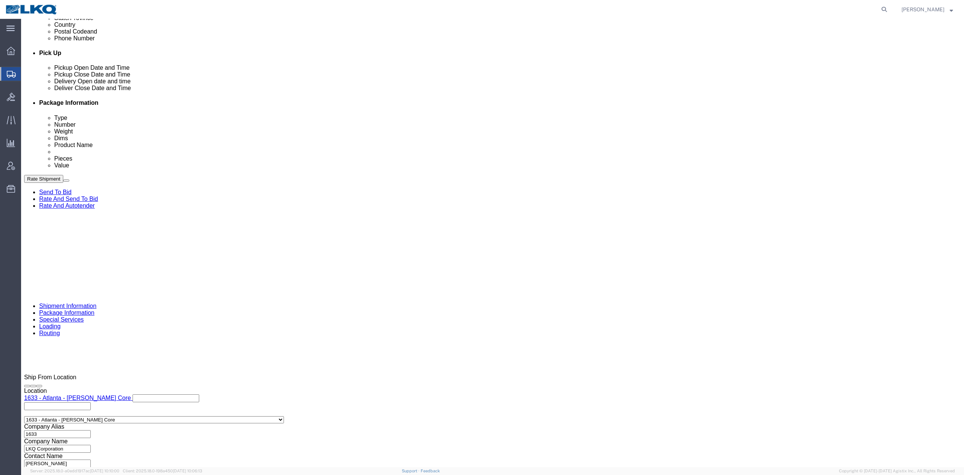
click div "References Add reference"
click div "Sep 16 2025 9:00 AM"
click div "References Add reference"
click div "Delivery Start Date Delivery Start Time Deliver Open Date and Time Sep 15 2025 …"
click div
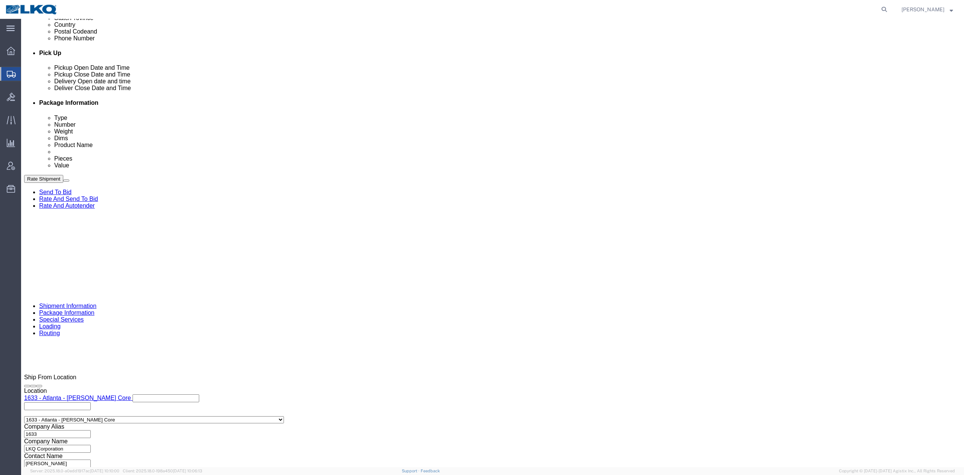
type input "12:00 PM"
click button "Apply"
click select "Select Account Type Activity ID Airline Appointment Number ASN Batch Request # …"
select select "QUOTENUM"
click select "Select Account Type Activity ID Airline Appointment Number ASN Batch Request # …"
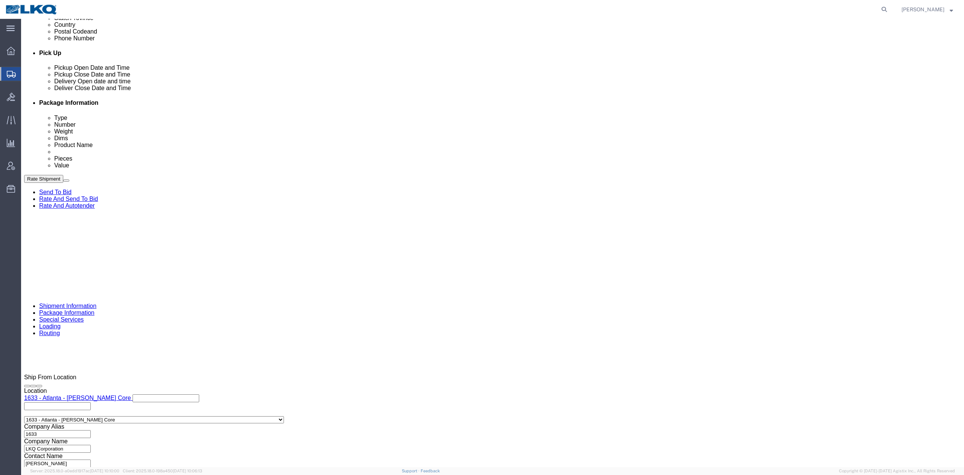
type input "Quote Only"
select select "BOL"
paste input "56683687"
type input "56683687"
click div "Ship From Location Location 1633 - Atlanta - Knopf Core Select My Profile Locat…"
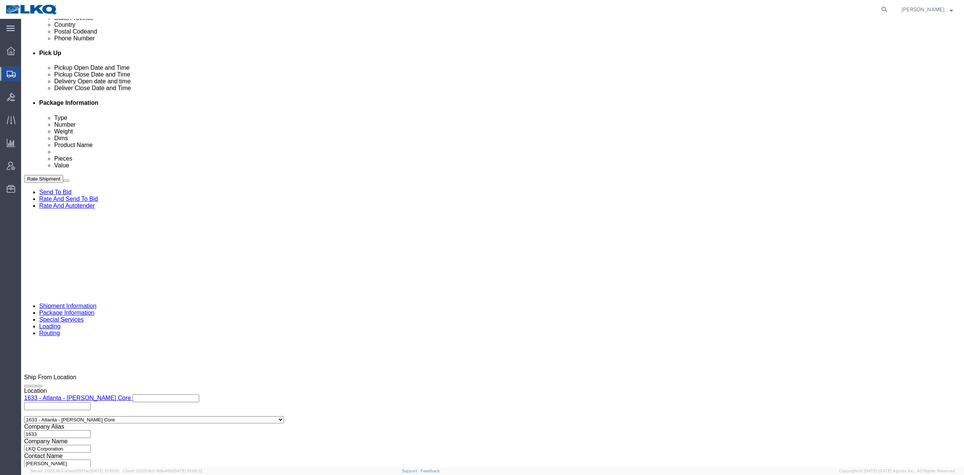
click link "Send To Bid"
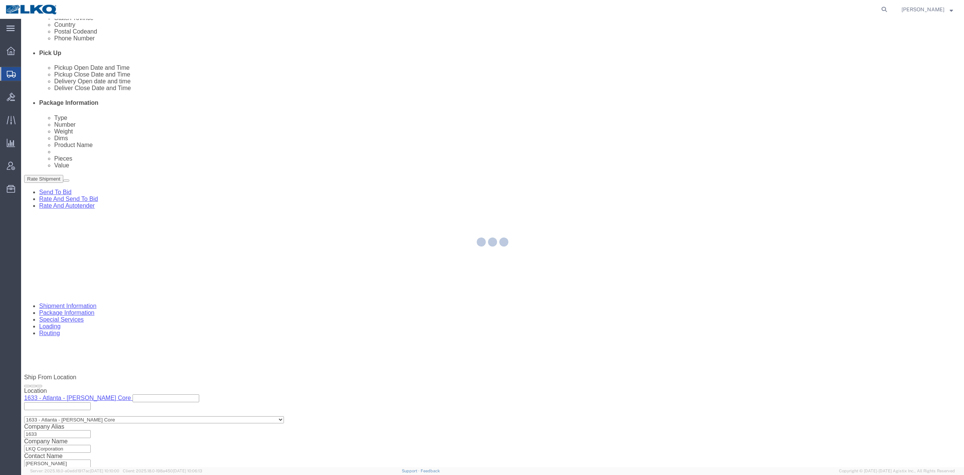
select select "TL"
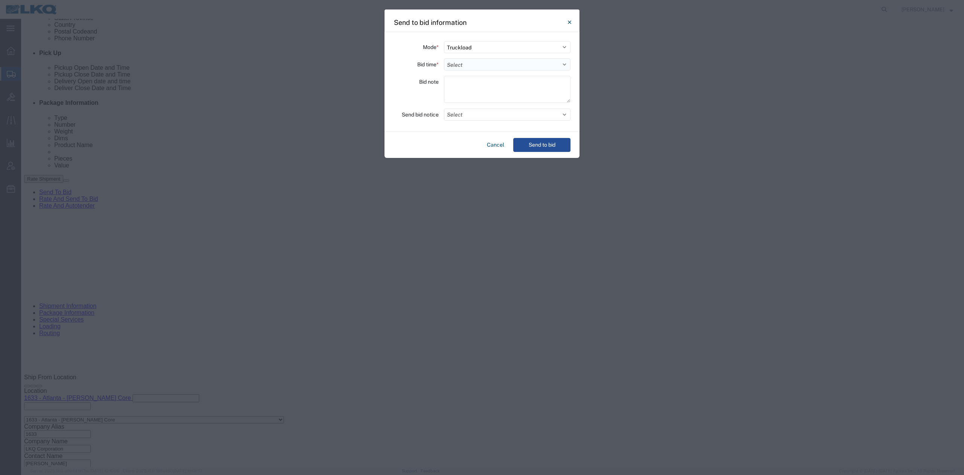
click at [467, 58] on select "Select 30 Min (Rush) 1 Hour (Rush) 2 Hours (Rush) 4 Hours (Rush) 8 Hours (Rush)…" at bounding box center [507, 64] width 127 height 12
select select "24"
click at [444, 58] on select "Select 30 Min (Rush) 1 Hour (Rush) 2 Hours (Rush) 4 Hours (Rush) 8 Hours (Rush)…" at bounding box center [507, 64] width 127 height 12
click at [459, 113] on button "Select" at bounding box center [507, 114] width 127 height 12
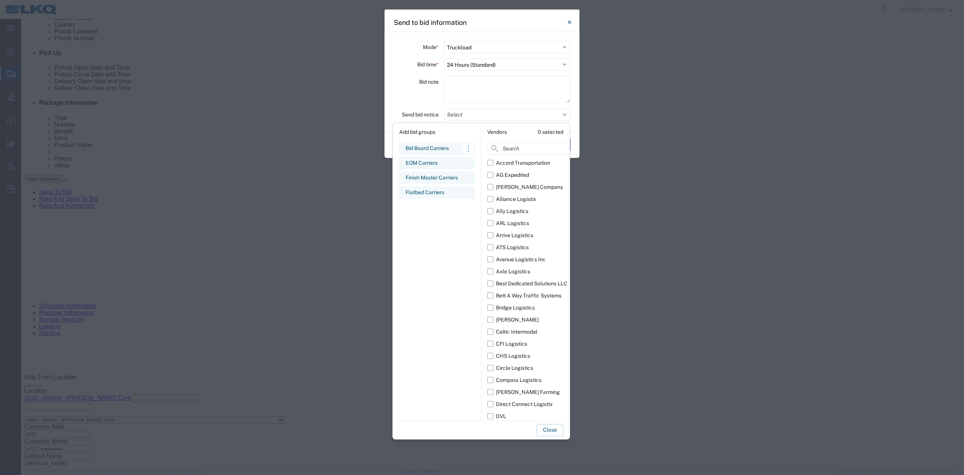
click at [425, 150] on div "Bid Board Carriers" at bounding box center [437, 148] width 63 height 8
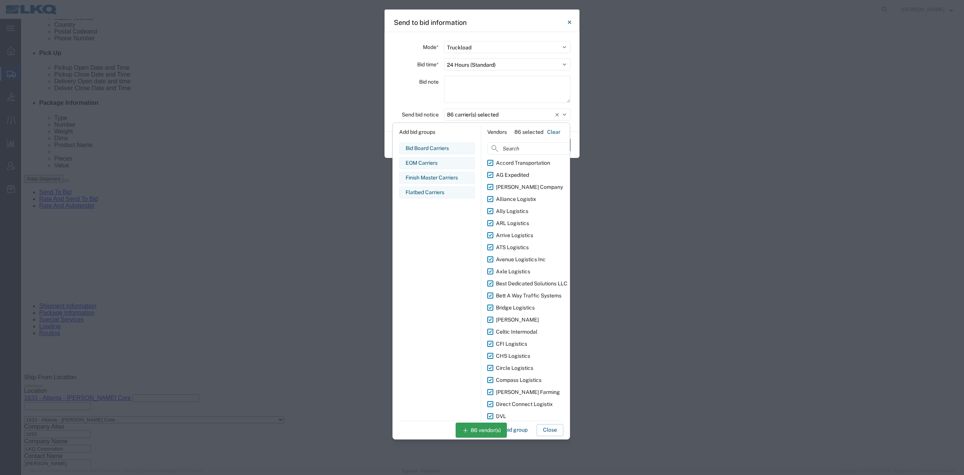
click at [550, 429] on button "Close" at bounding box center [550, 430] width 27 height 12
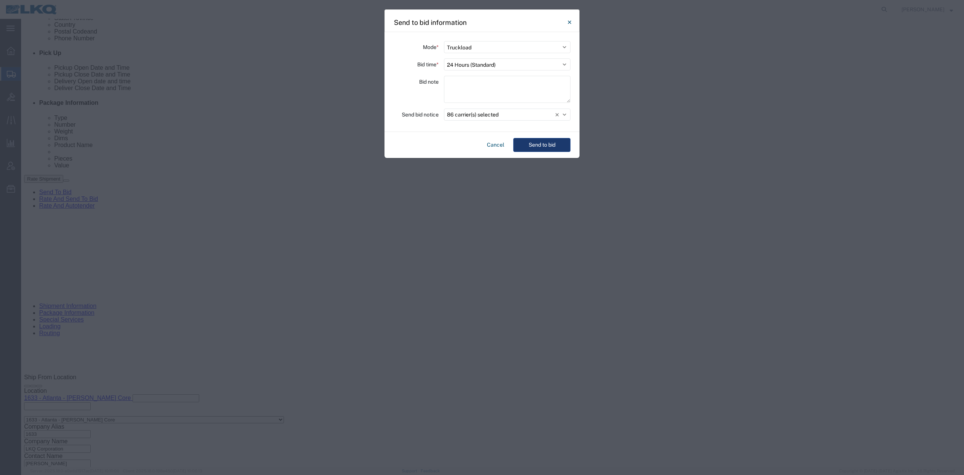
click at [547, 147] on button "Send to bid" at bounding box center [541, 145] width 57 height 14
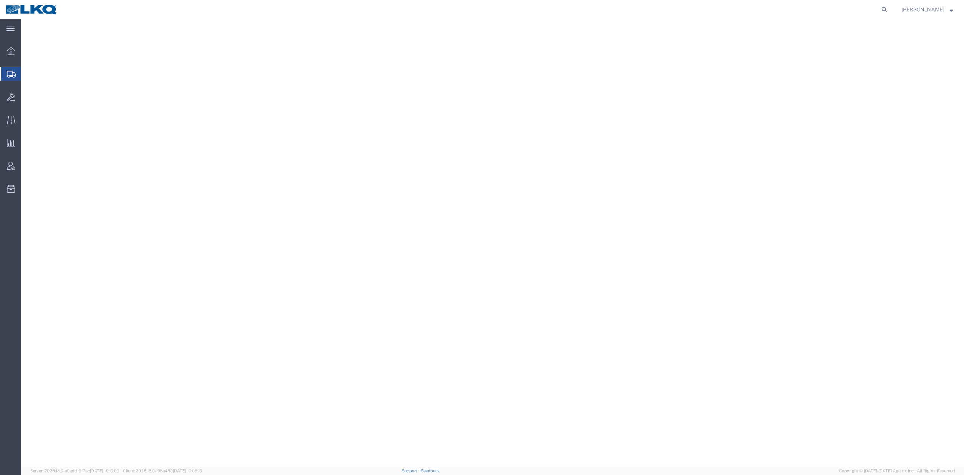
select select
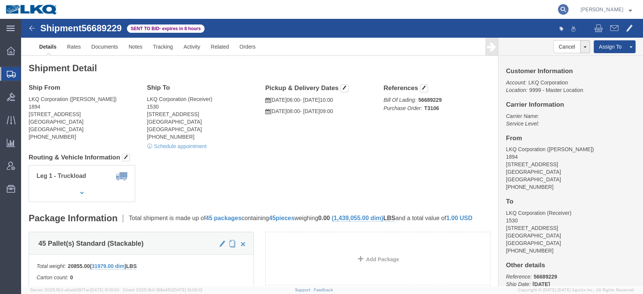
click at [568, 7] on icon at bounding box center [563, 9] width 11 height 11
paste input "56706301"
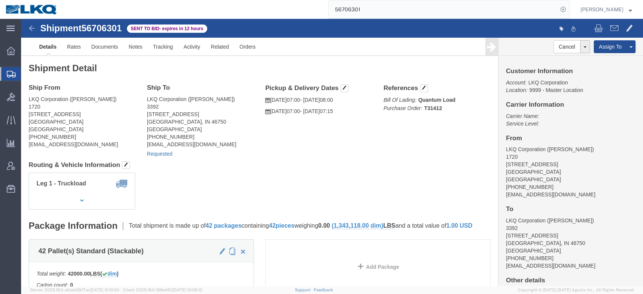
click link "Requested"
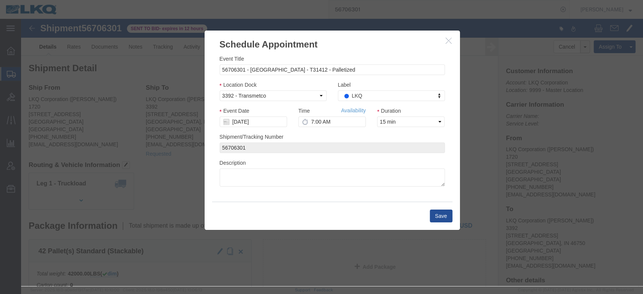
click icon "button"
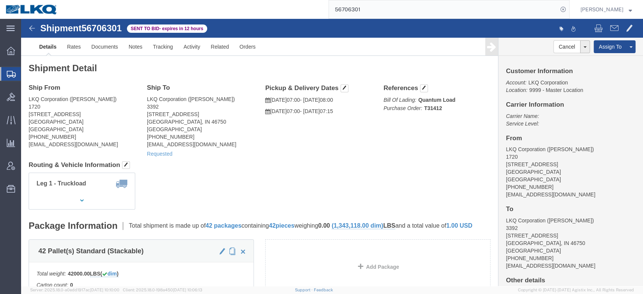
click h4 "Routing & Vehicle Information"
click button "button"
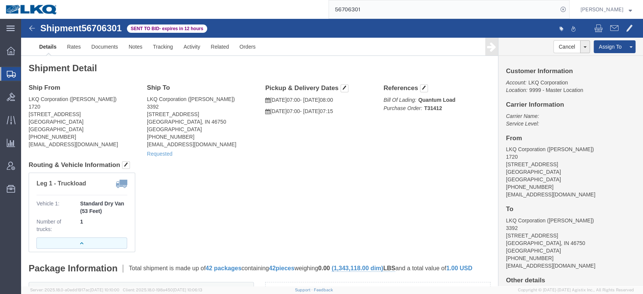
click button "button"
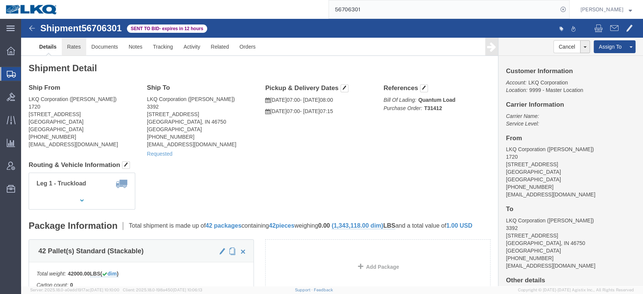
click link "Rates"
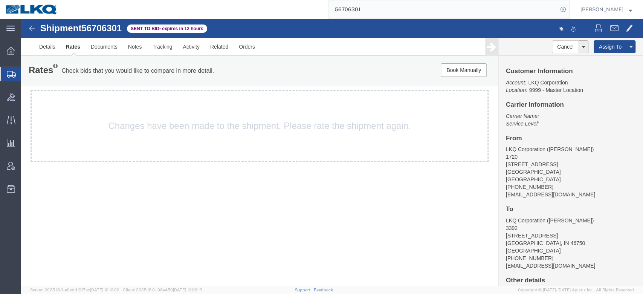
click at [72, 47] on link "Rates" at bounding box center [73, 47] width 25 height 18
click at [359, 8] on input "56706301" at bounding box center [443, 9] width 229 height 18
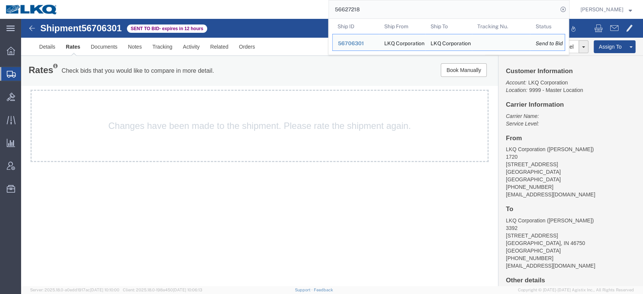
type input "56627218"
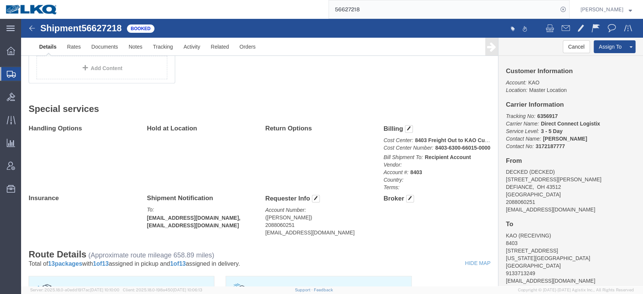
scroll to position [74, 0]
